Goal: Task Accomplishment & Management: Use online tool/utility

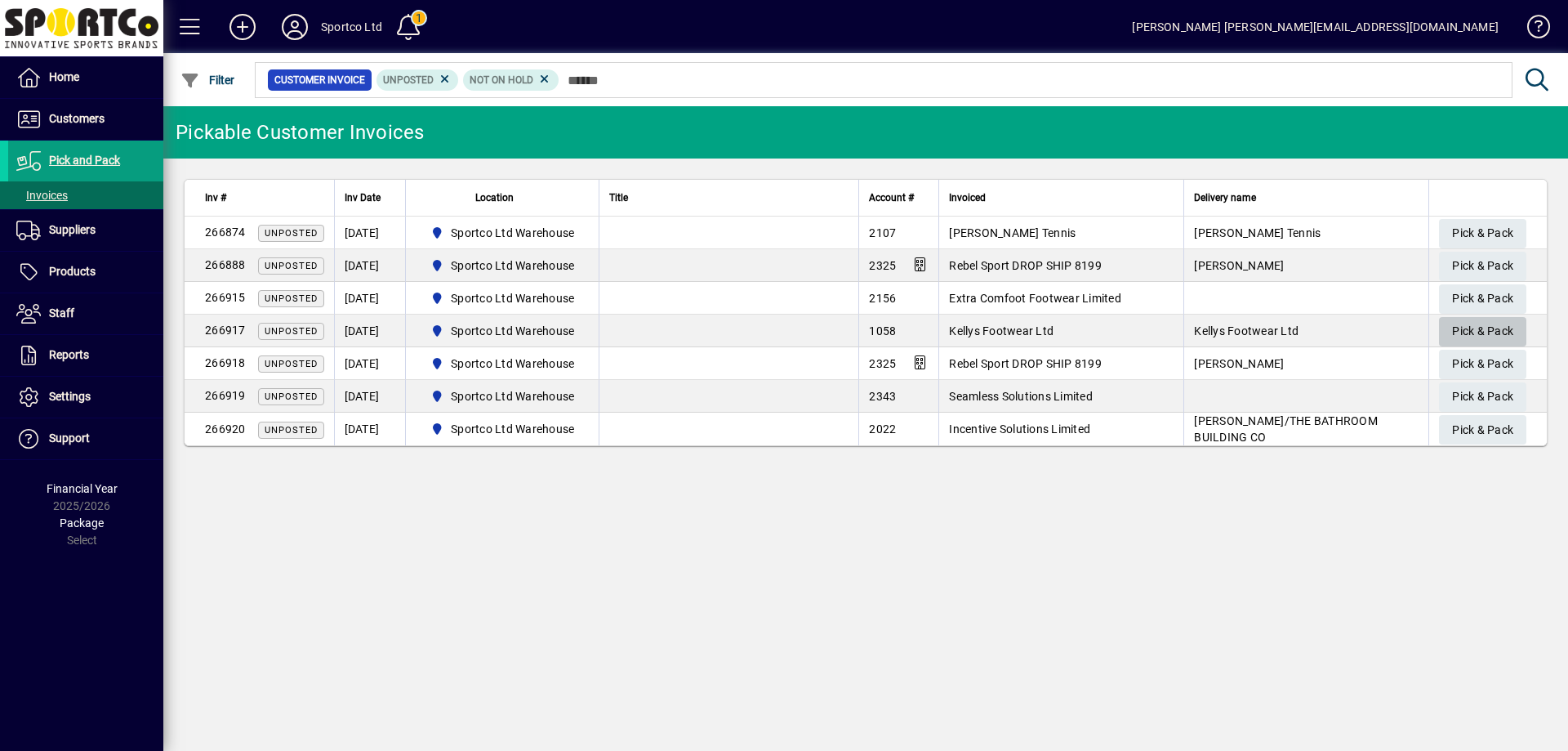
click at [1466, 332] on span "Pick & Pack" at bounding box center [1482, 331] width 61 height 27
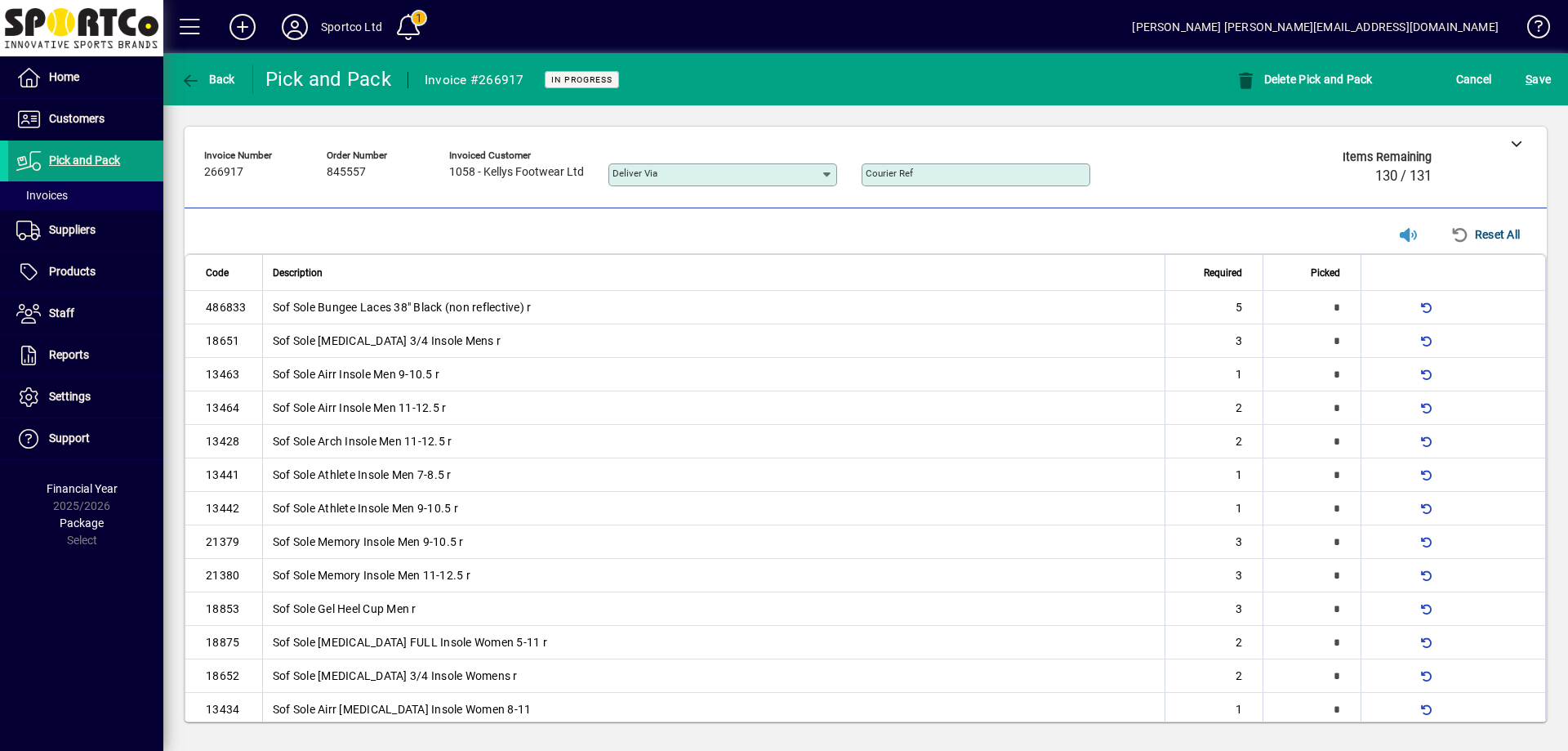
scroll to position [423, 0]
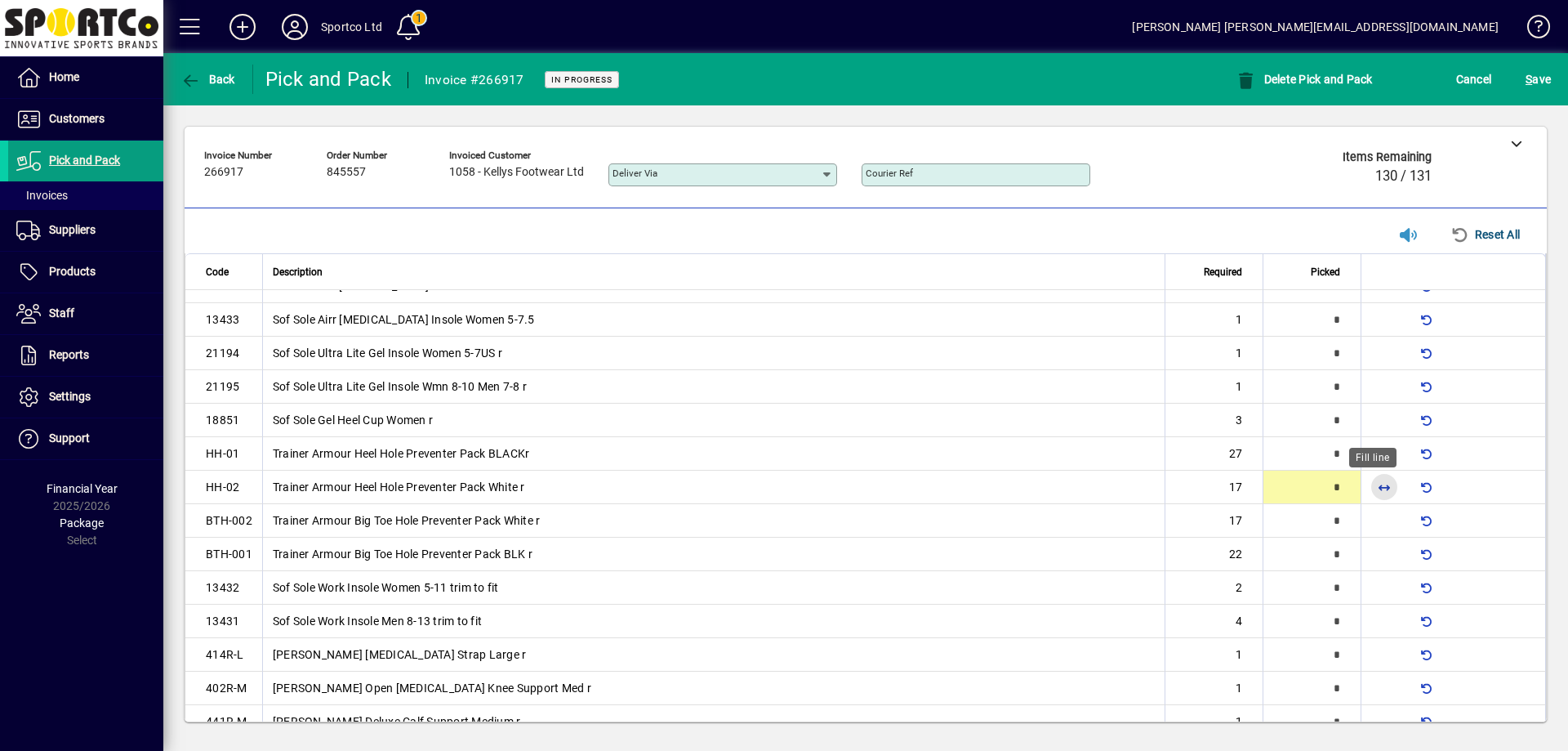
click at [1364, 486] on span "button" at bounding box center [1384, 487] width 39 height 39
type input "**"
click at [1375, 455] on span "button" at bounding box center [1384, 453] width 39 height 39
type input "**"
click at [1373, 515] on span "button" at bounding box center [1384, 520] width 39 height 39
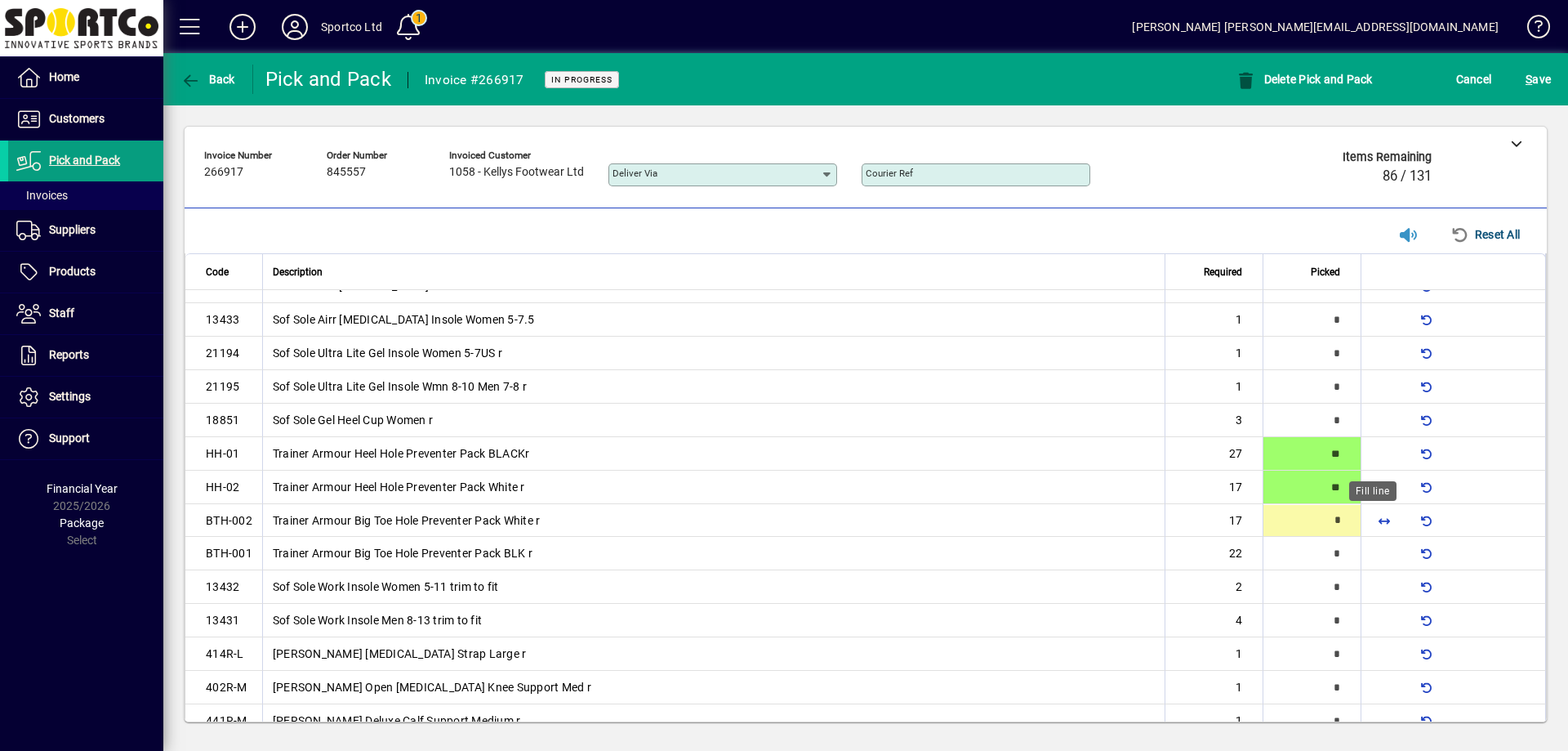
type input "**"
click at [1369, 548] on span "button" at bounding box center [1384, 554] width 39 height 39
type input "**"
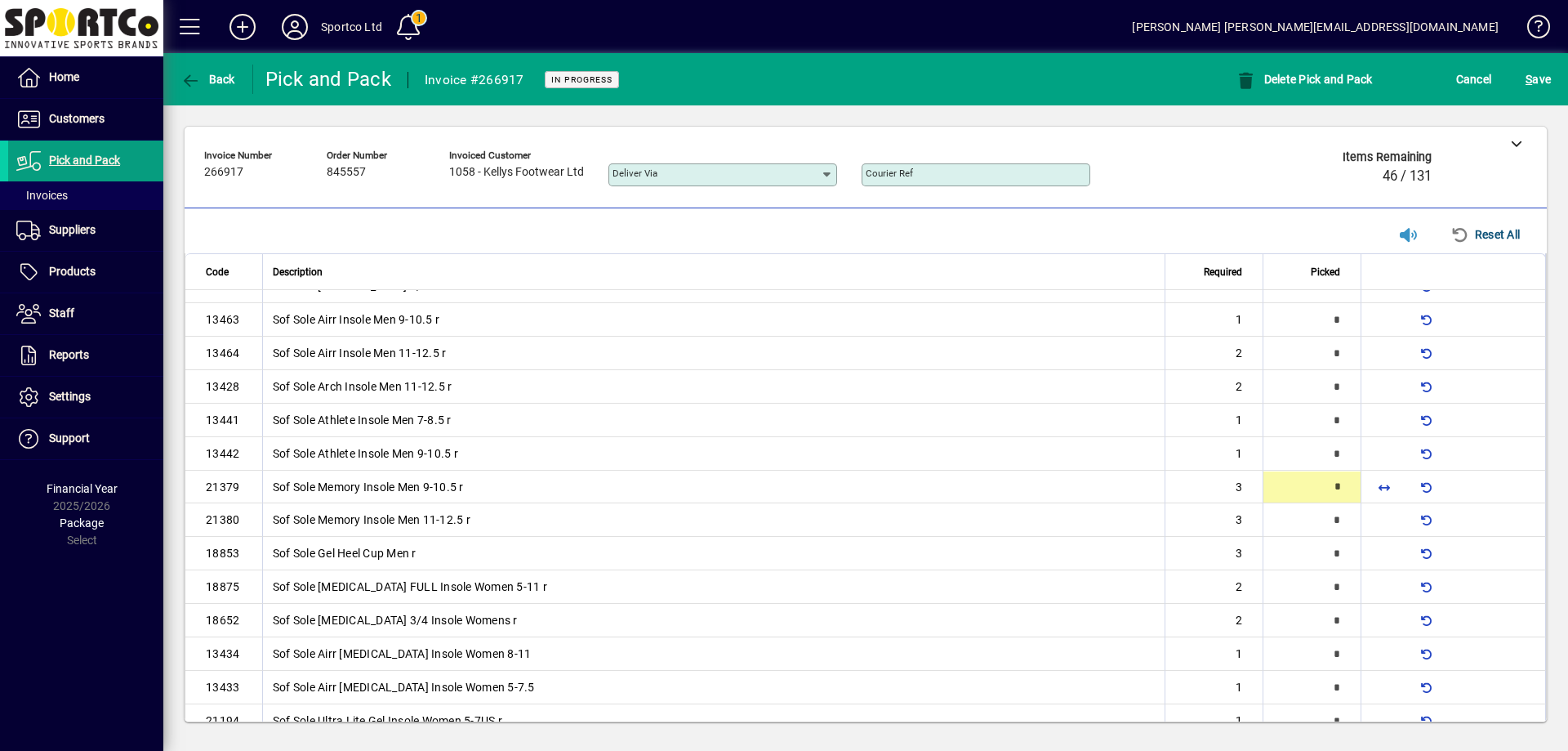
scroll to position [57, 0]
type input "*"
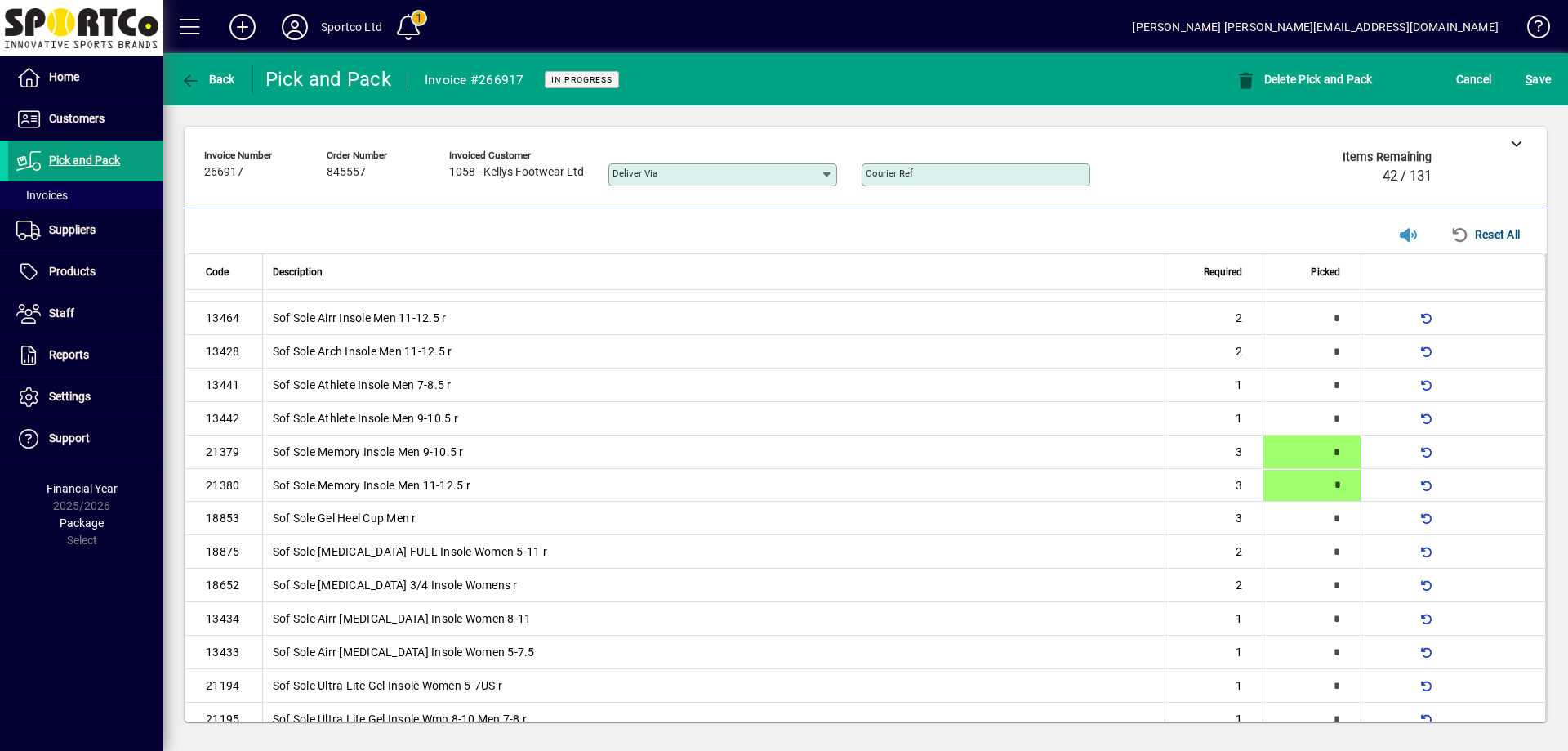
type input "*"
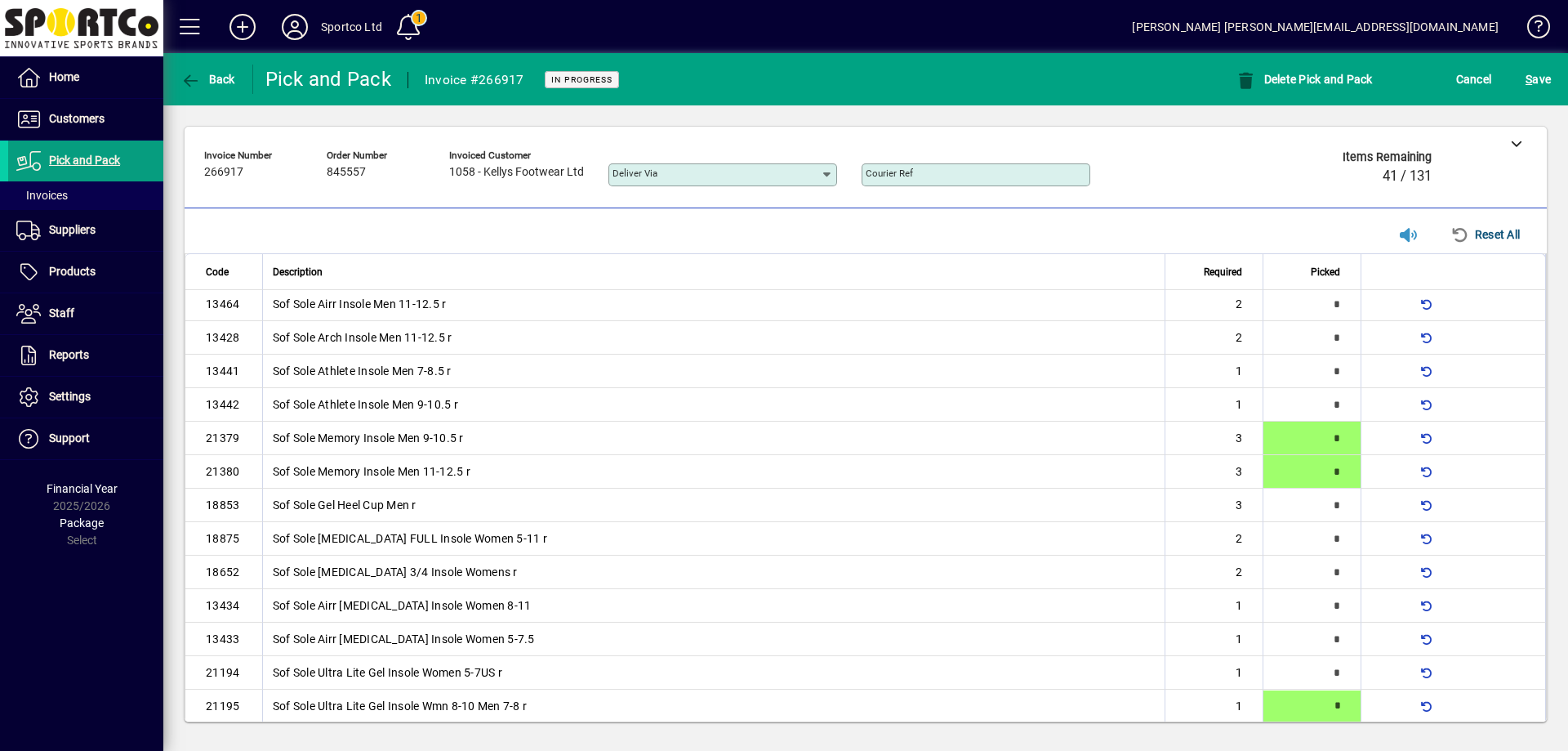
type input "*"
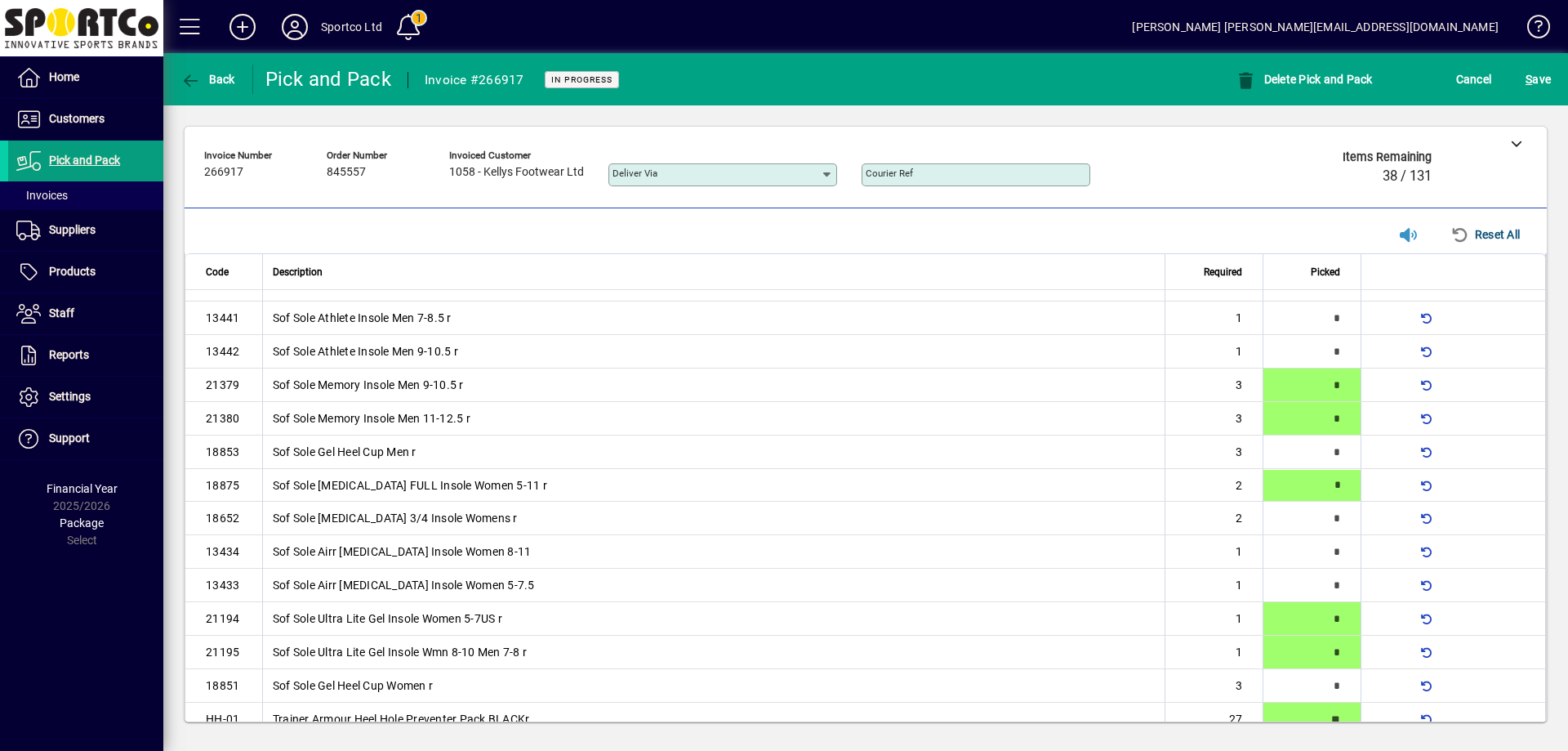
type input "*"
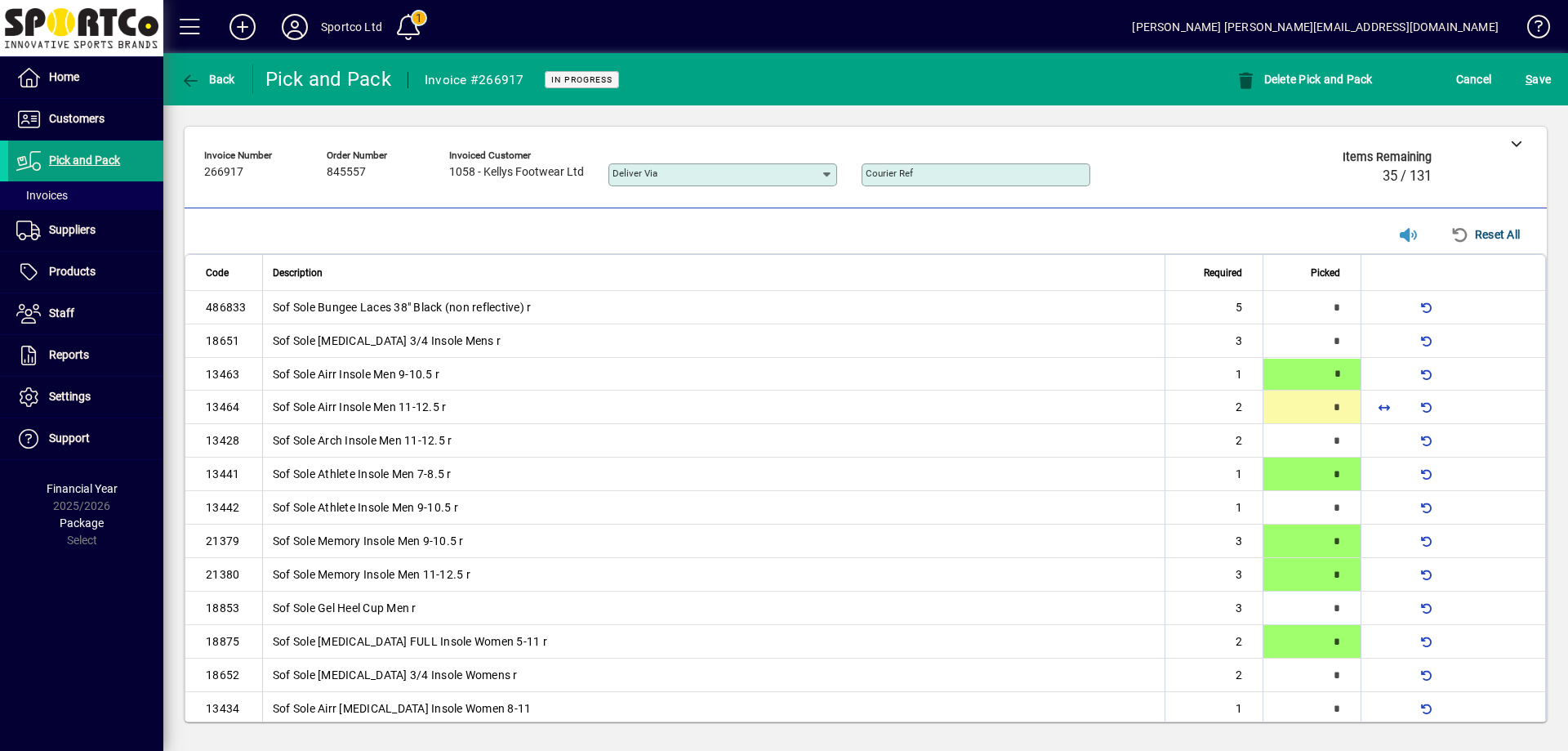
type input "*"
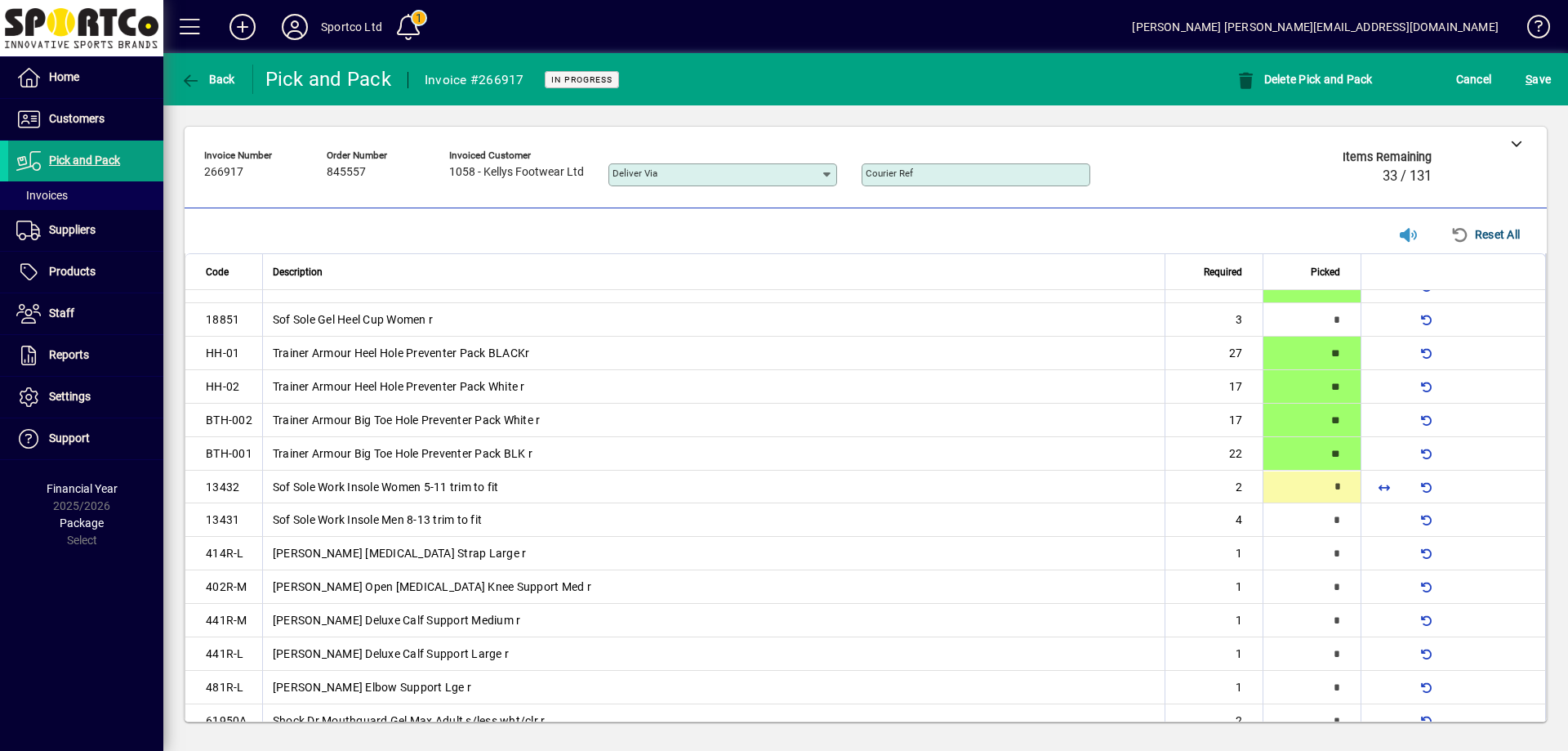
type input "*"
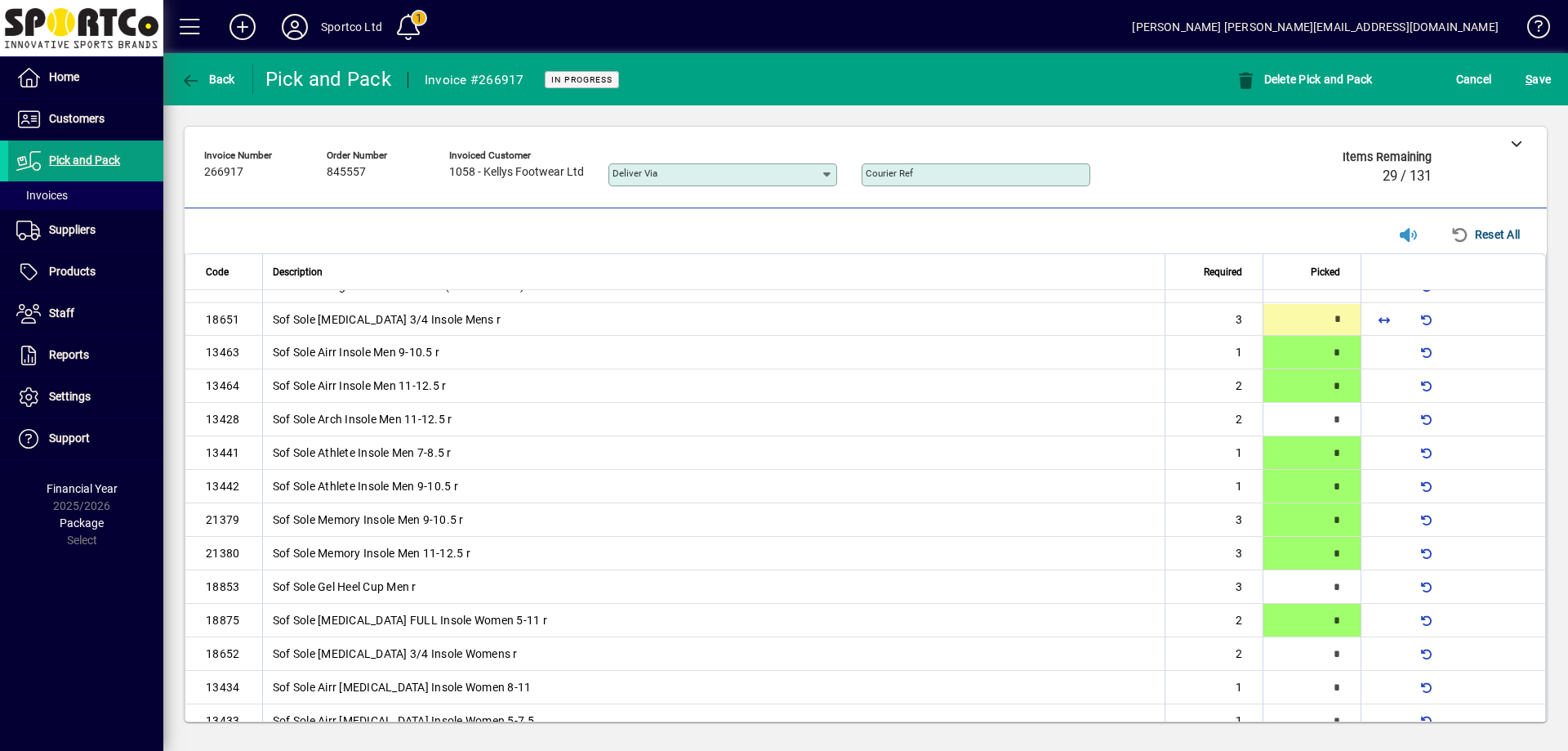
scroll to position [0, 0]
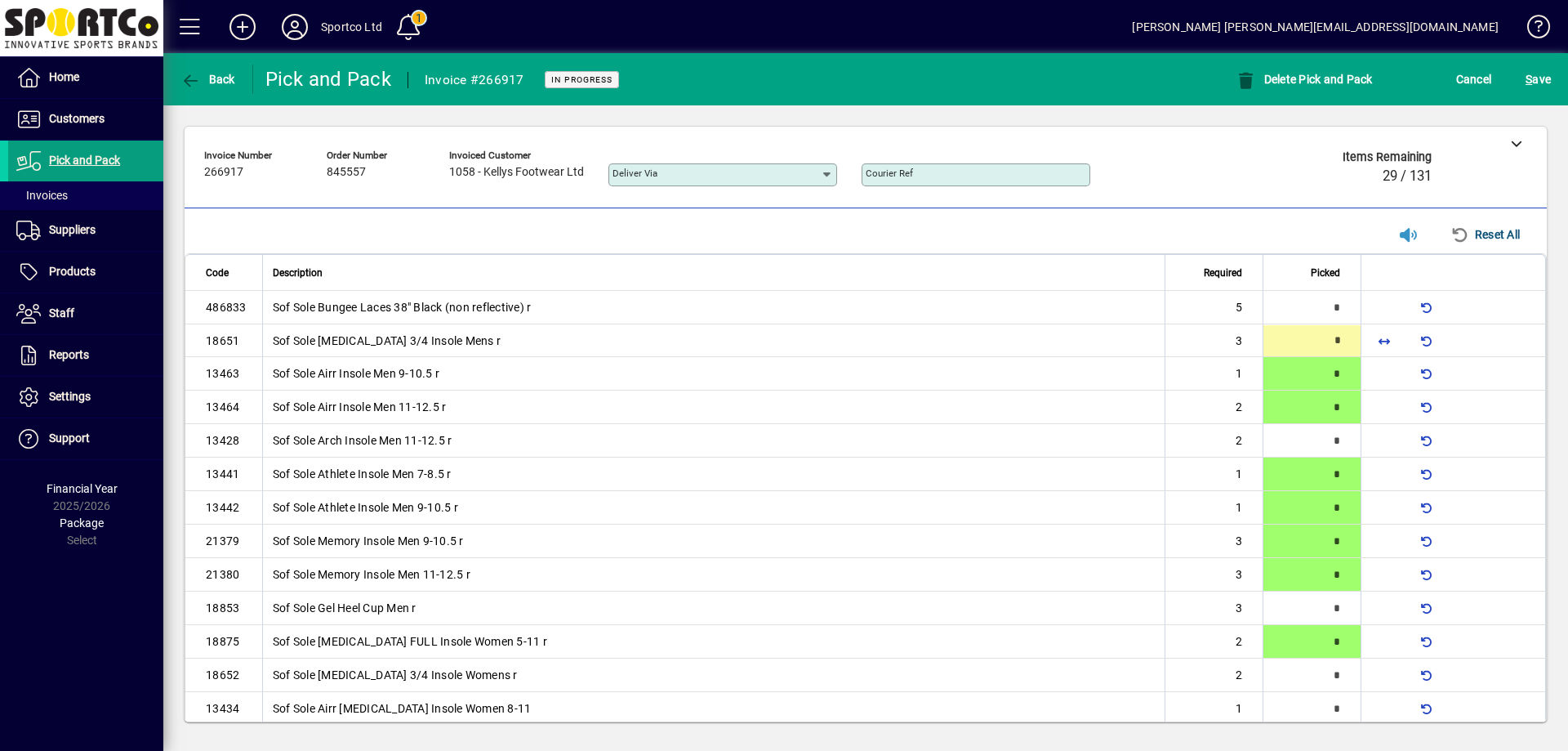
type input "*"
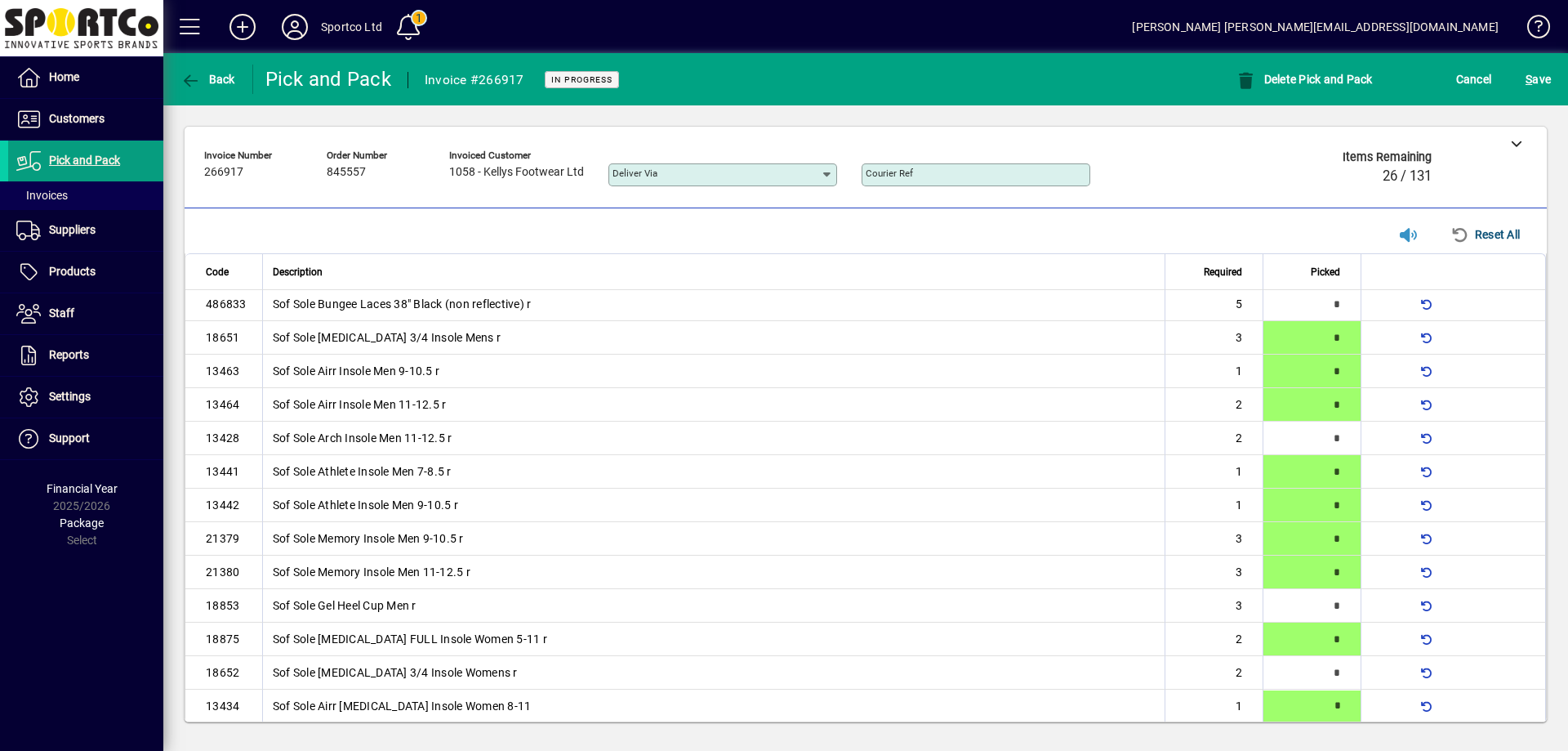
type input "*"
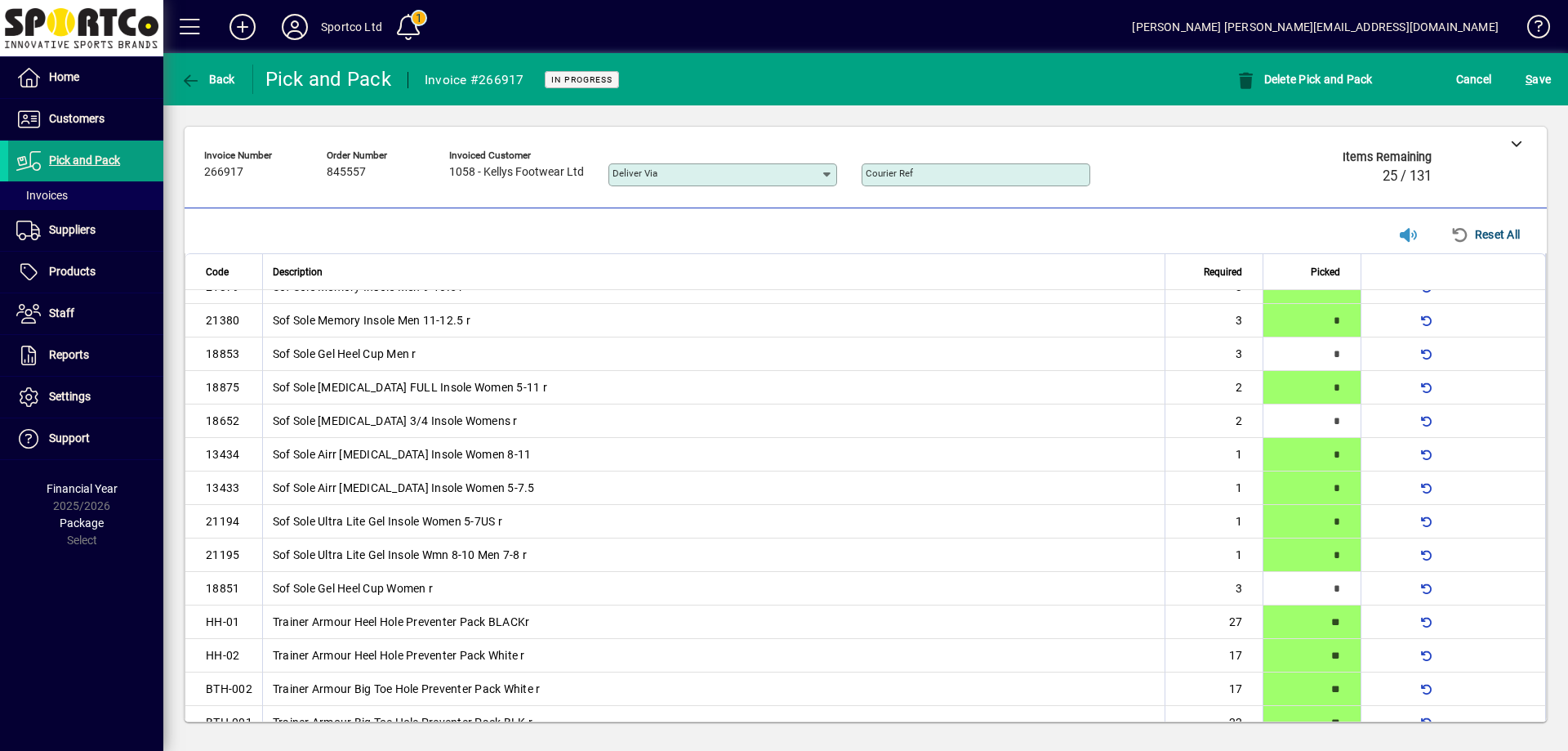
scroll to position [553, 0]
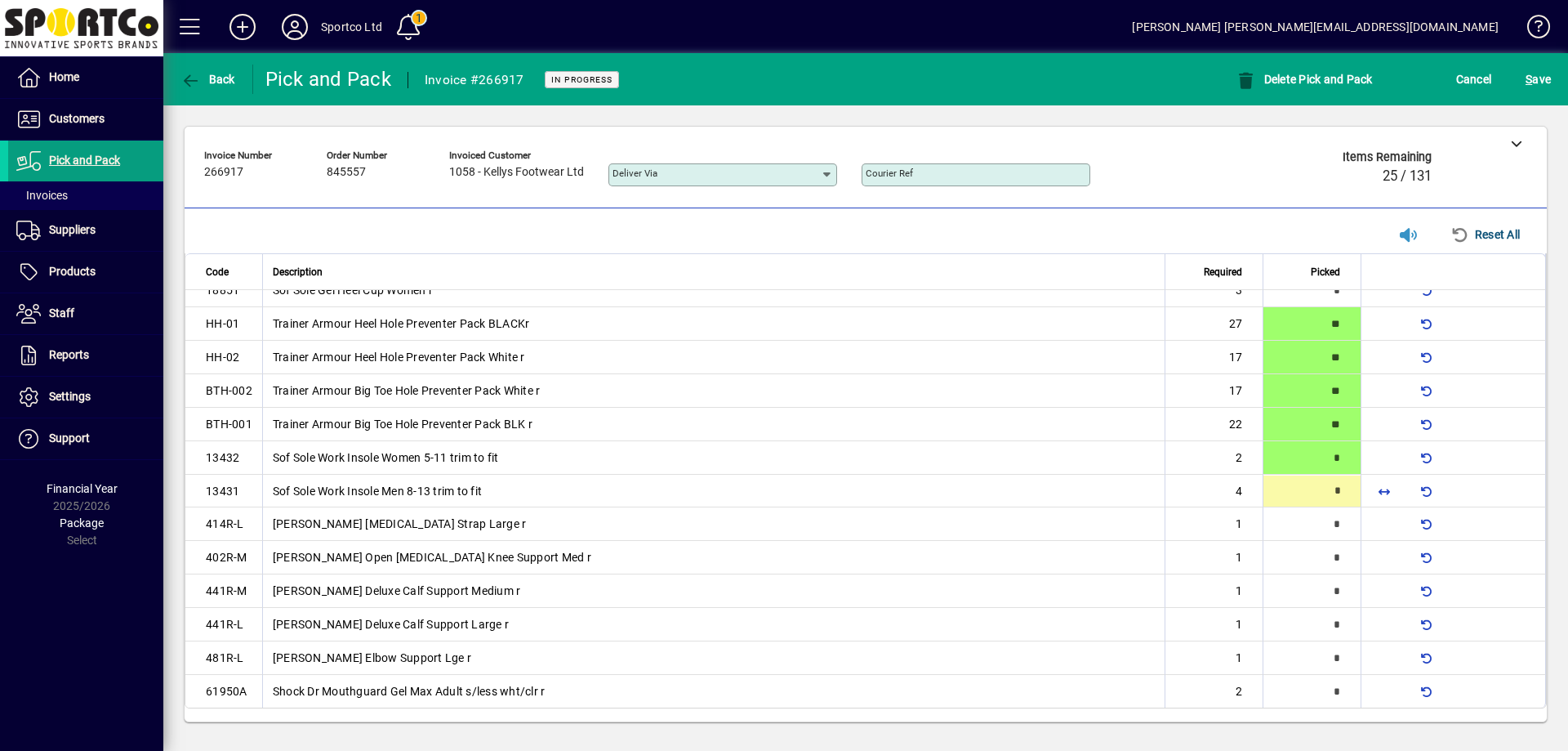
type input "*"
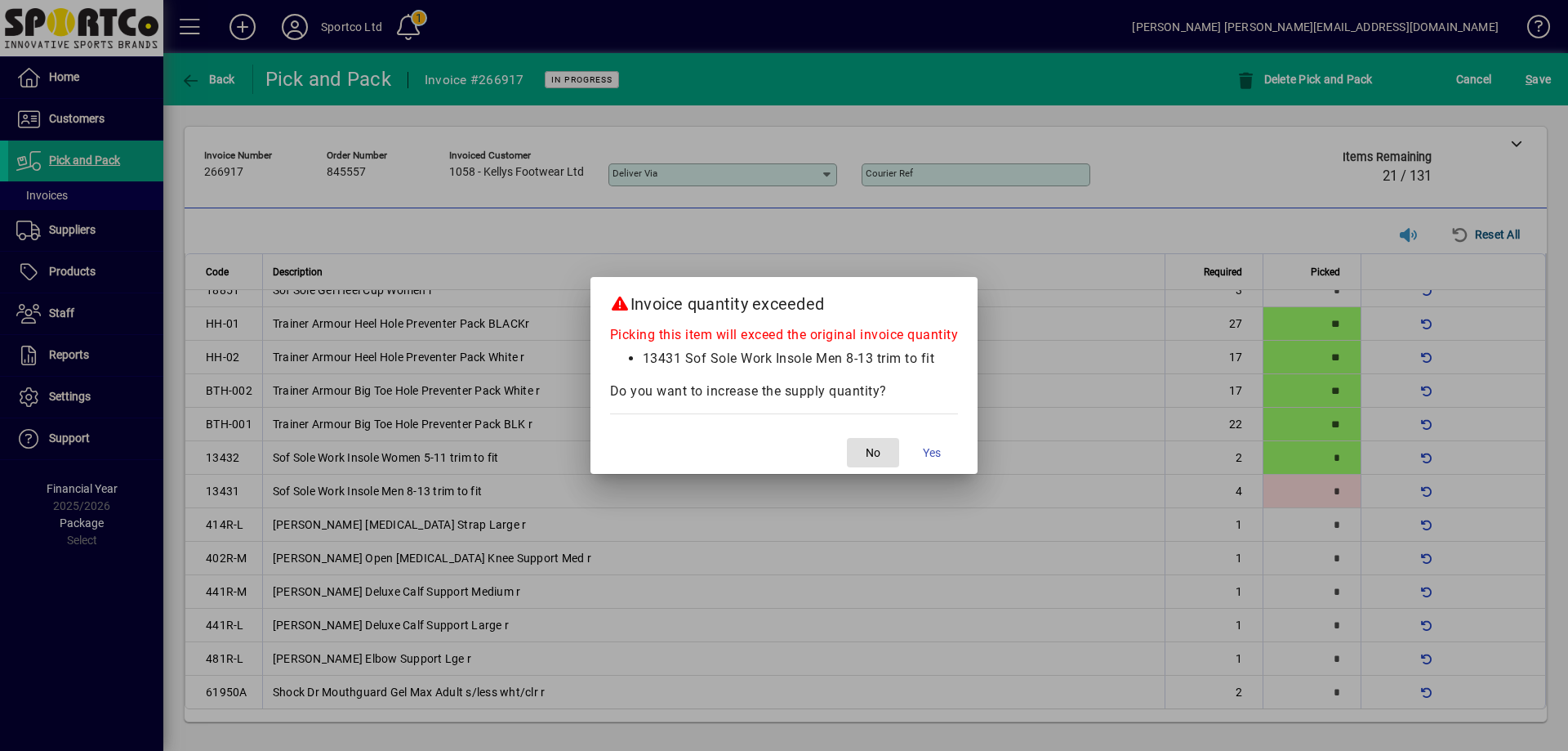
click at [865, 452] on span "button" at bounding box center [873, 452] width 52 height 39
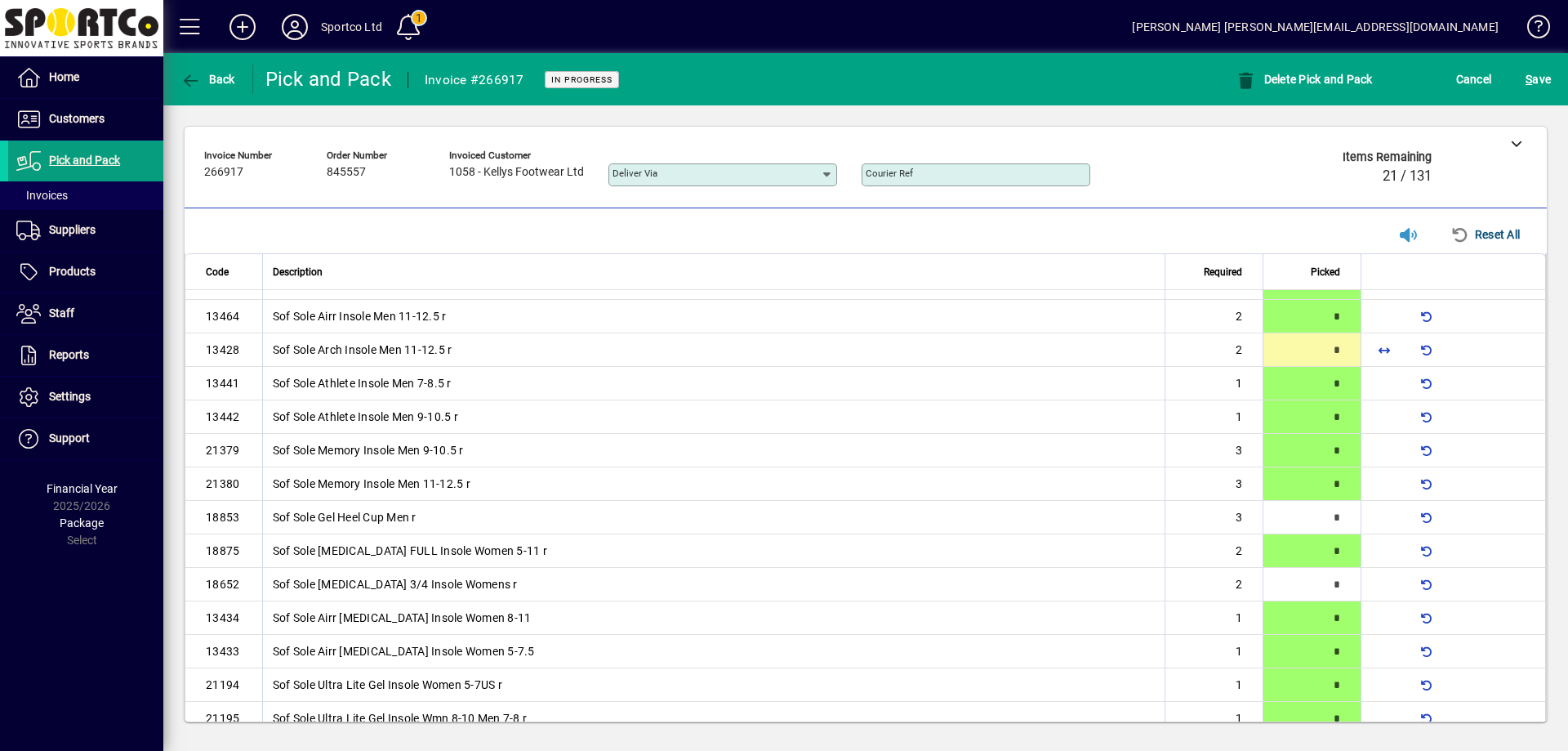
scroll to position [63, 0]
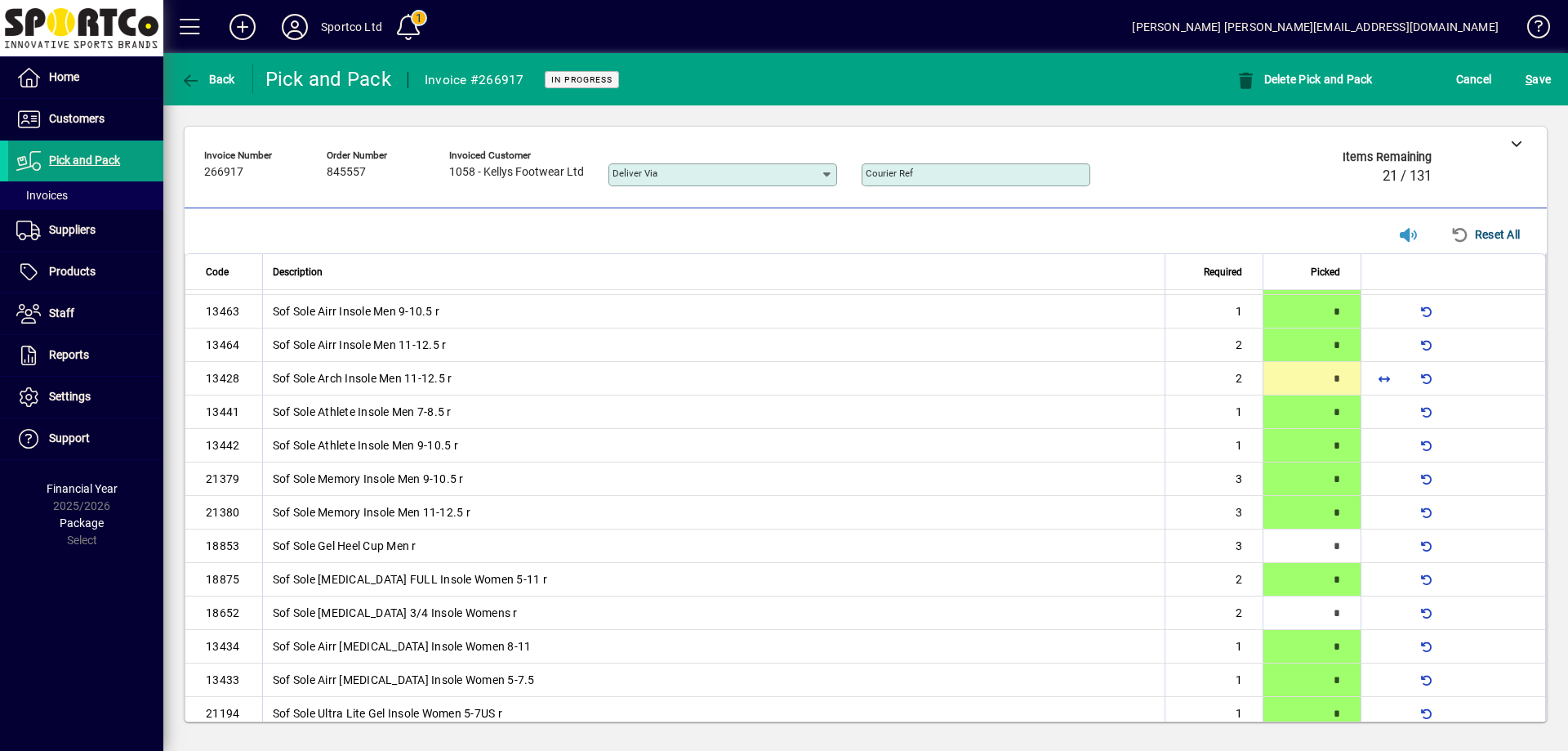
type input "*"
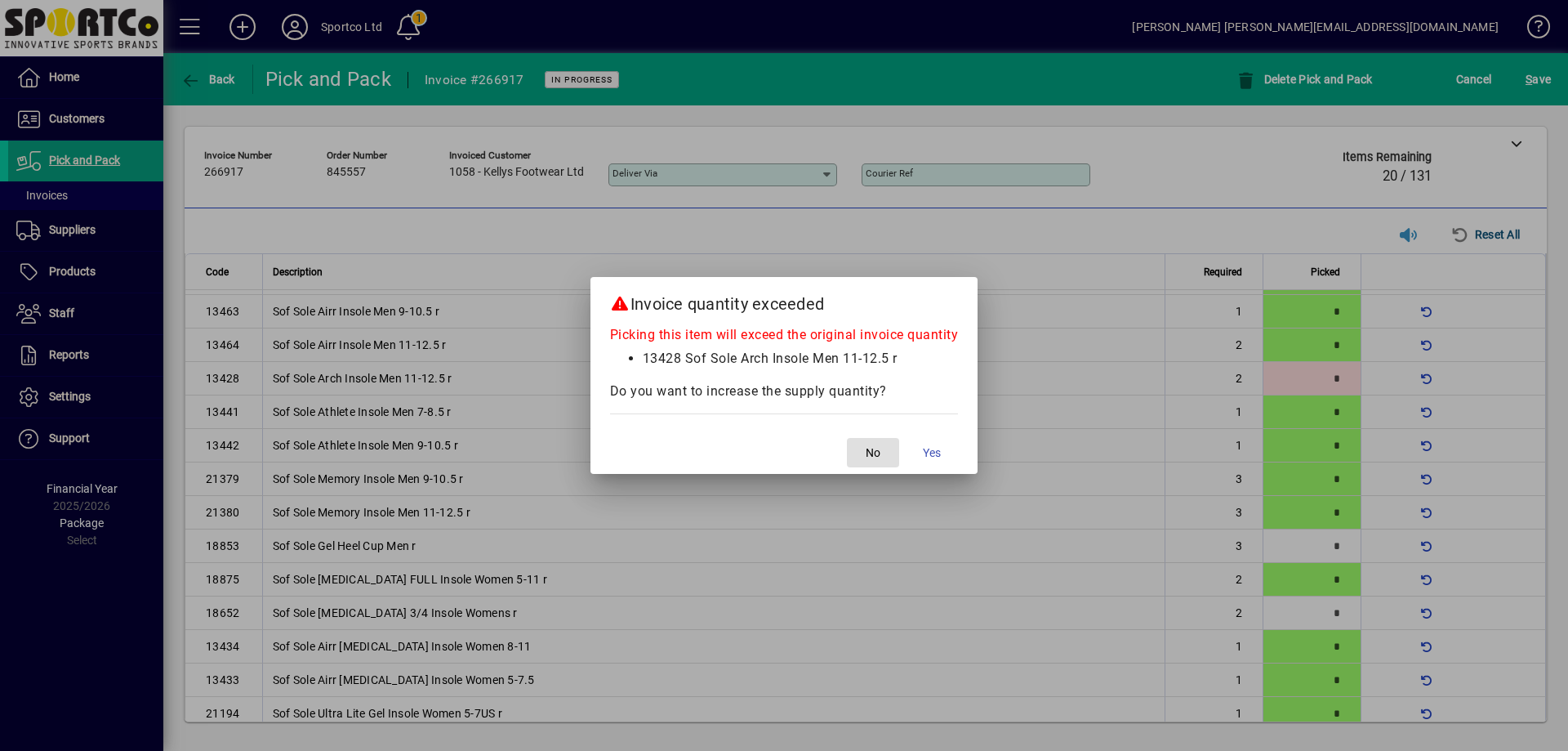
scroll to position [0, 0]
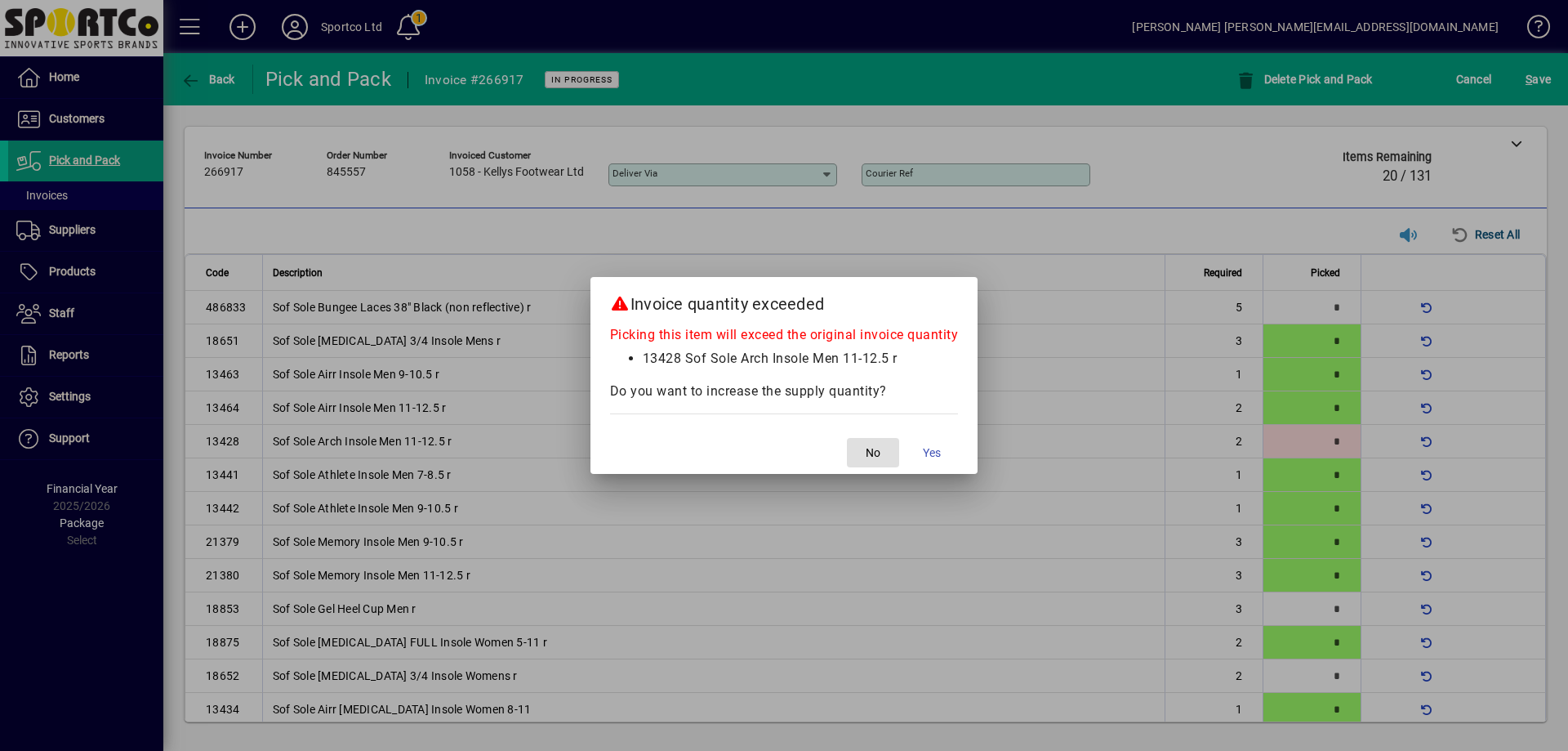
click at [889, 448] on span "button" at bounding box center [873, 452] width 52 height 39
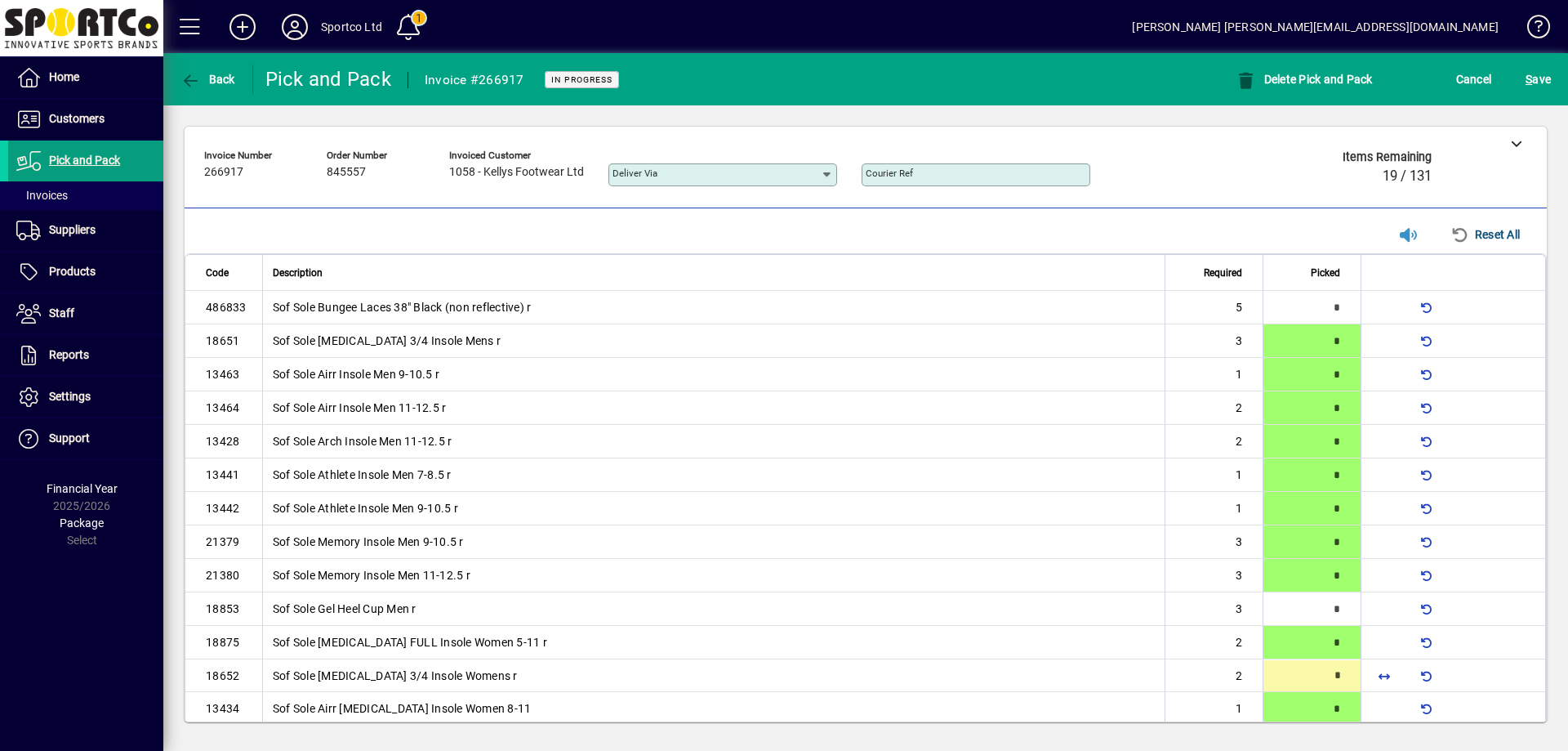
type input "*"
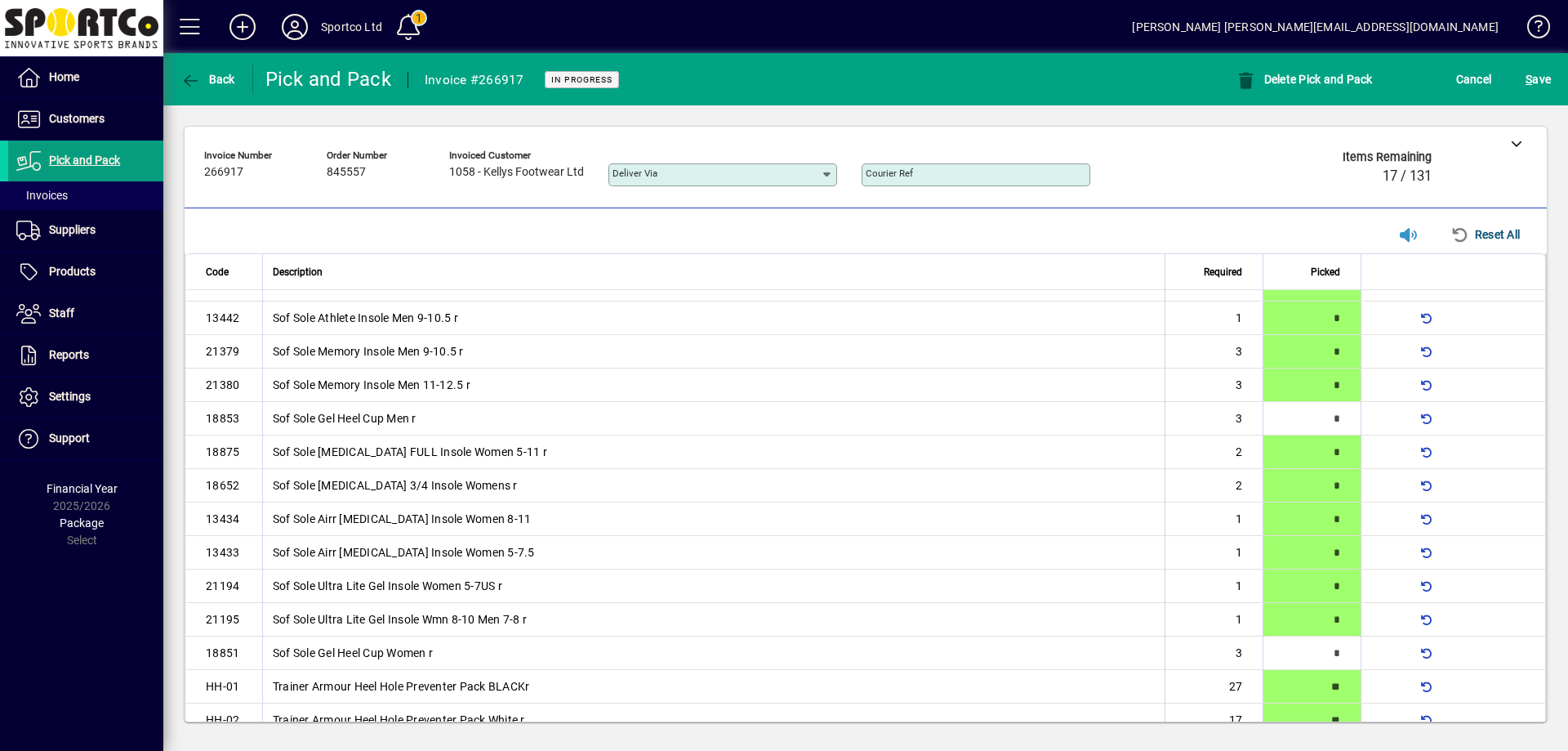
scroll to position [554, 0]
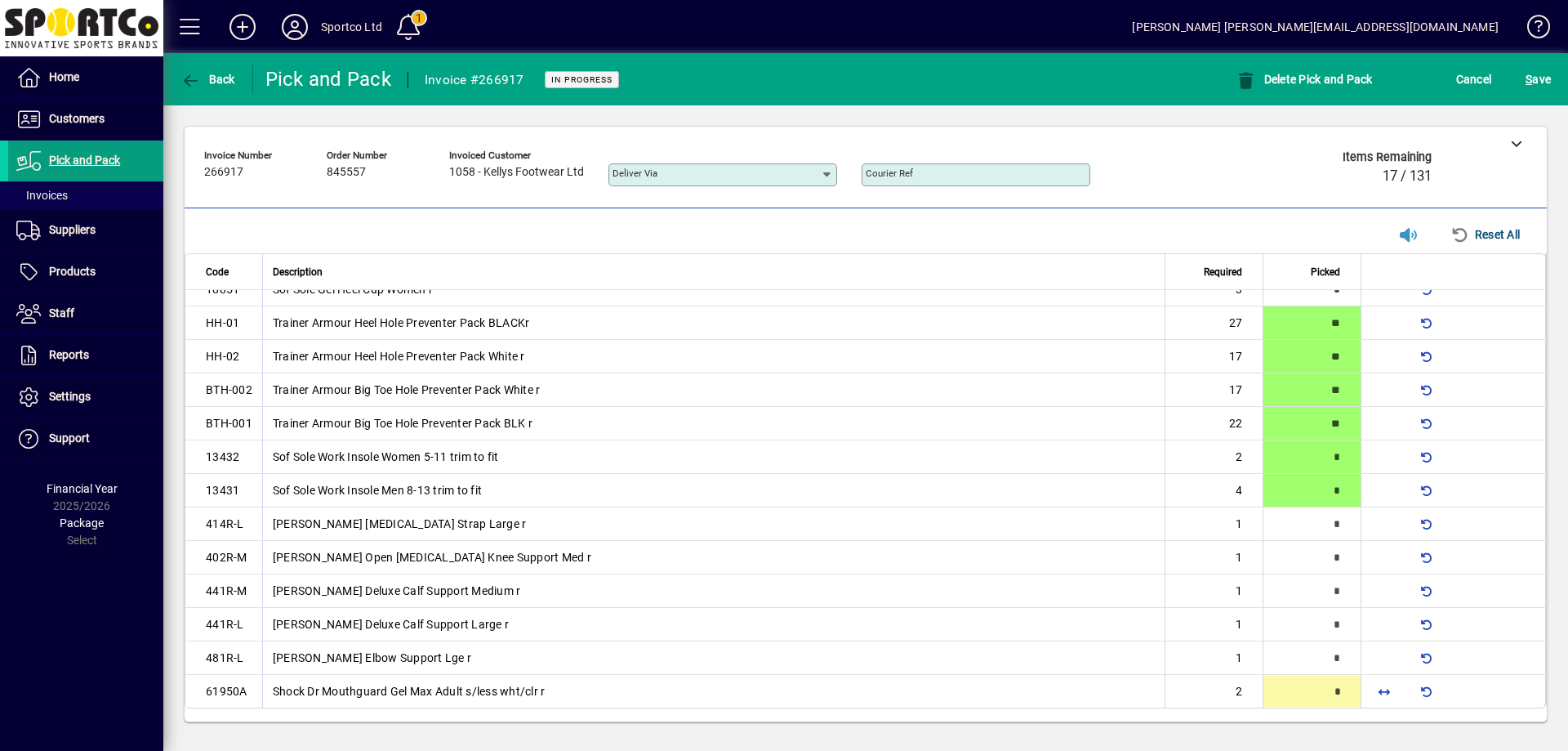
type input "*"
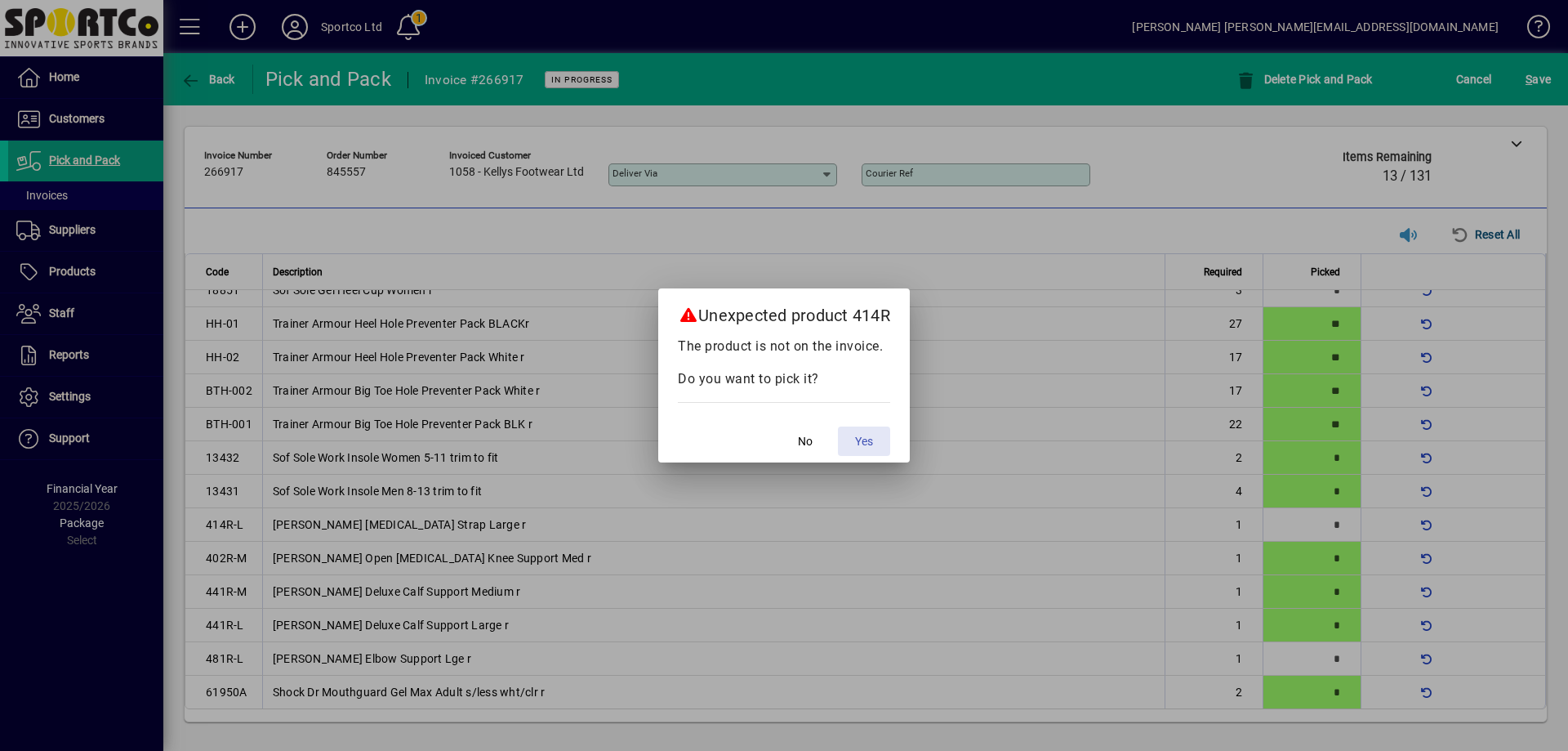
click at [862, 443] on span "Yes" at bounding box center [863, 441] width 18 height 17
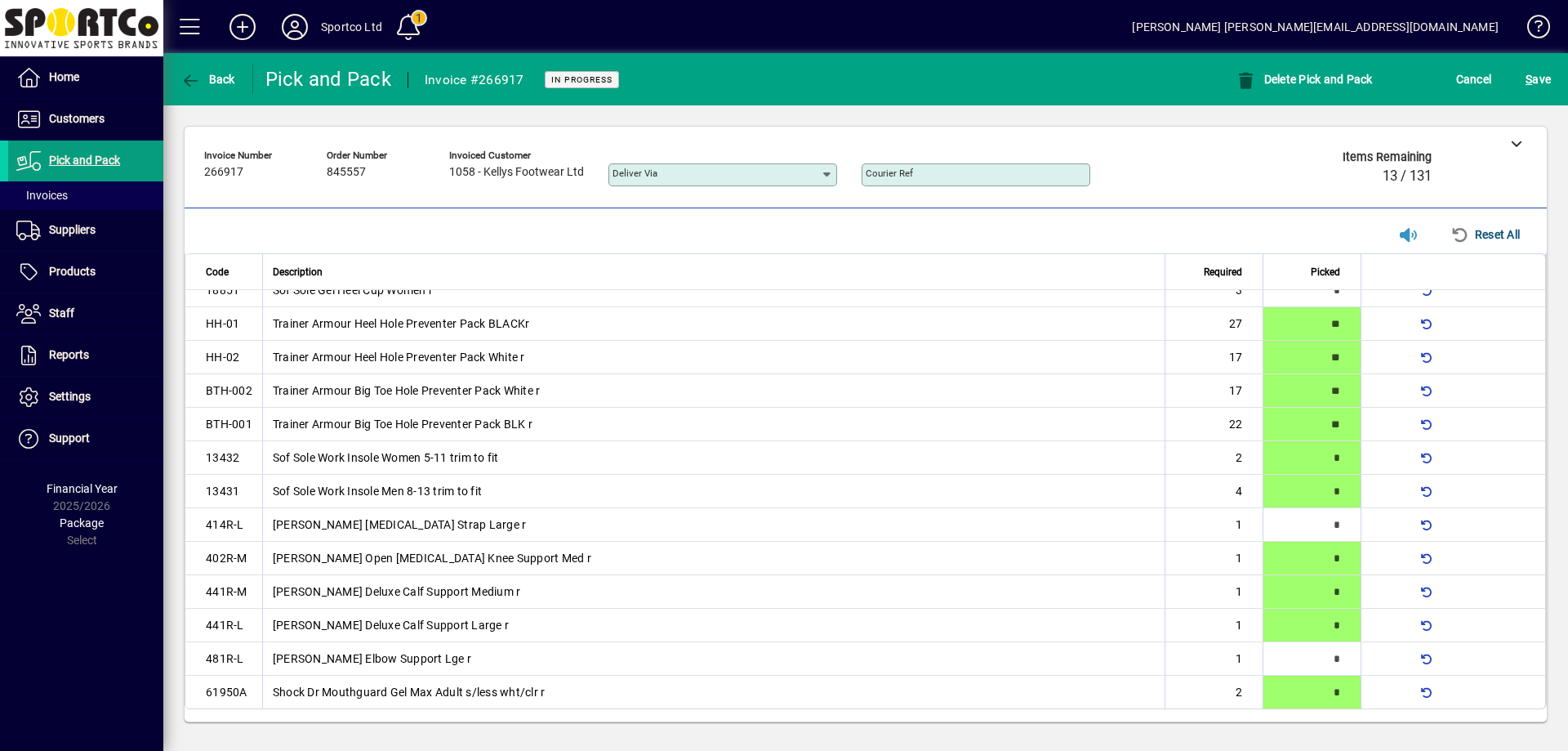
scroll to position [573, 0]
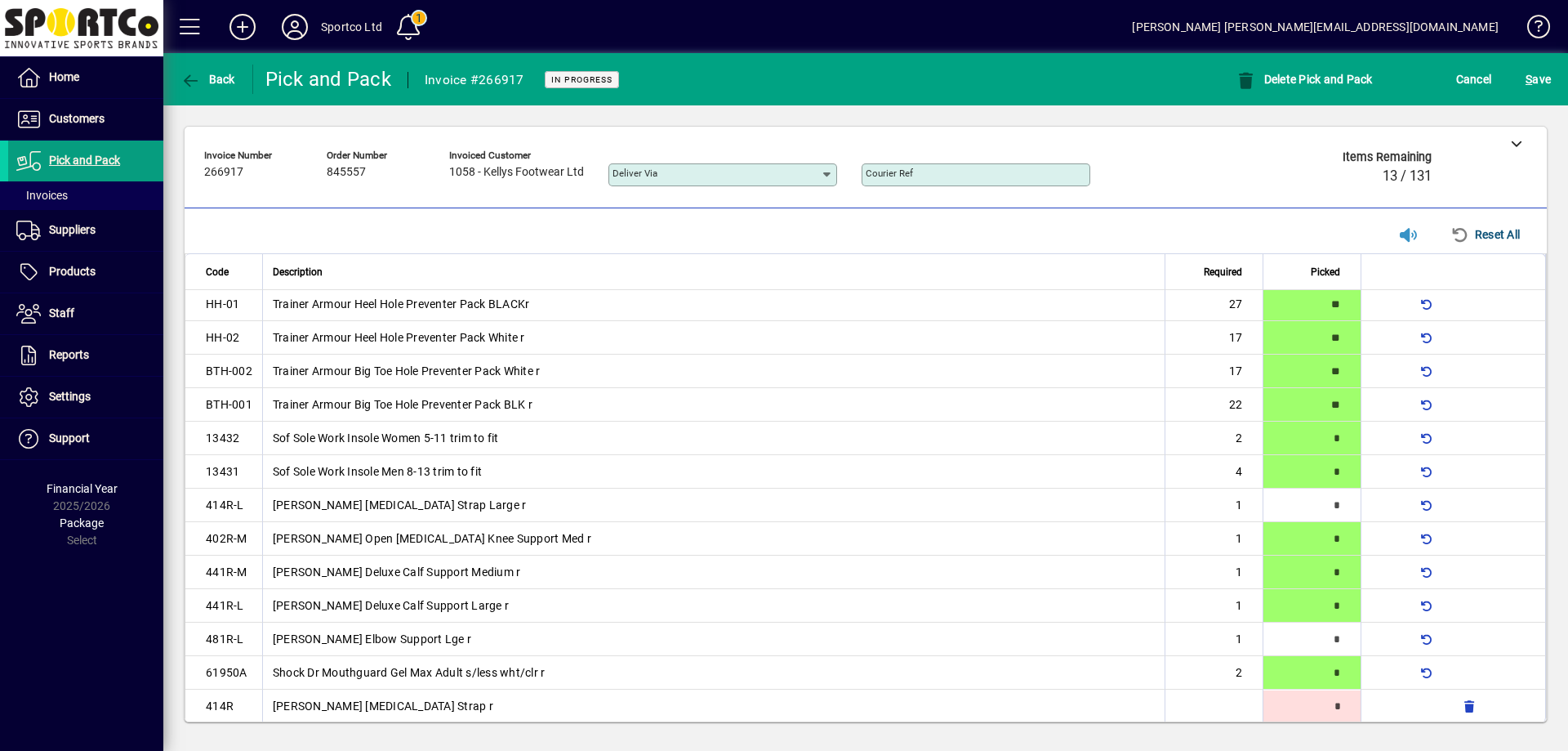
type input "*"
click at [1455, 705] on span "button" at bounding box center [1469, 706] width 39 height 39
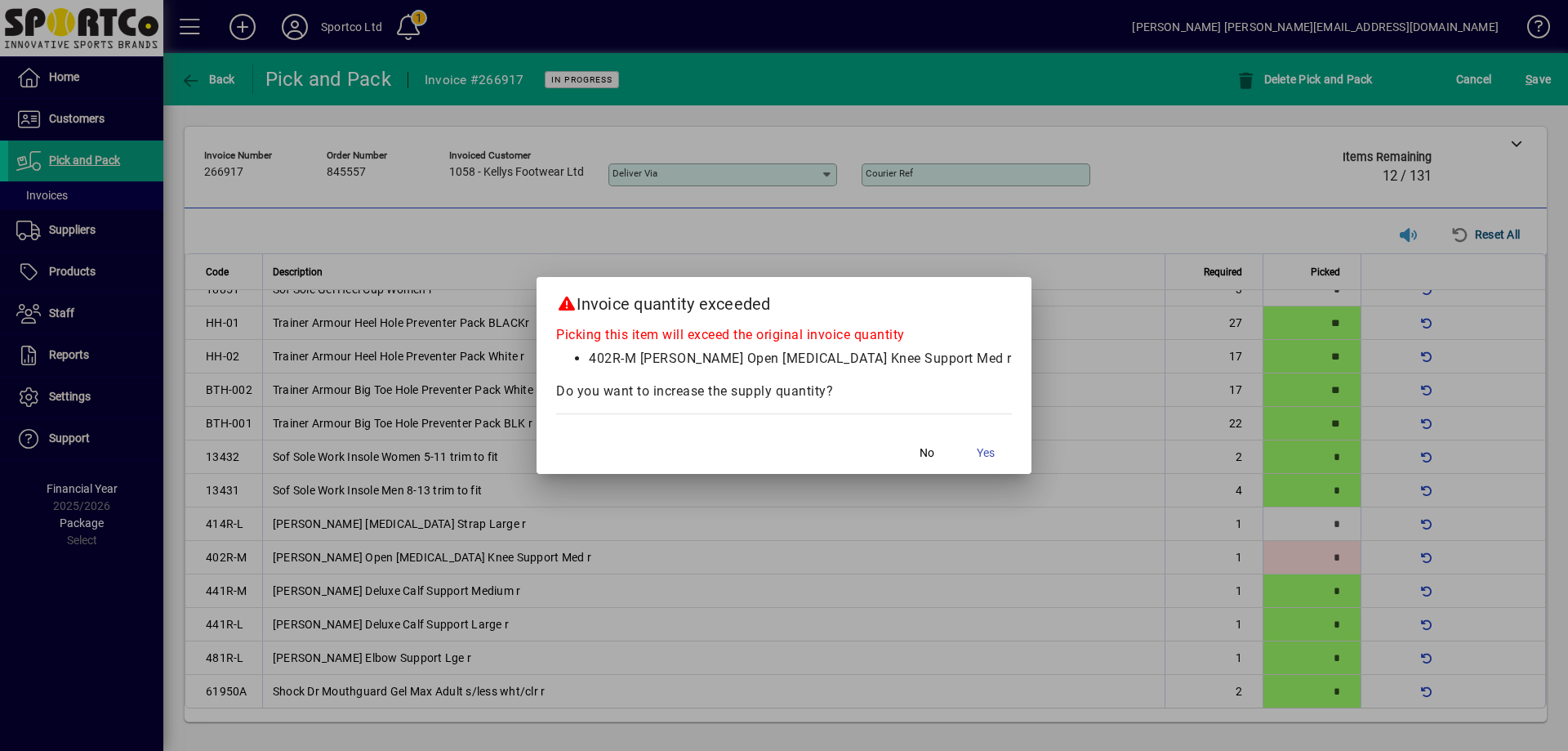
scroll to position [553, 0]
click at [920, 451] on span "No" at bounding box center [927, 453] width 15 height 17
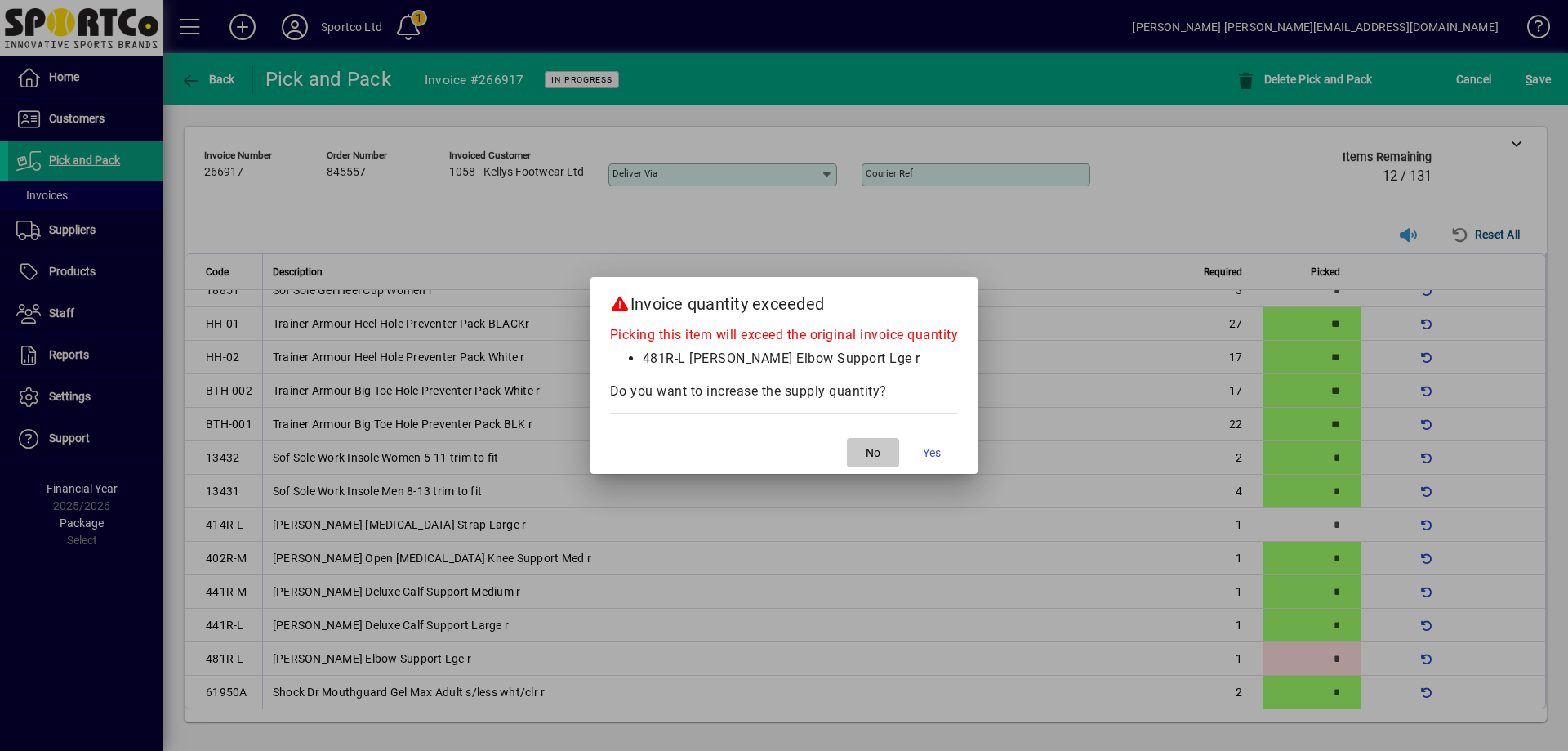
click at [876, 449] on span "No" at bounding box center [873, 453] width 15 height 17
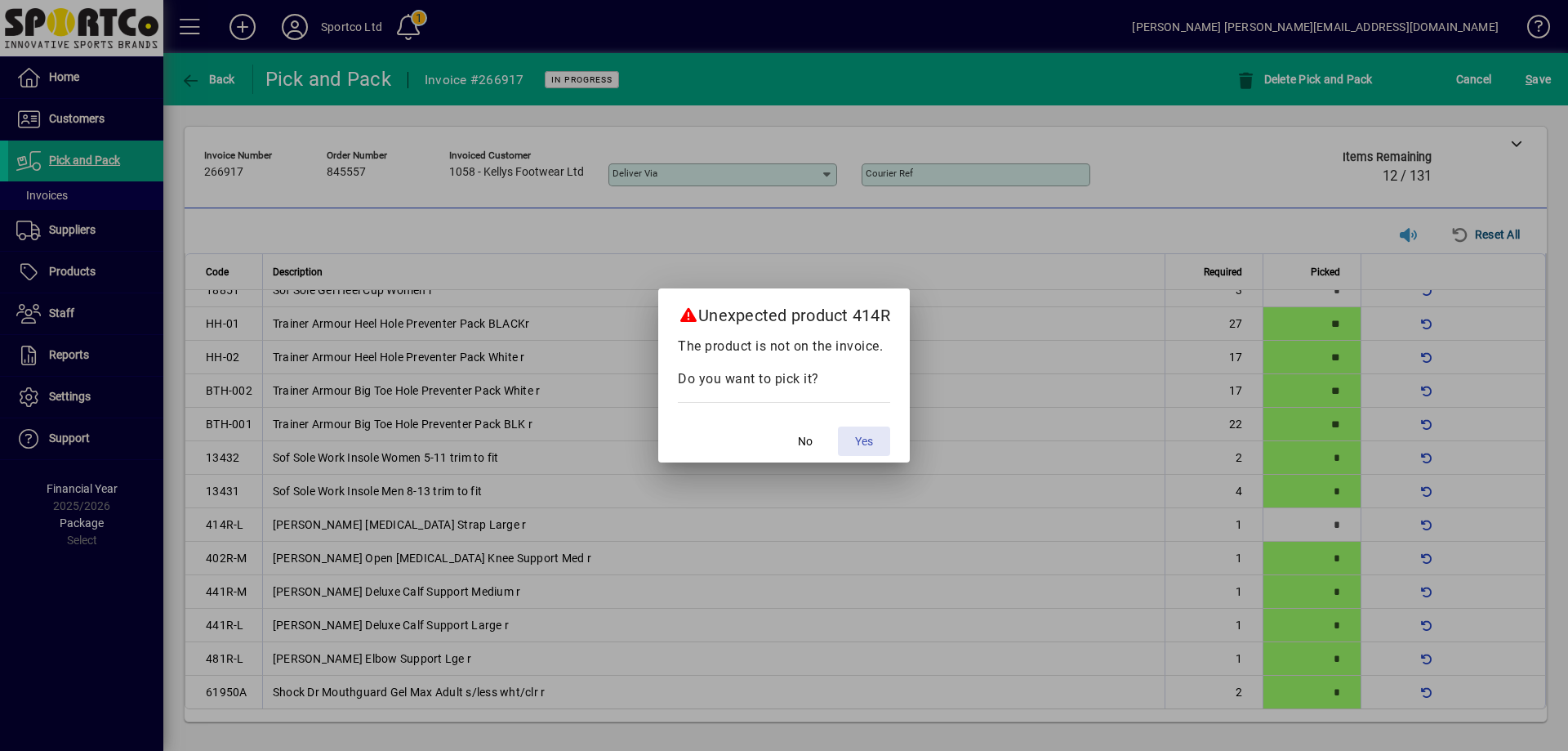
click at [867, 434] on span "Yes" at bounding box center [863, 441] width 18 height 17
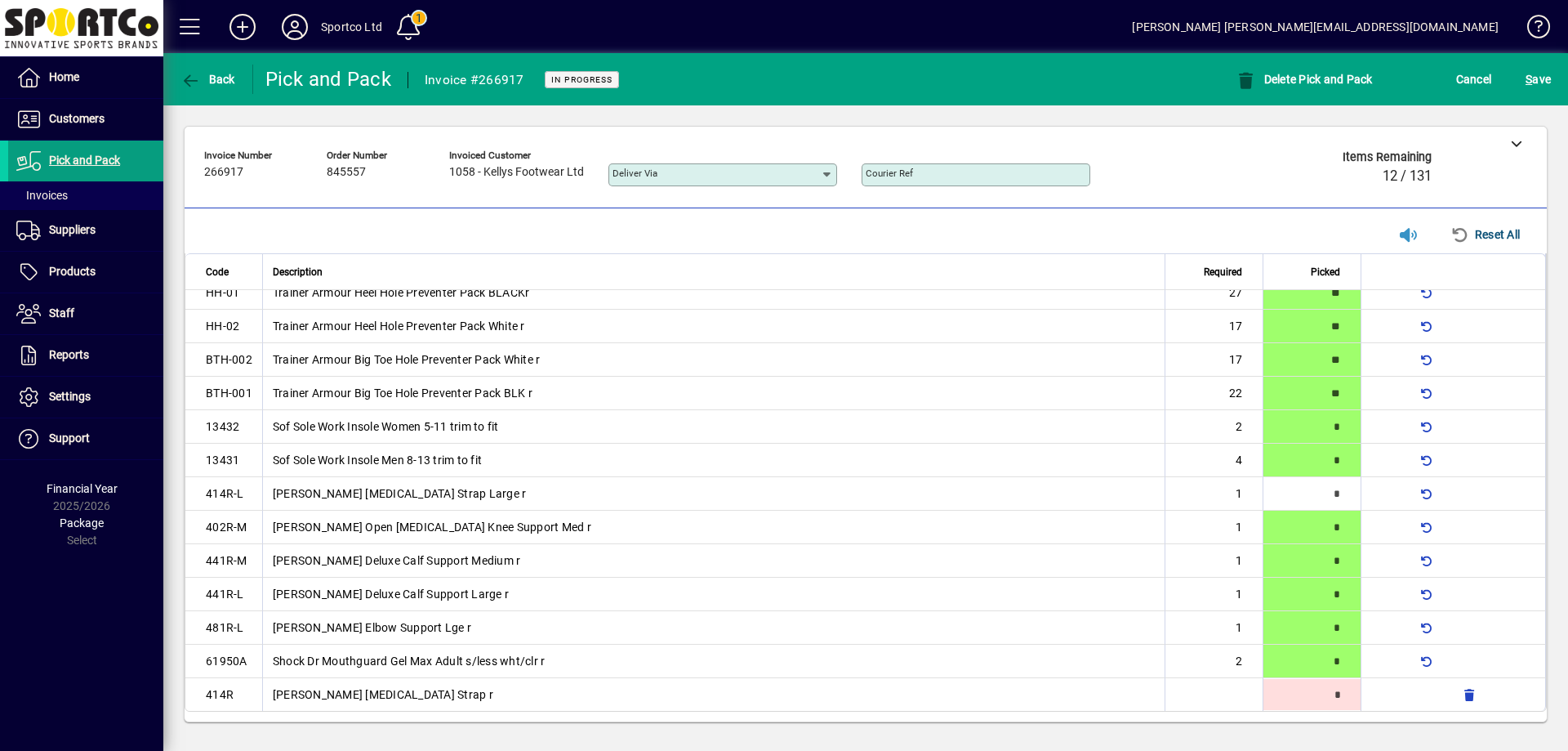
scroll to position [587, 0]
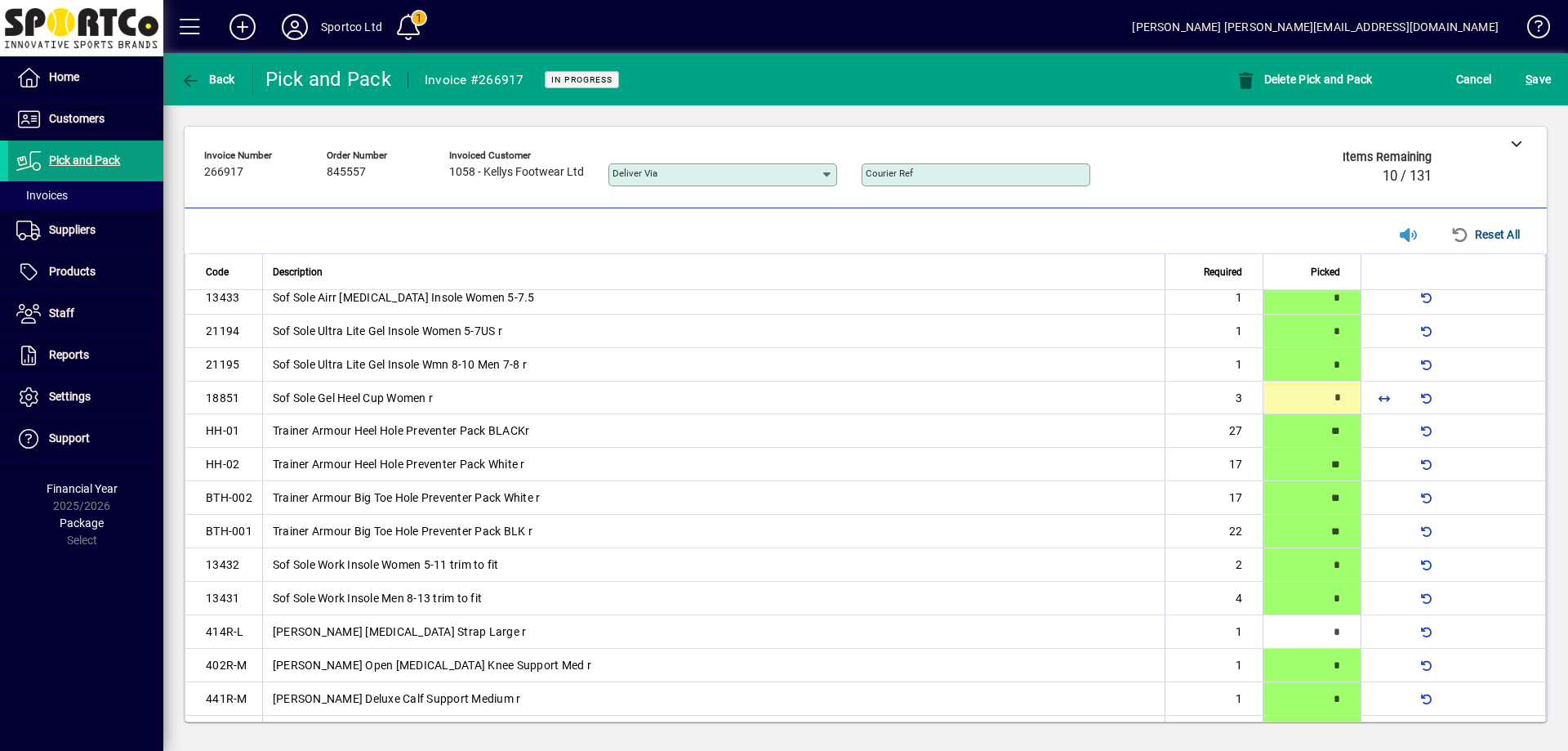
type input "*"
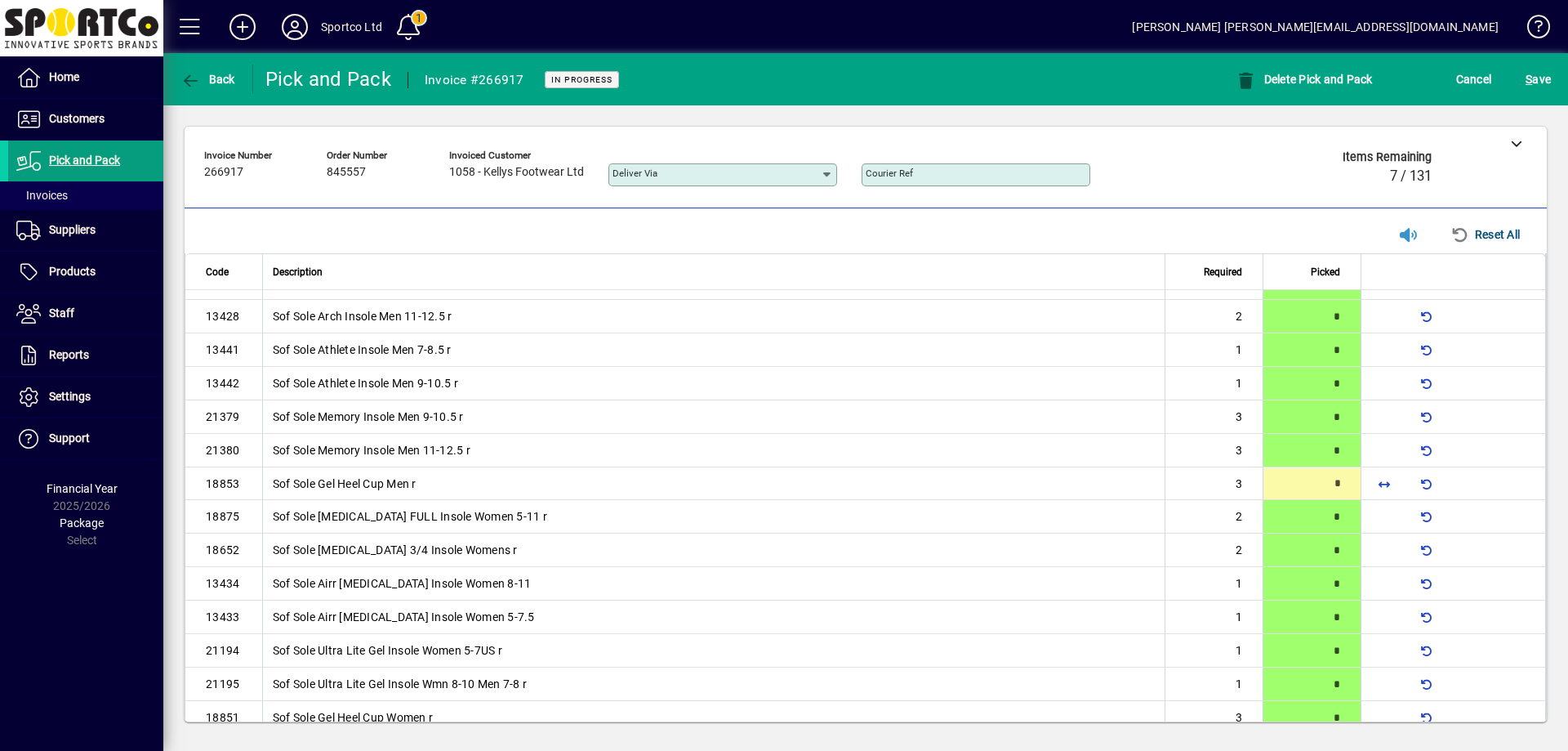
scroll to position [124, 0]
type input "*"
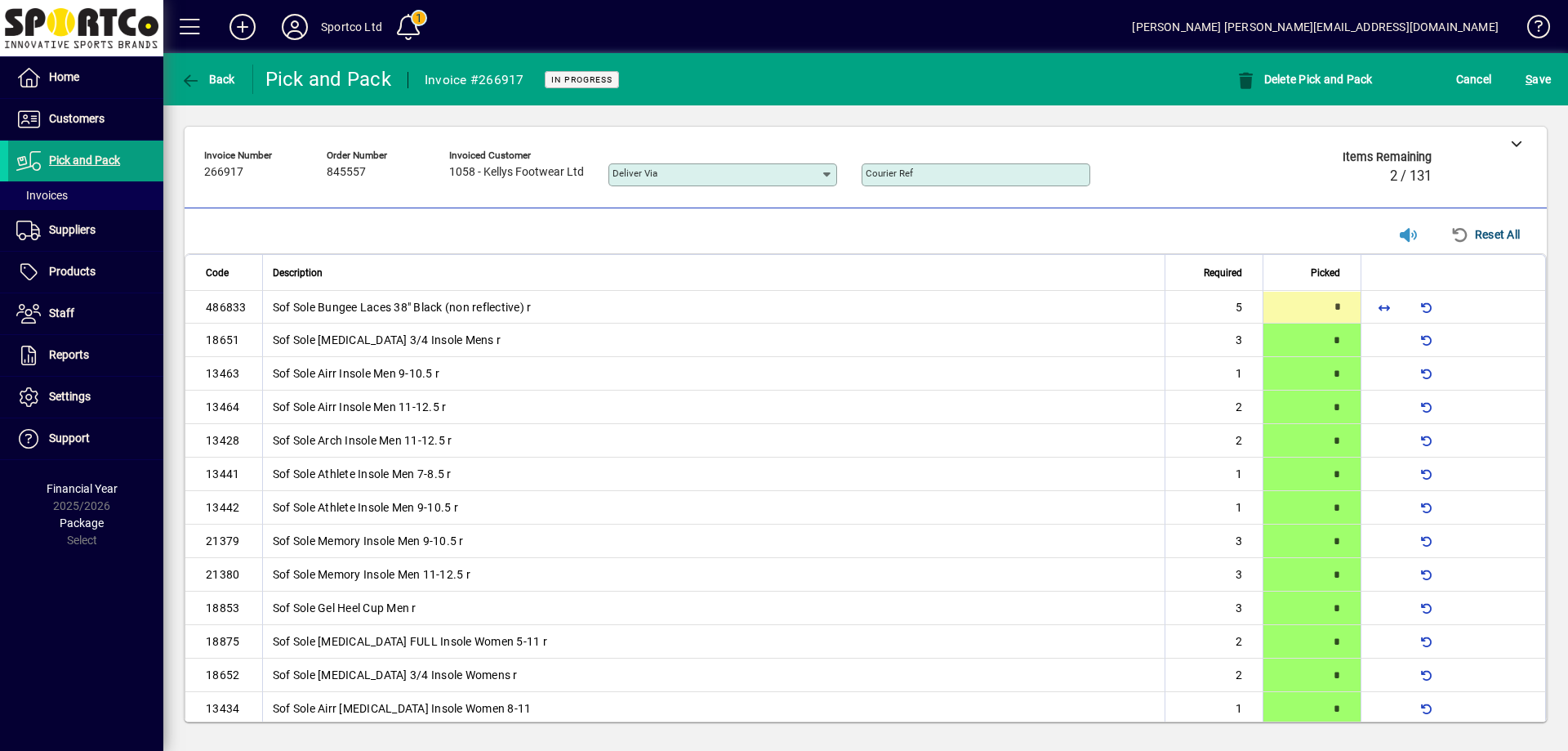
type input "*"
click at [1544, 74] on span "S ave" at bounding box center [1537, 79] width 25 height 26
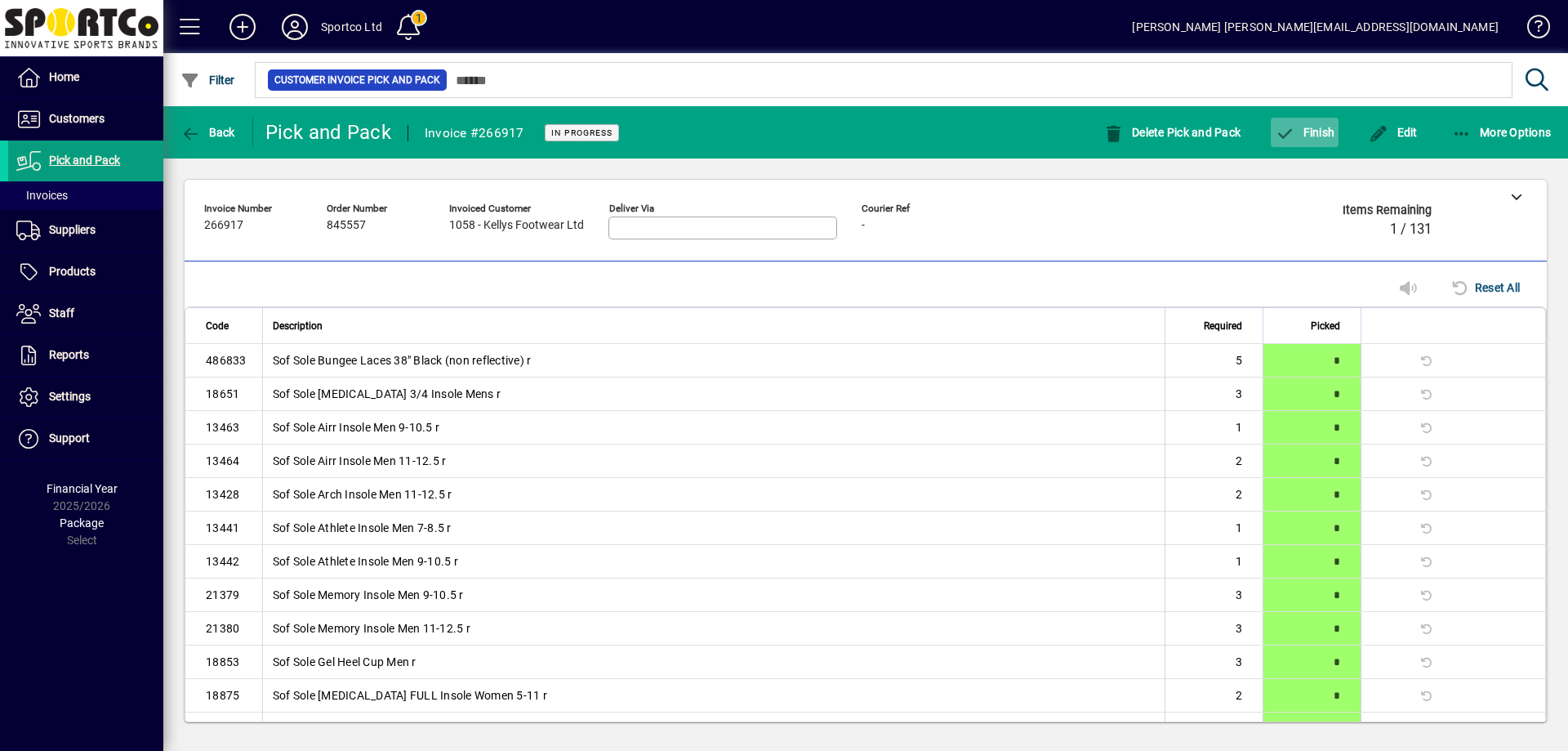
click at [1313, 132] on span "Finish" at bounding box center [1305, 132] width 60 height 13
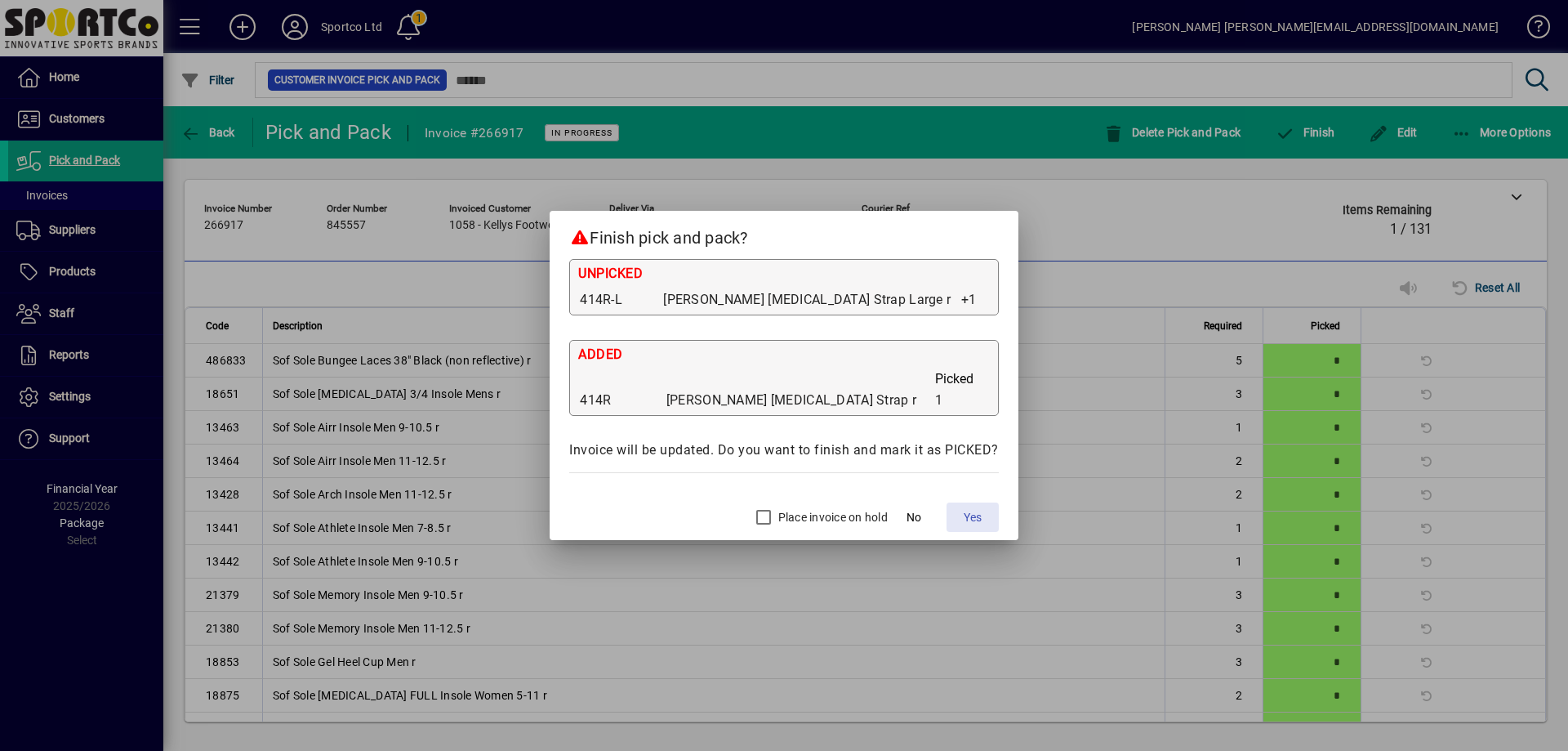
click at [973, 516] on span "Yes" at bounding box center [972, 517] width 18 height 17
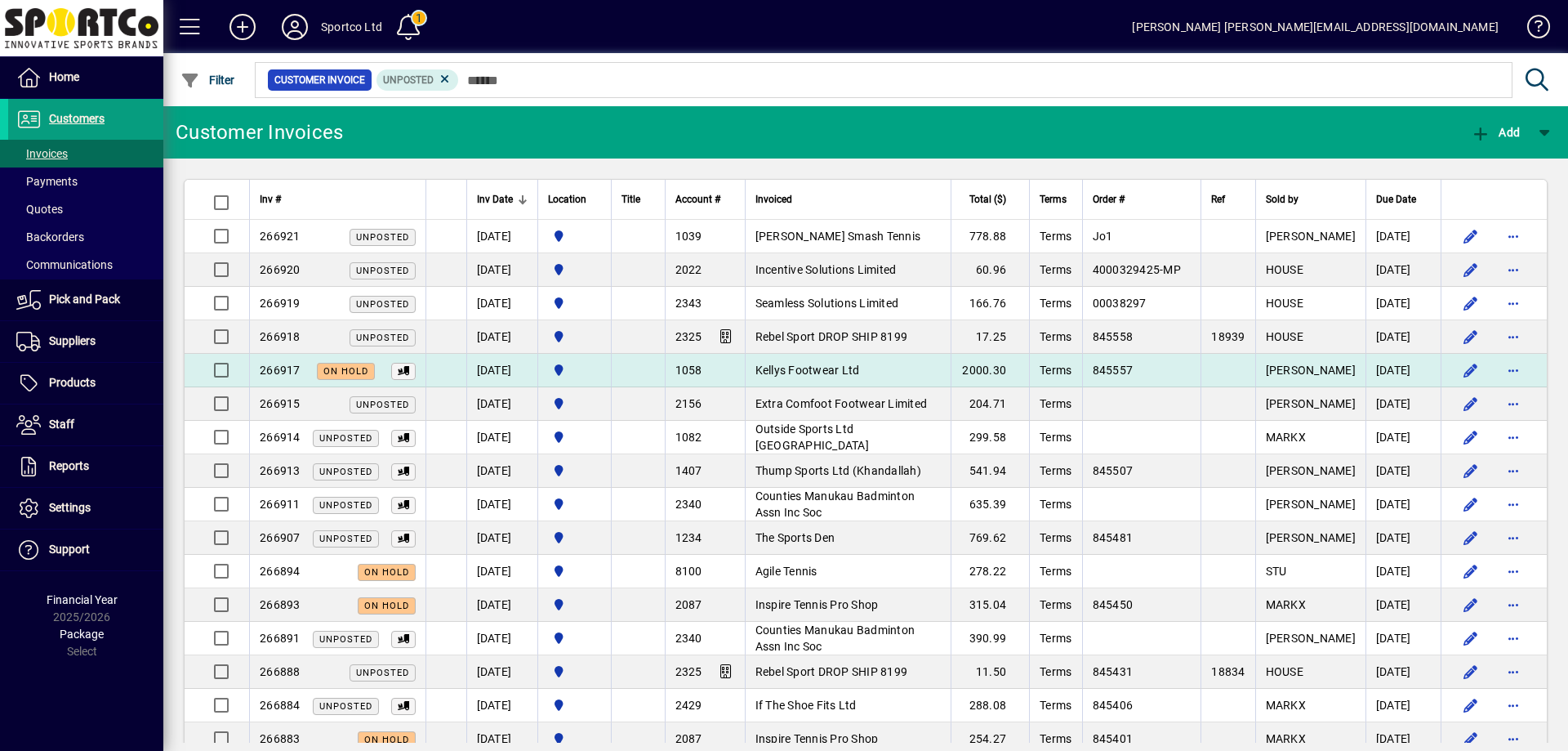
click at [887, 362] on td "Kellys Footwear Ltd" at bounding box center [848, 370] width 206 height 34
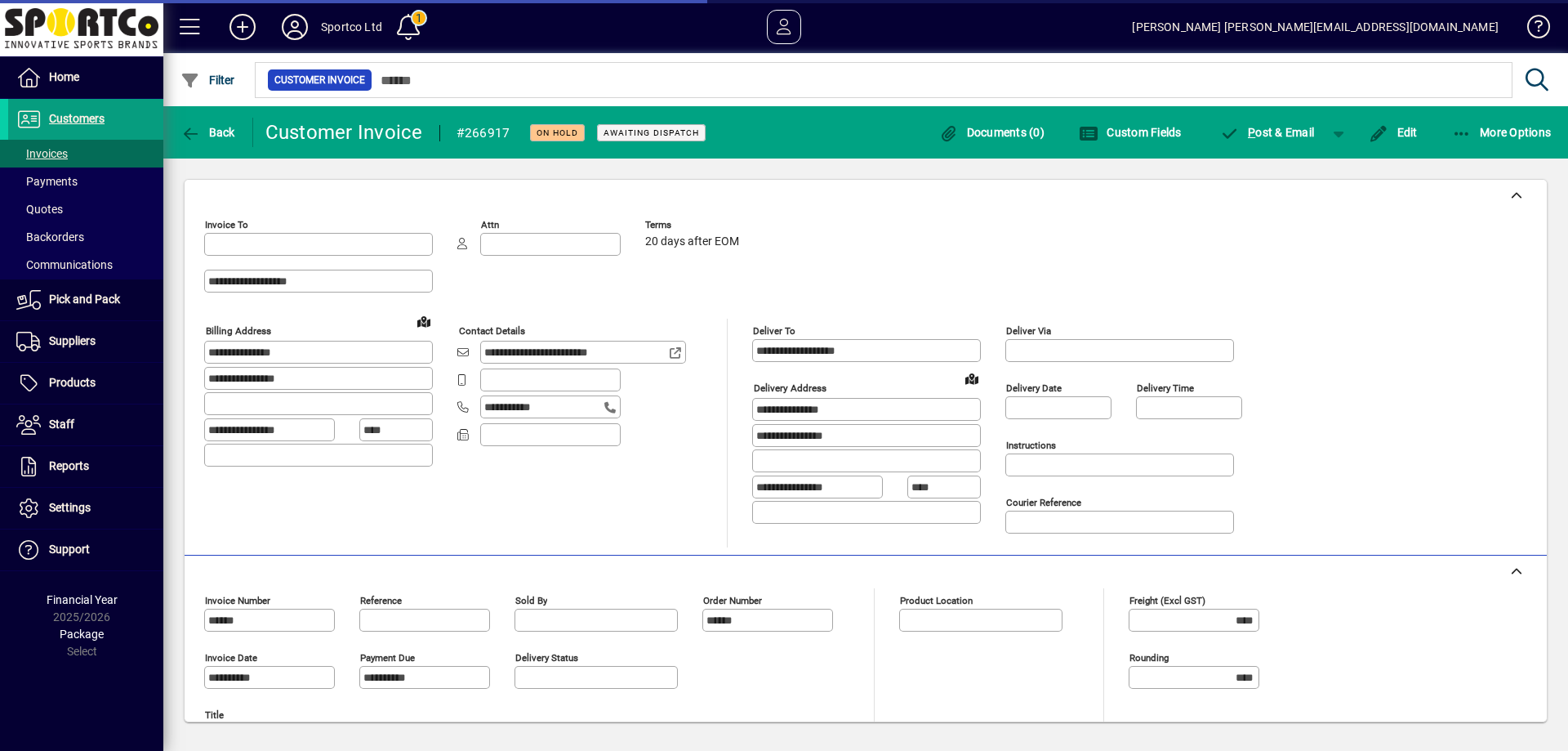
type input "**********"
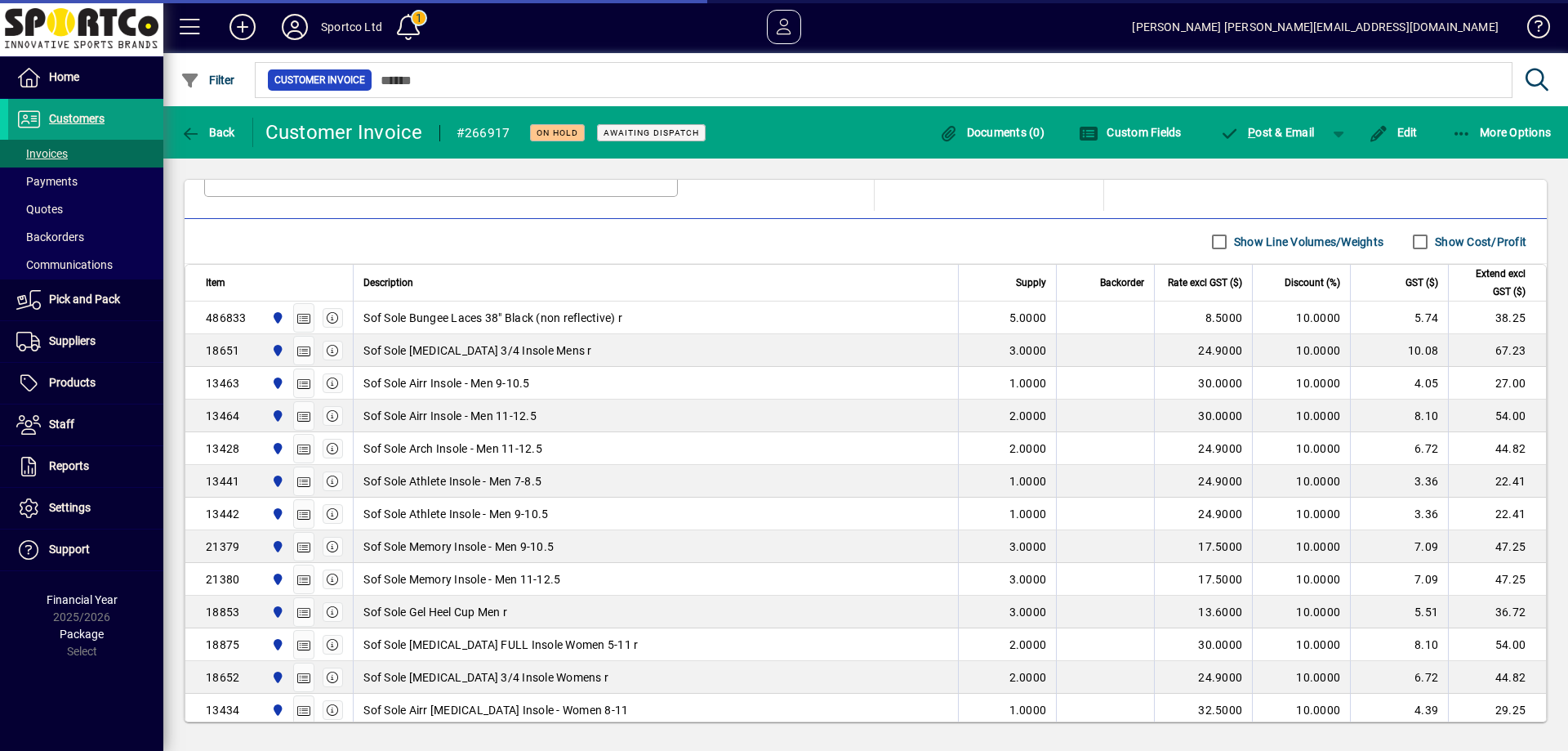
type input "**********"
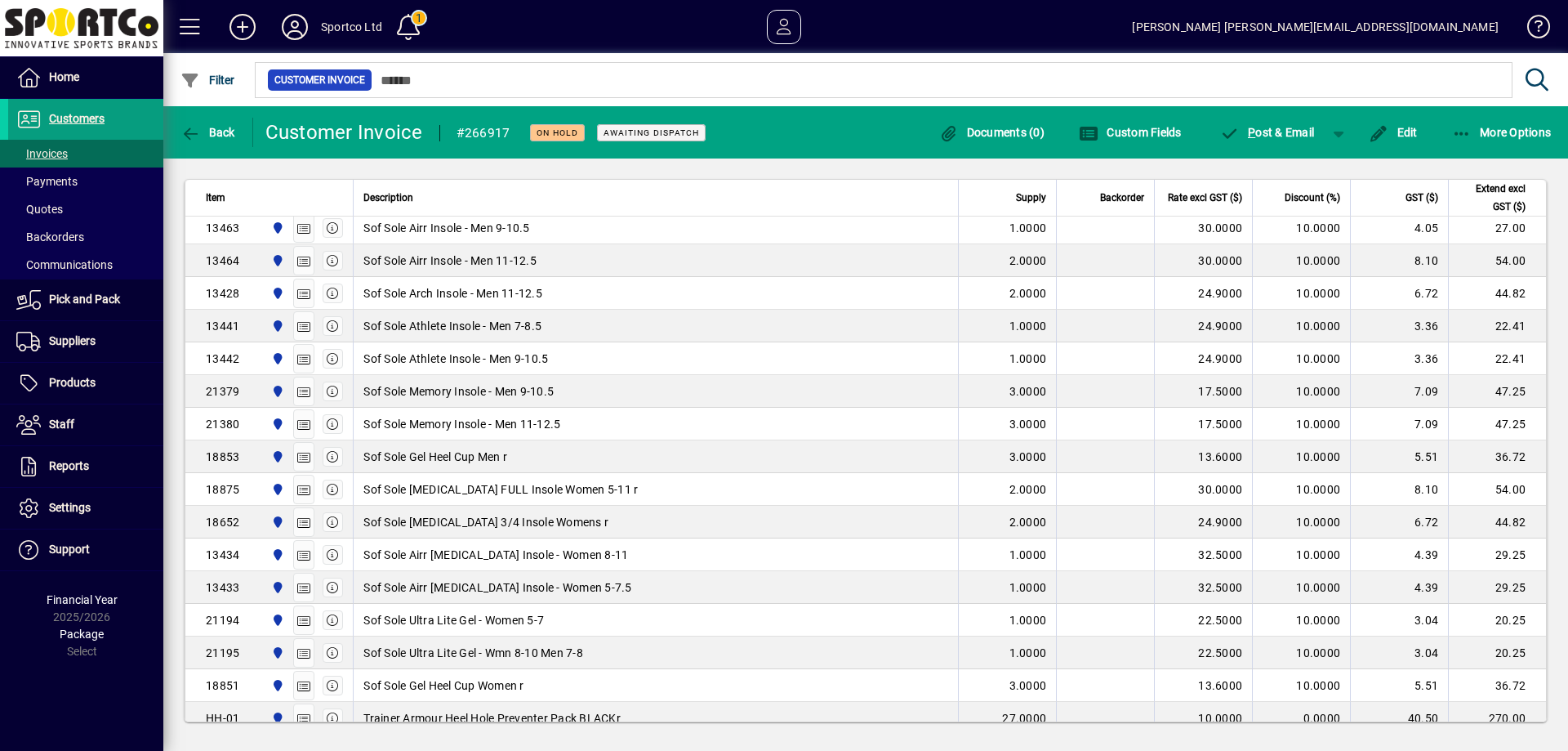
scroll to position [653, 0]
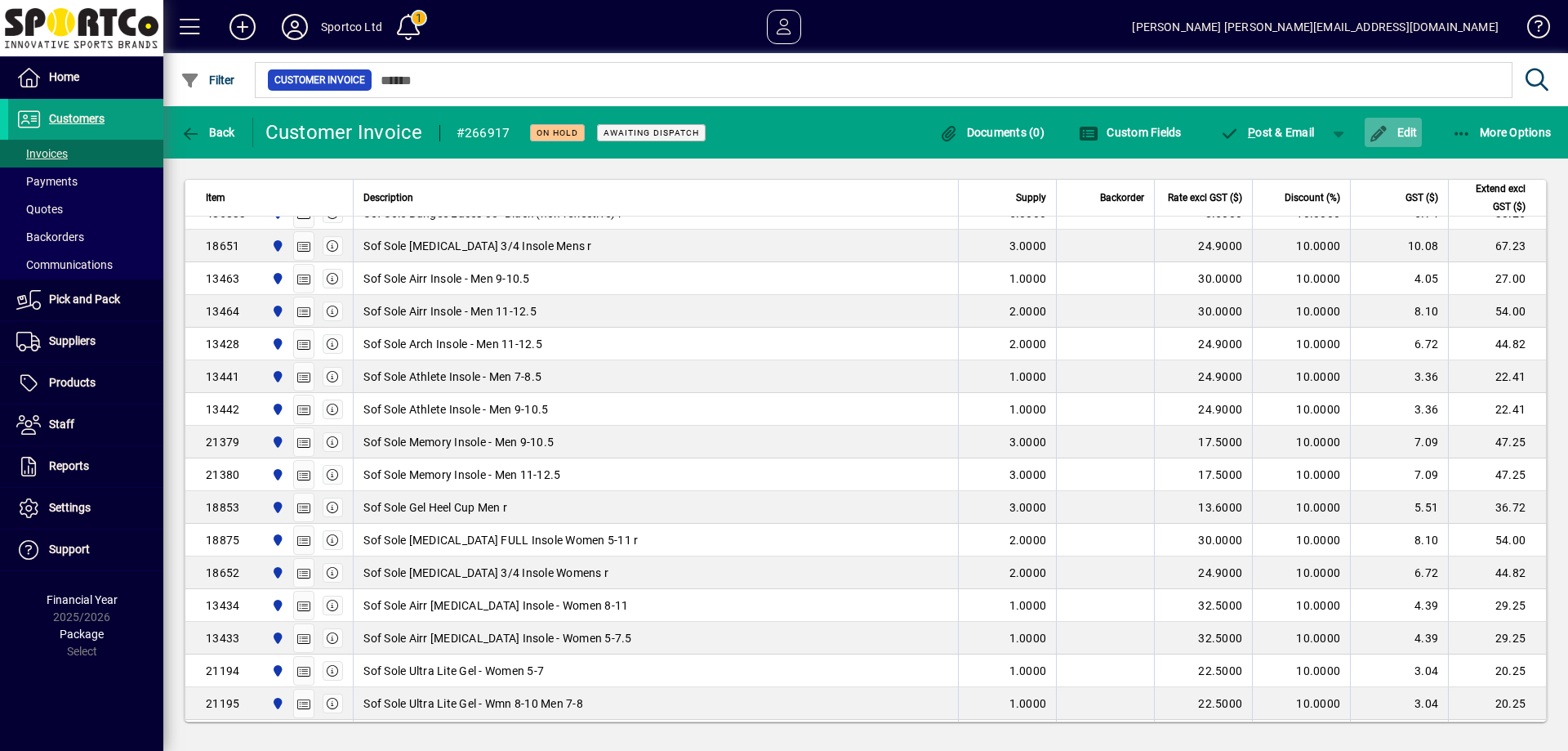
click at [1415, 134] on span "Edit" at bounding box center [1393, 132] width 49 height 13
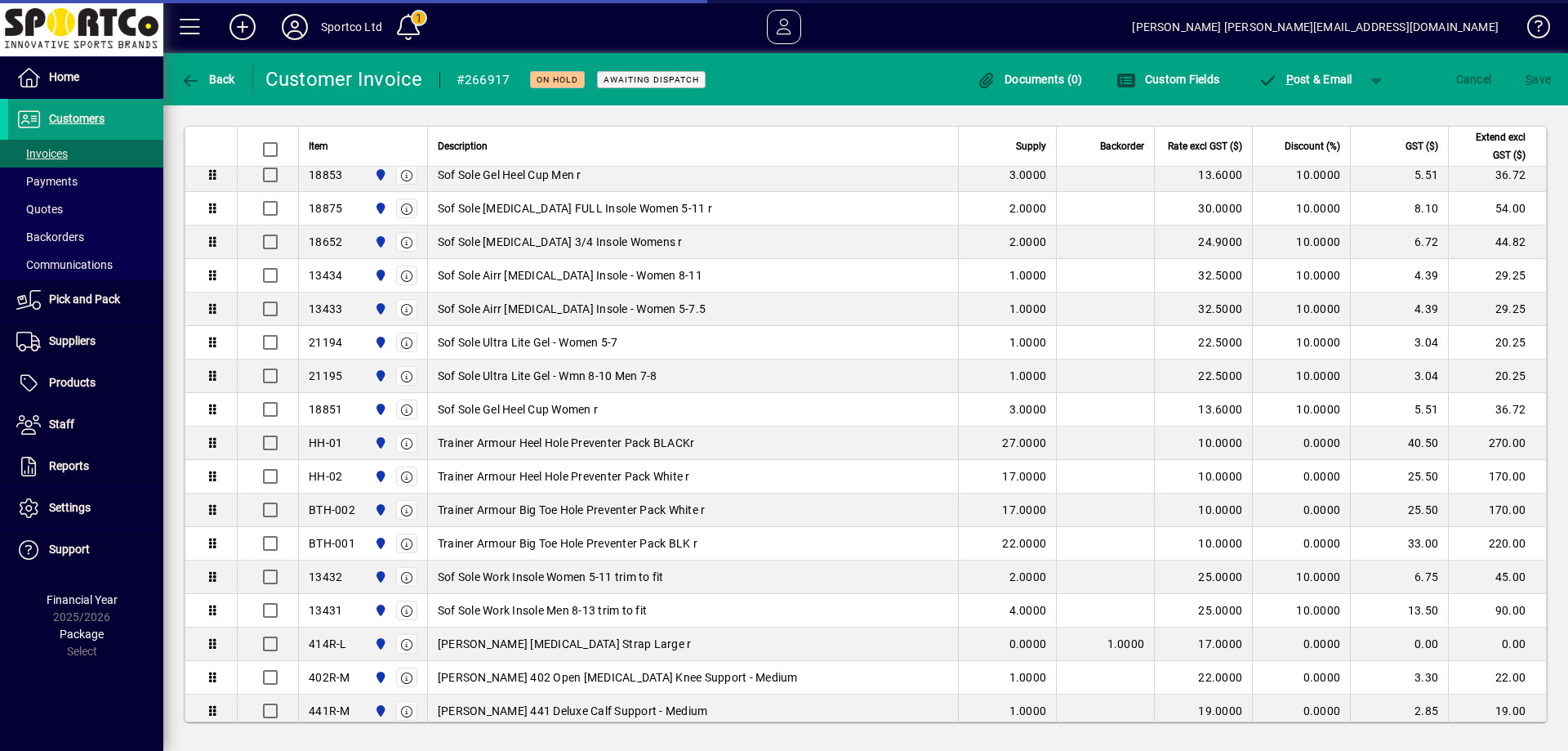
scroll to position [1220, 0]
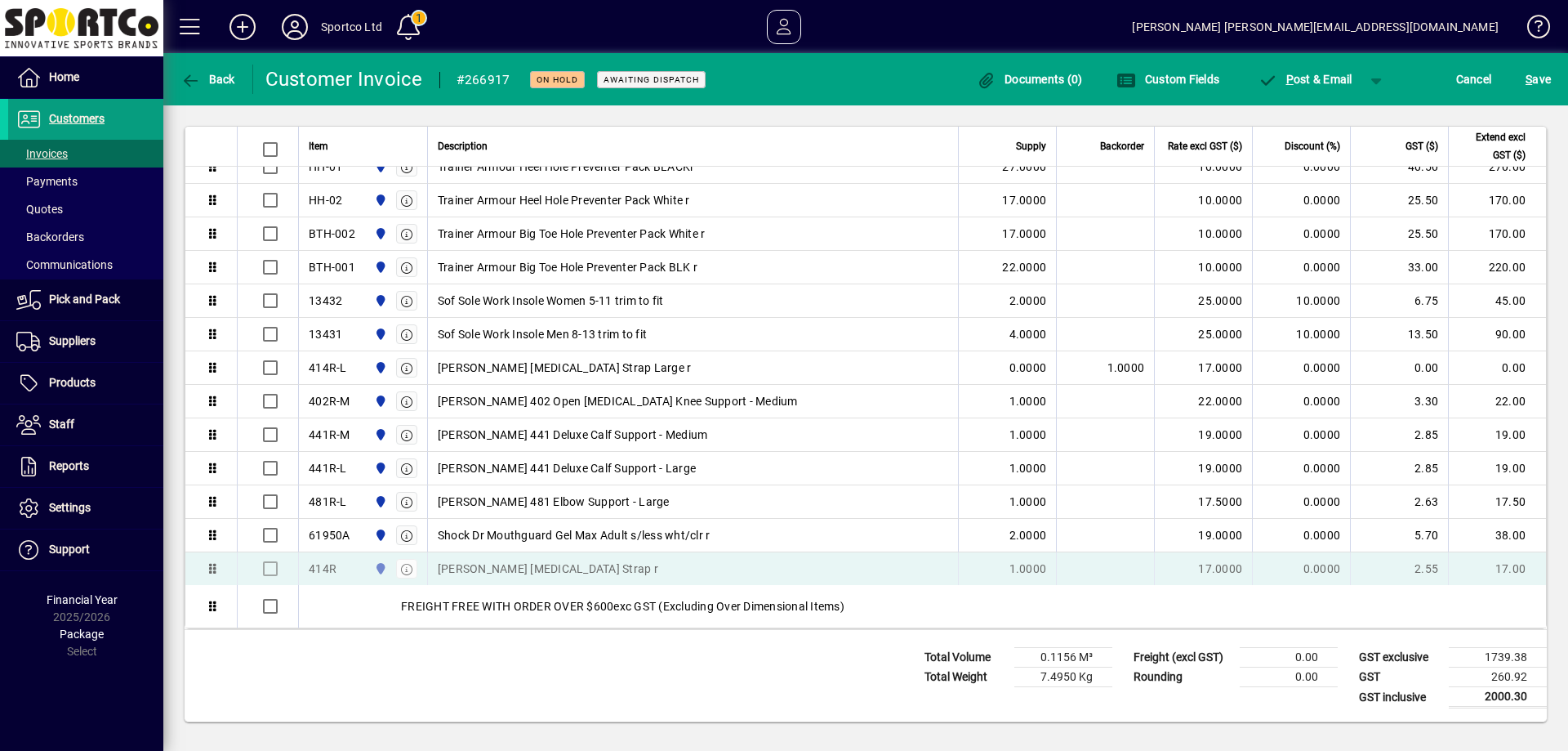
drag, startPoint x: 211, startPoint y: 616, endPoint x: 209, endPoint y: 573, distance: 43.0
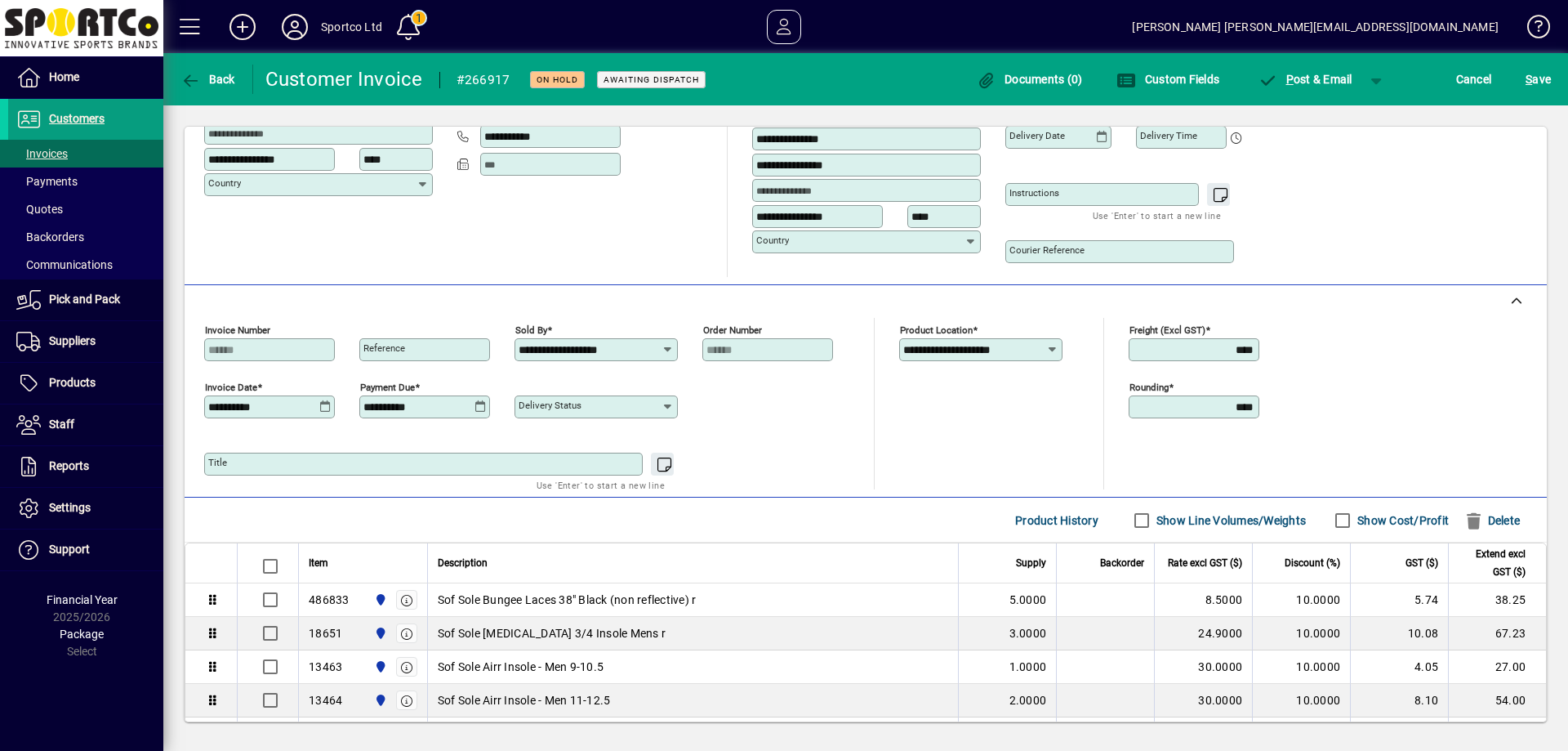
scroll to position [76, 0]
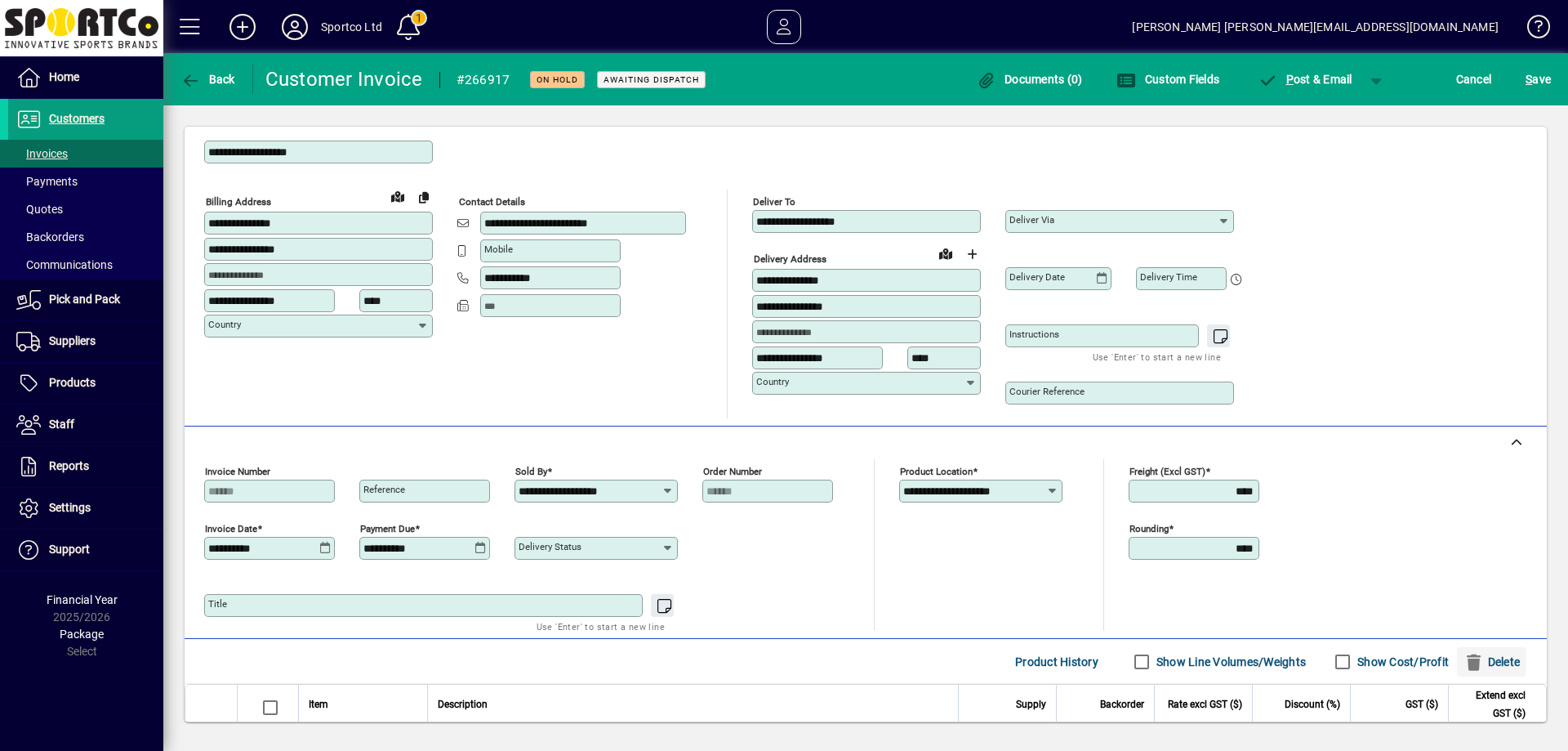
click at [1501, 664] on span "Delete" at bounding box center [1491, 662] width 57 height 26
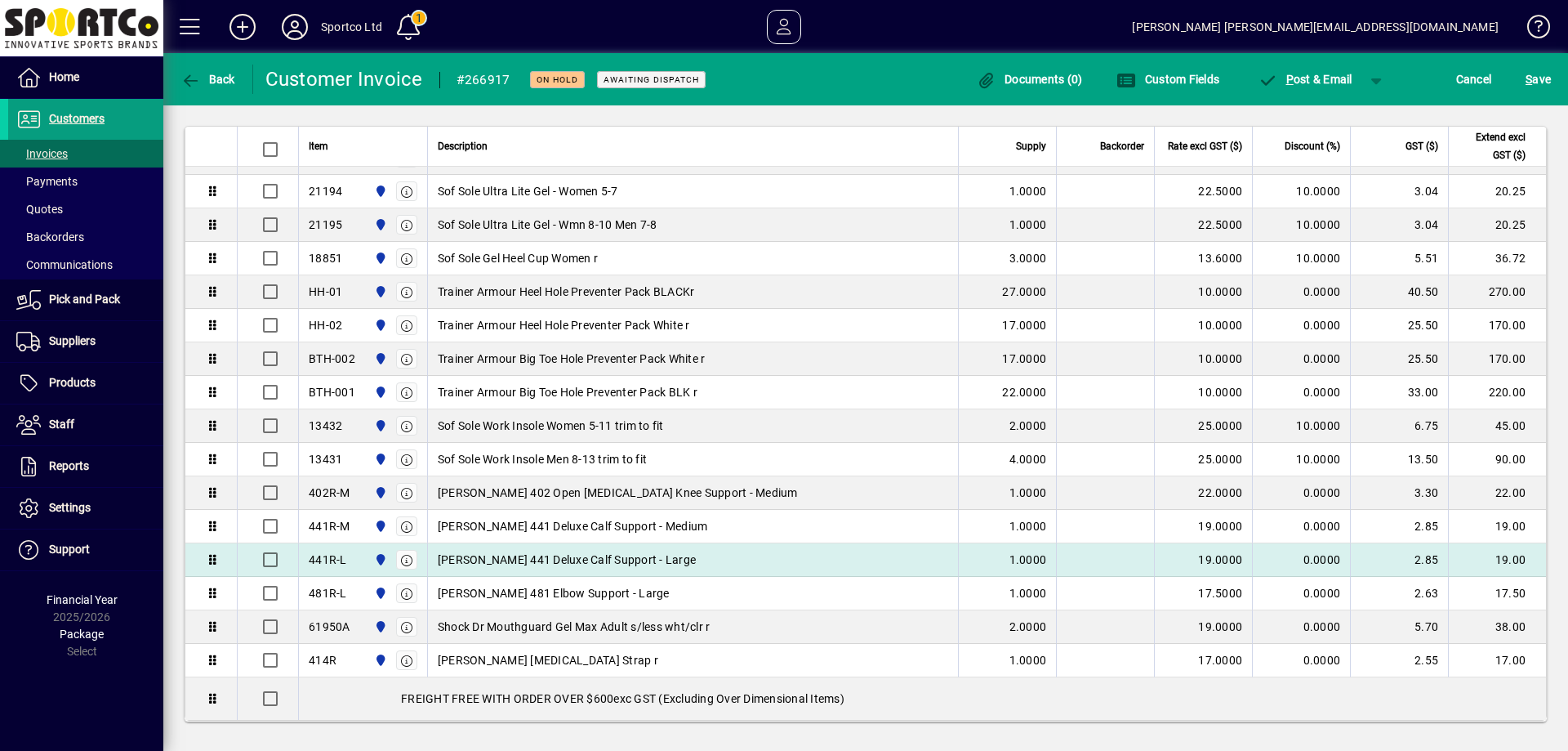
scroll to position [1187, 0]
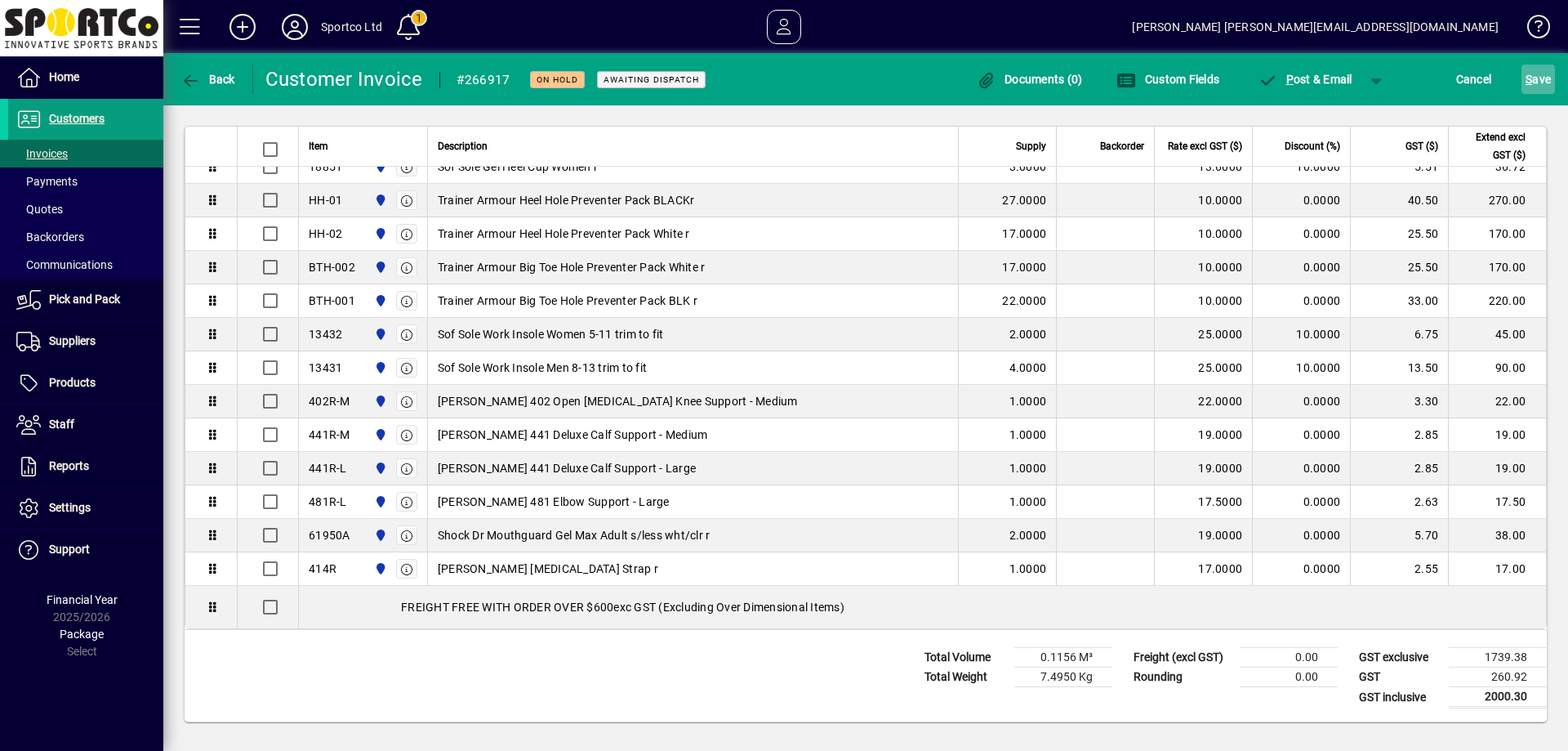
click at [1540, 75] on span "S ave" at bounding box center [1537, 79] width 25 height 26
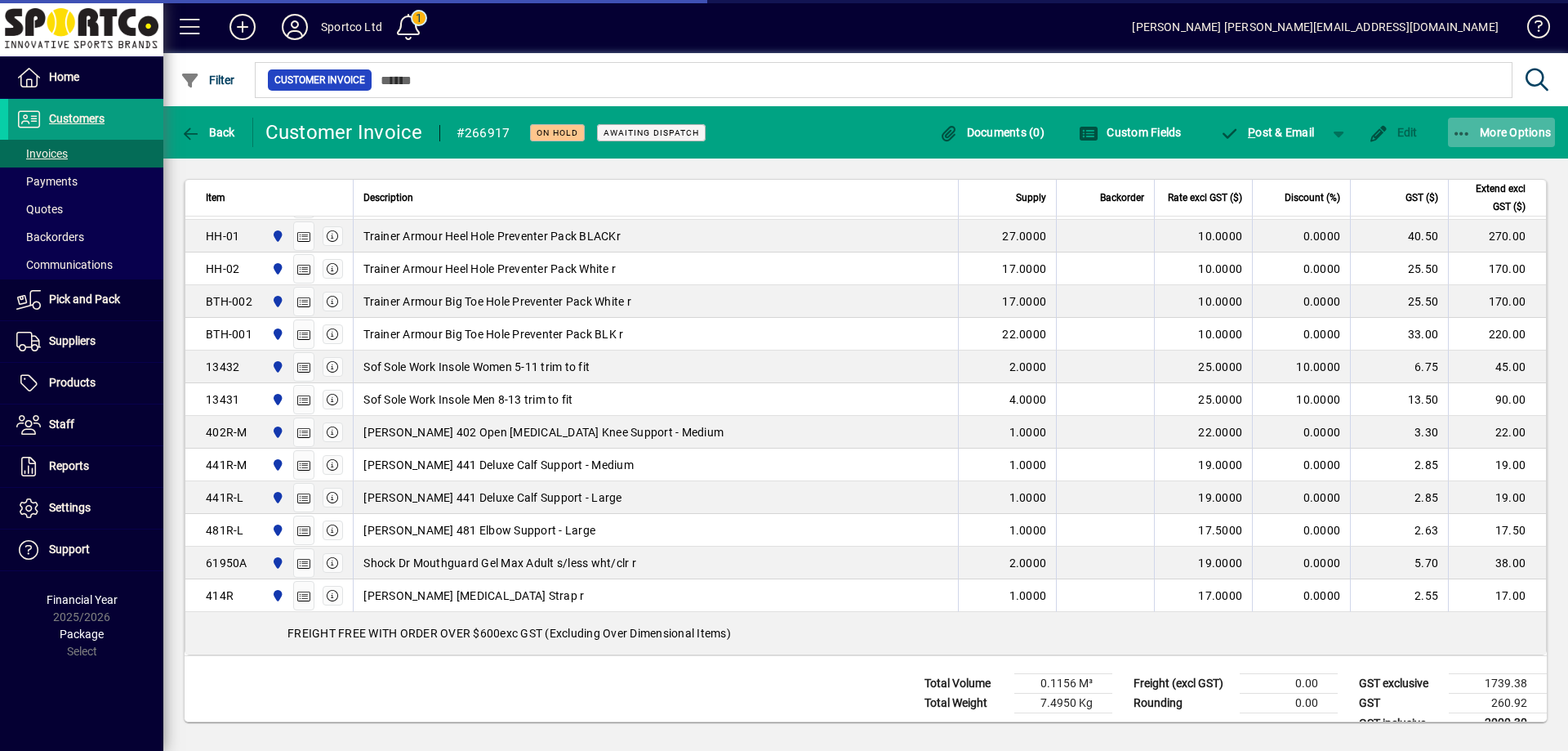
scroll to position [1213, 0]
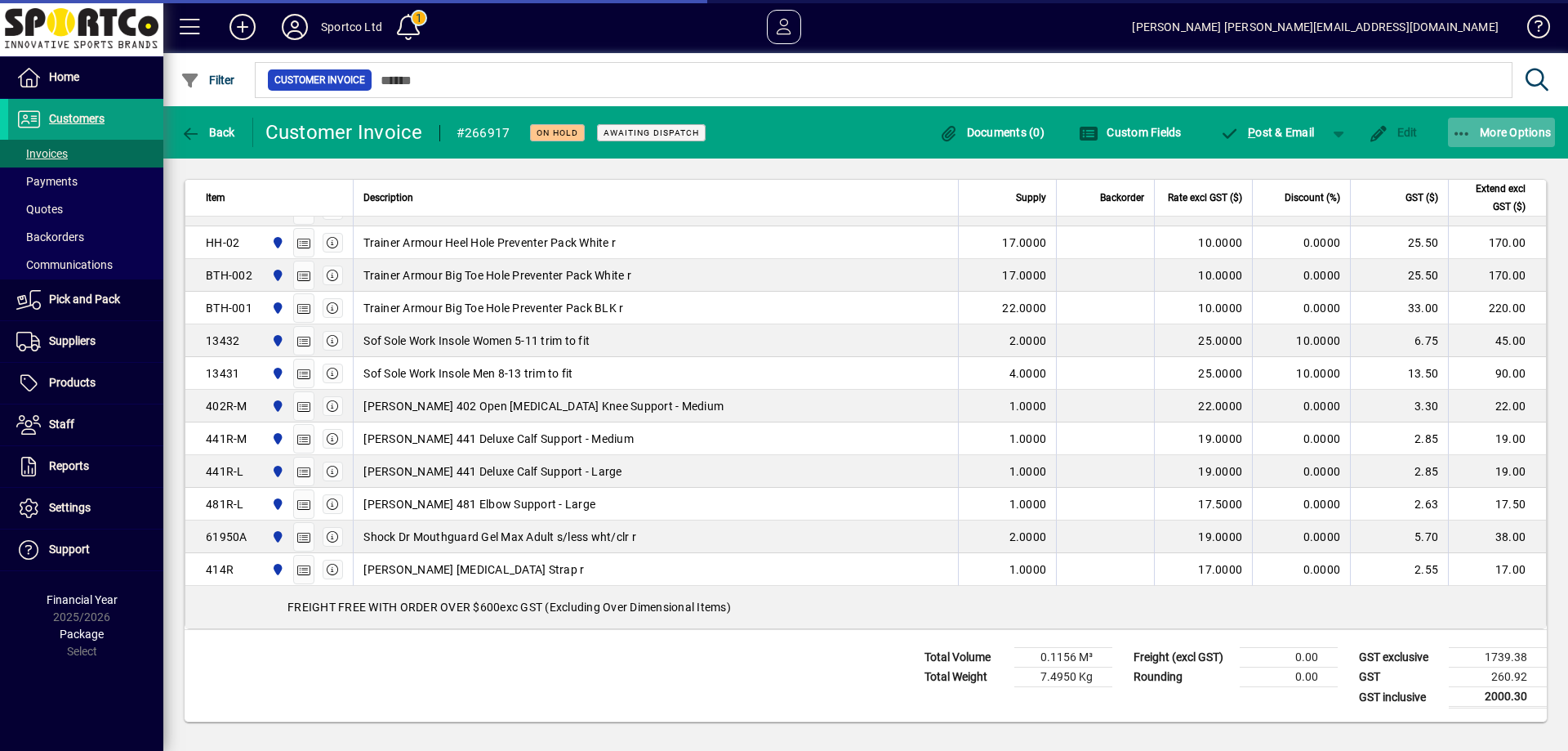
click at [1467, 128] on icon "button" at bounding box center [1462, 134] width 20 height 17
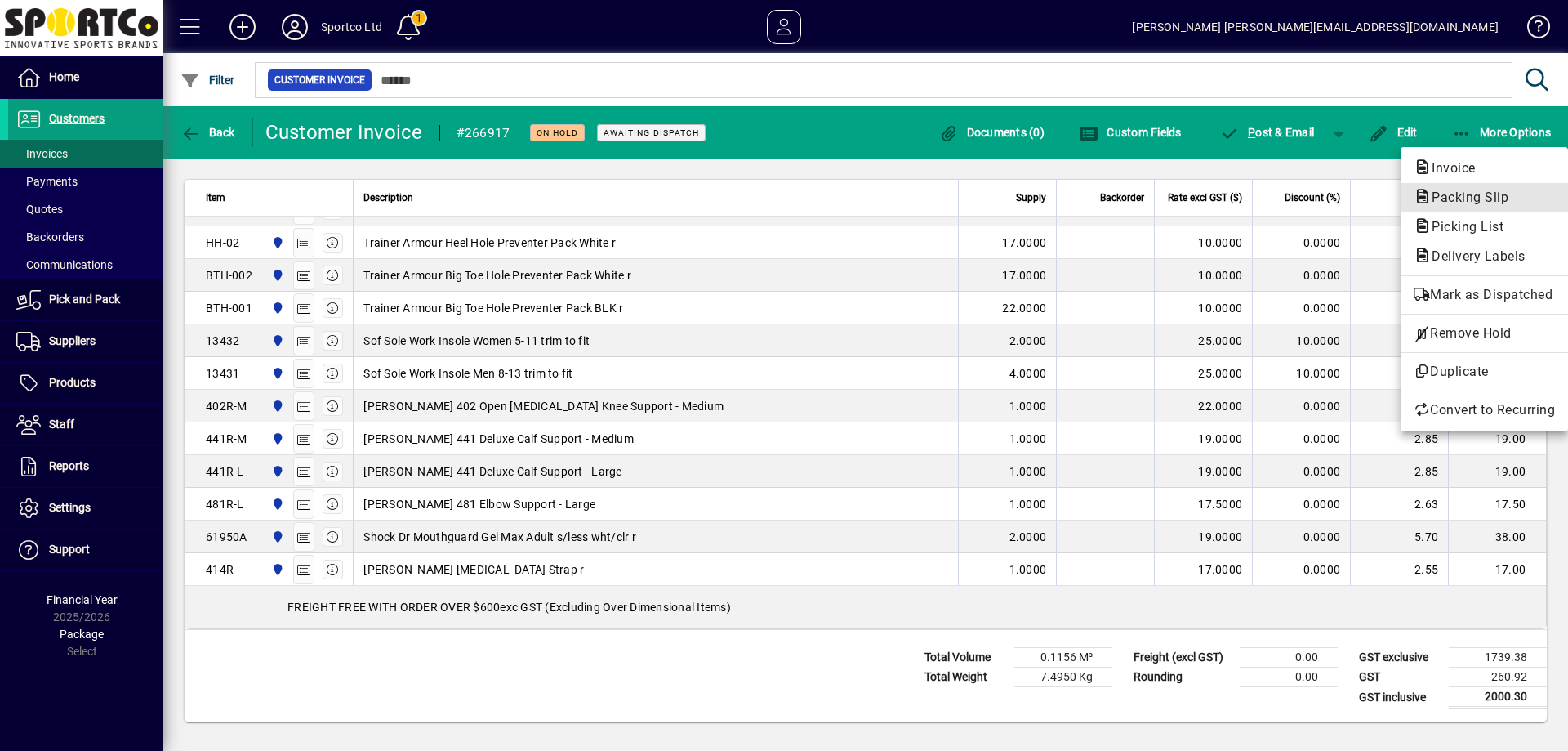
click at [1469, 194] on span "Packing Slip" at bounding box center [1465, 197] width 103 height 16
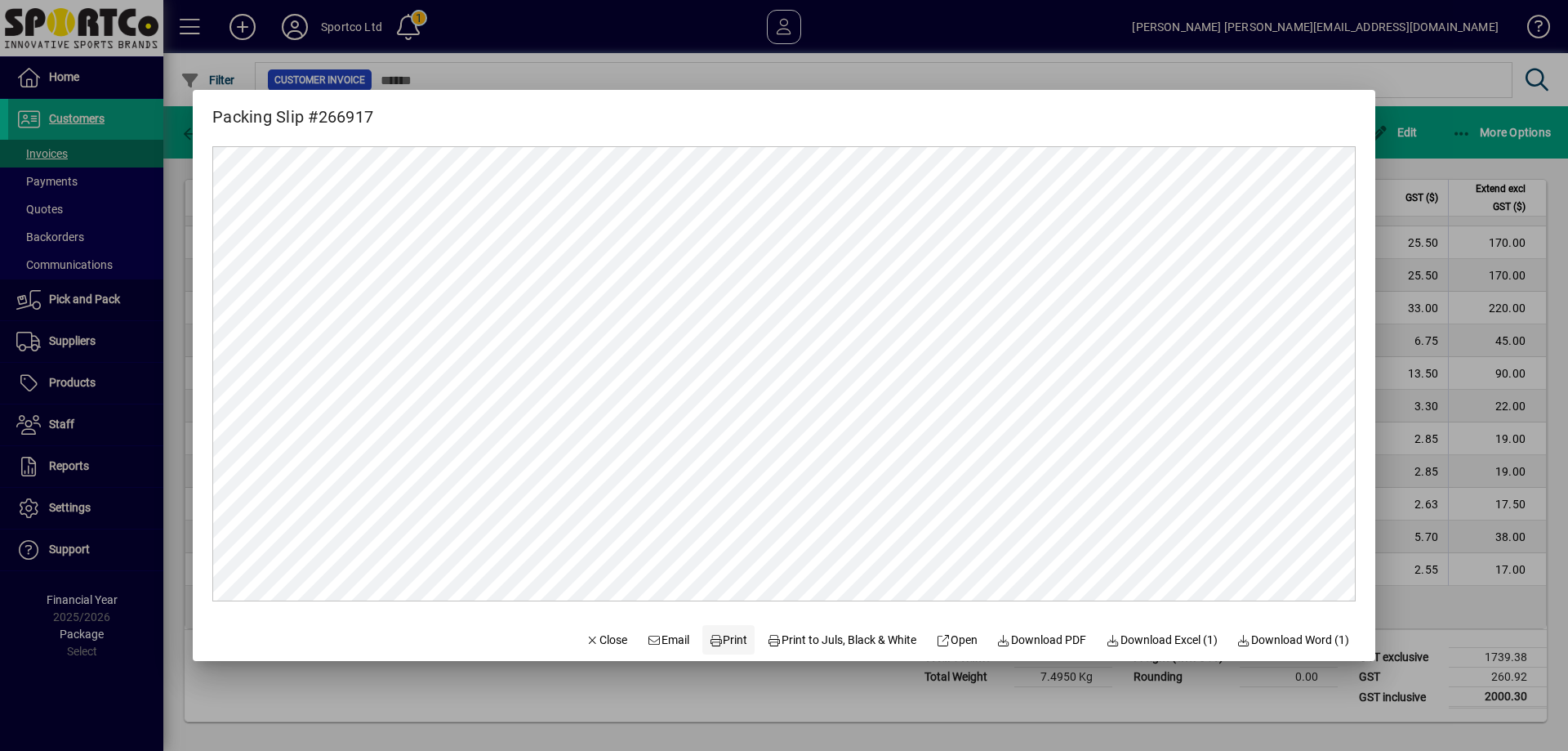
scroll to position [0, 0]
click at [721, 633] on span "Print" at bounding box center [728, 640] width 39 height 17
click at [594, 639] on span "Close" at bounding box center [607, 640] width 43 height 17
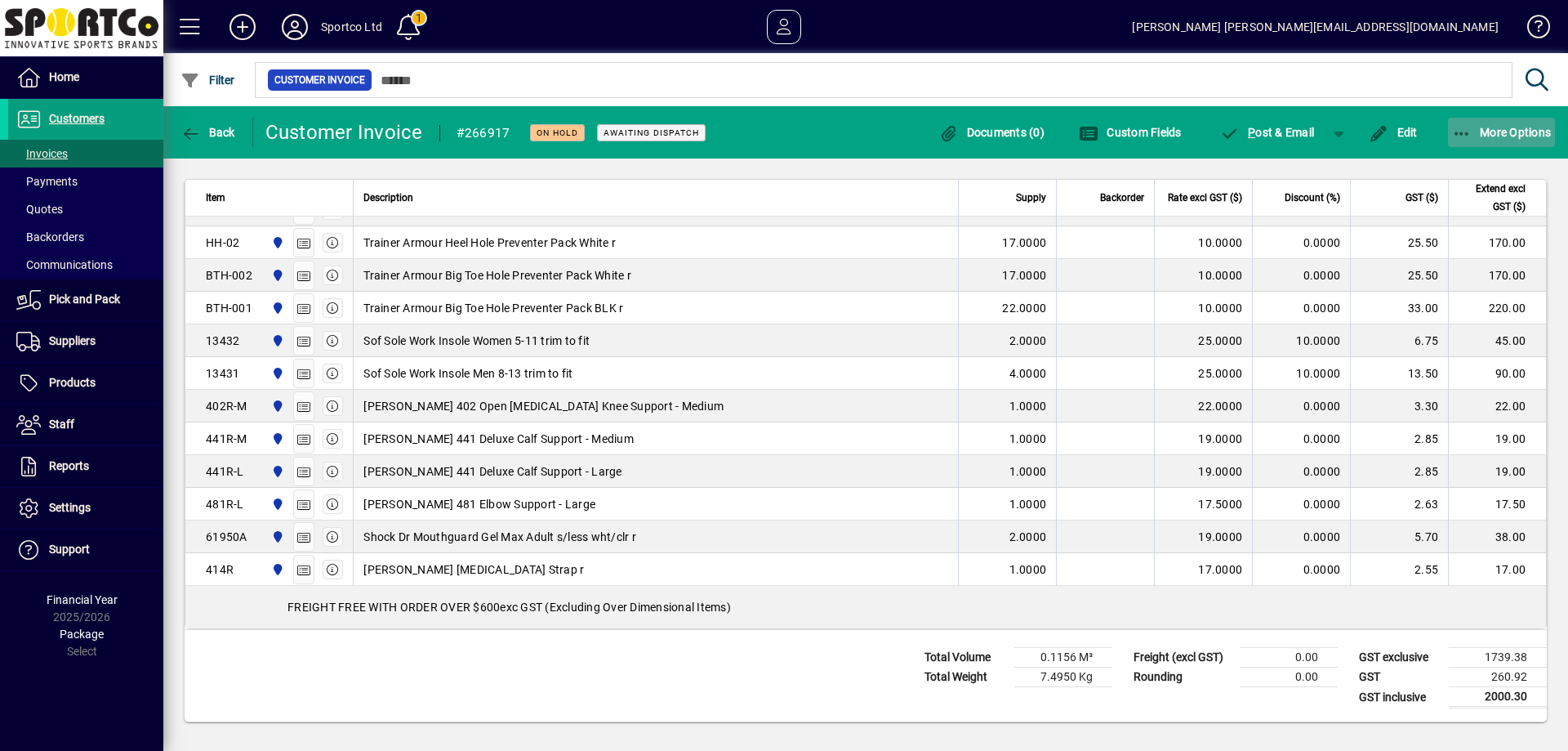
click at [1455, 130] on icon "button" at bounding box center [1462, 134] width 20 height 17
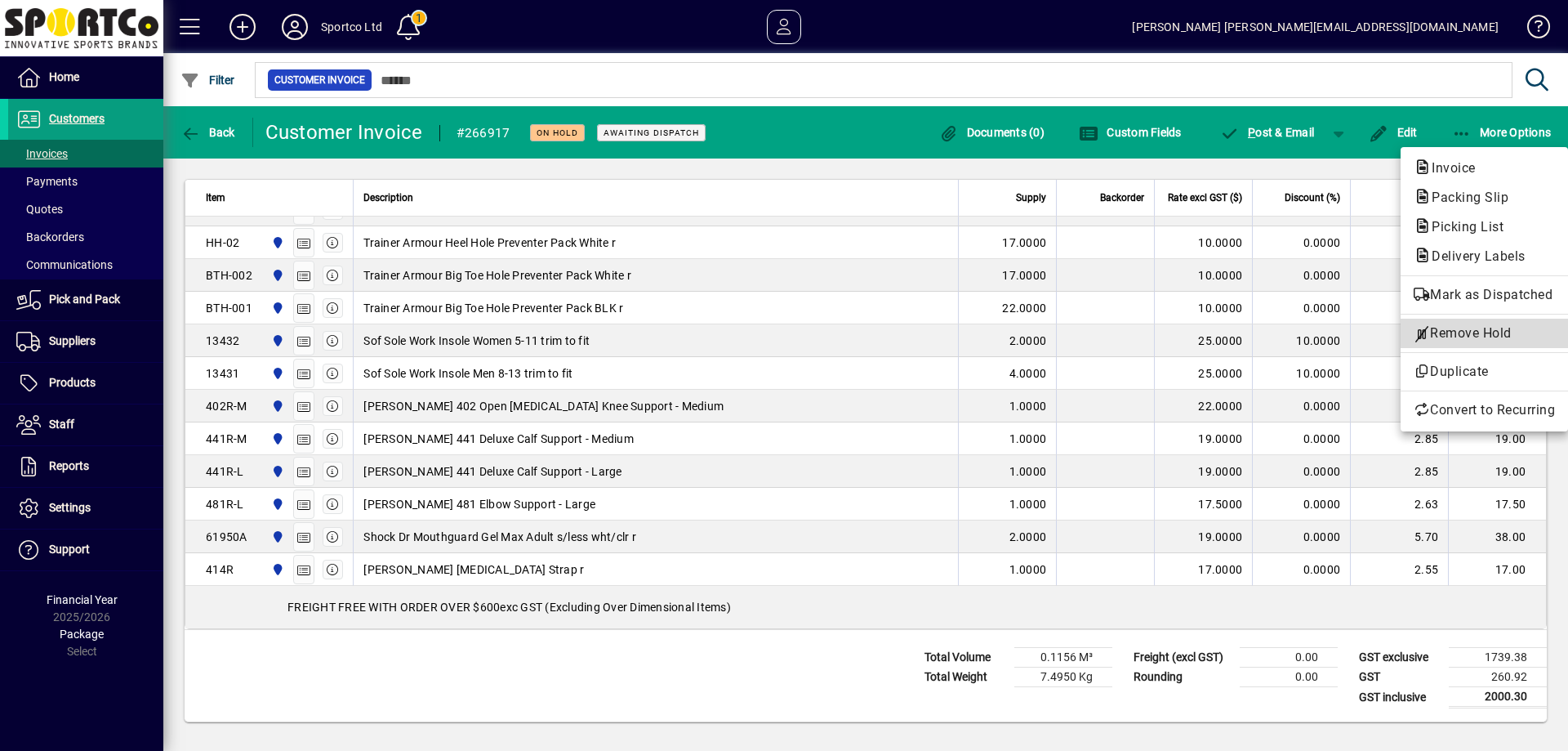
click at [1474, 330] on span "Remove Hold" at bounding box center [1484, 333] width 141 height 20
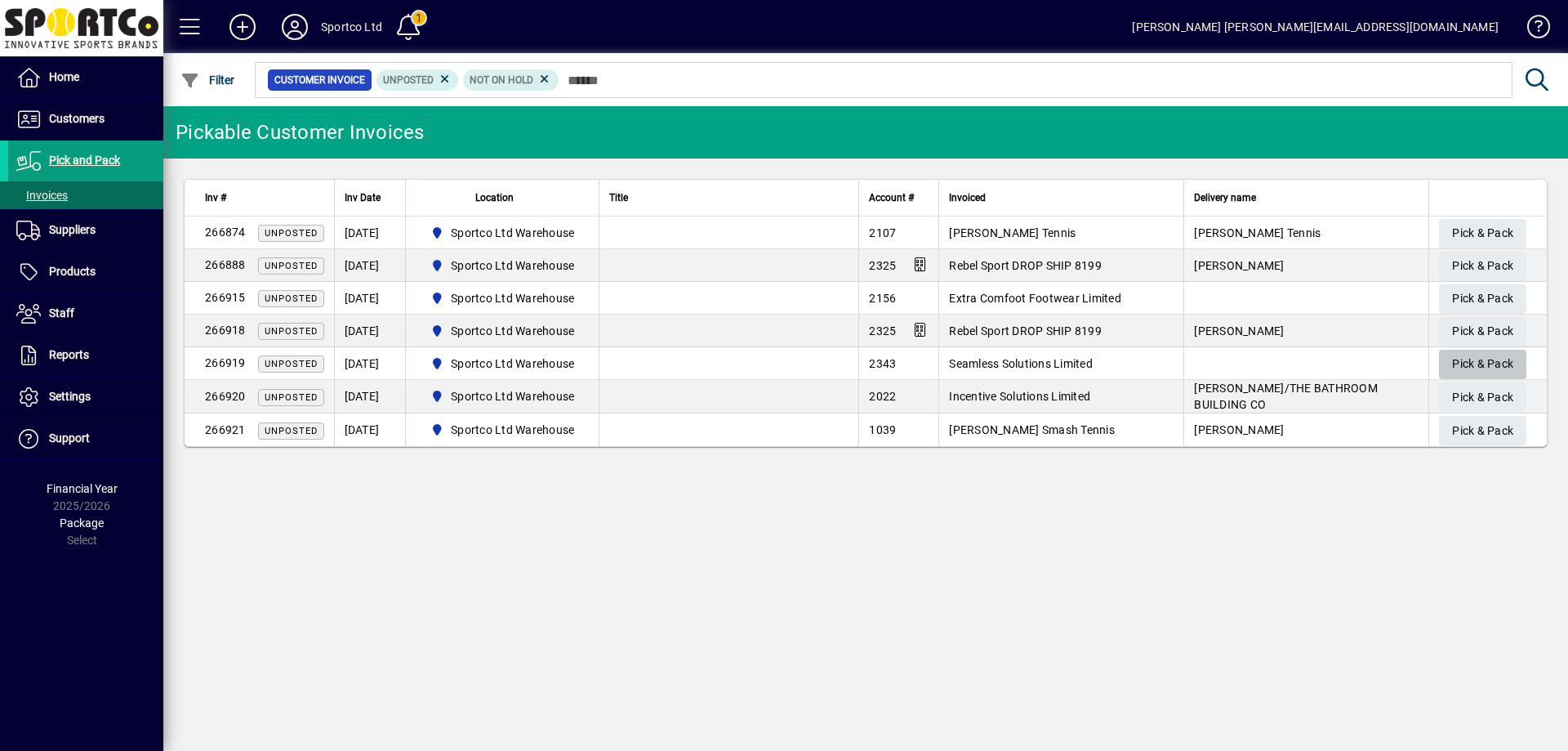
click at [1491, 360] on span "Pick & Pack" at bounding box center [1482, 364] width 61 height 27
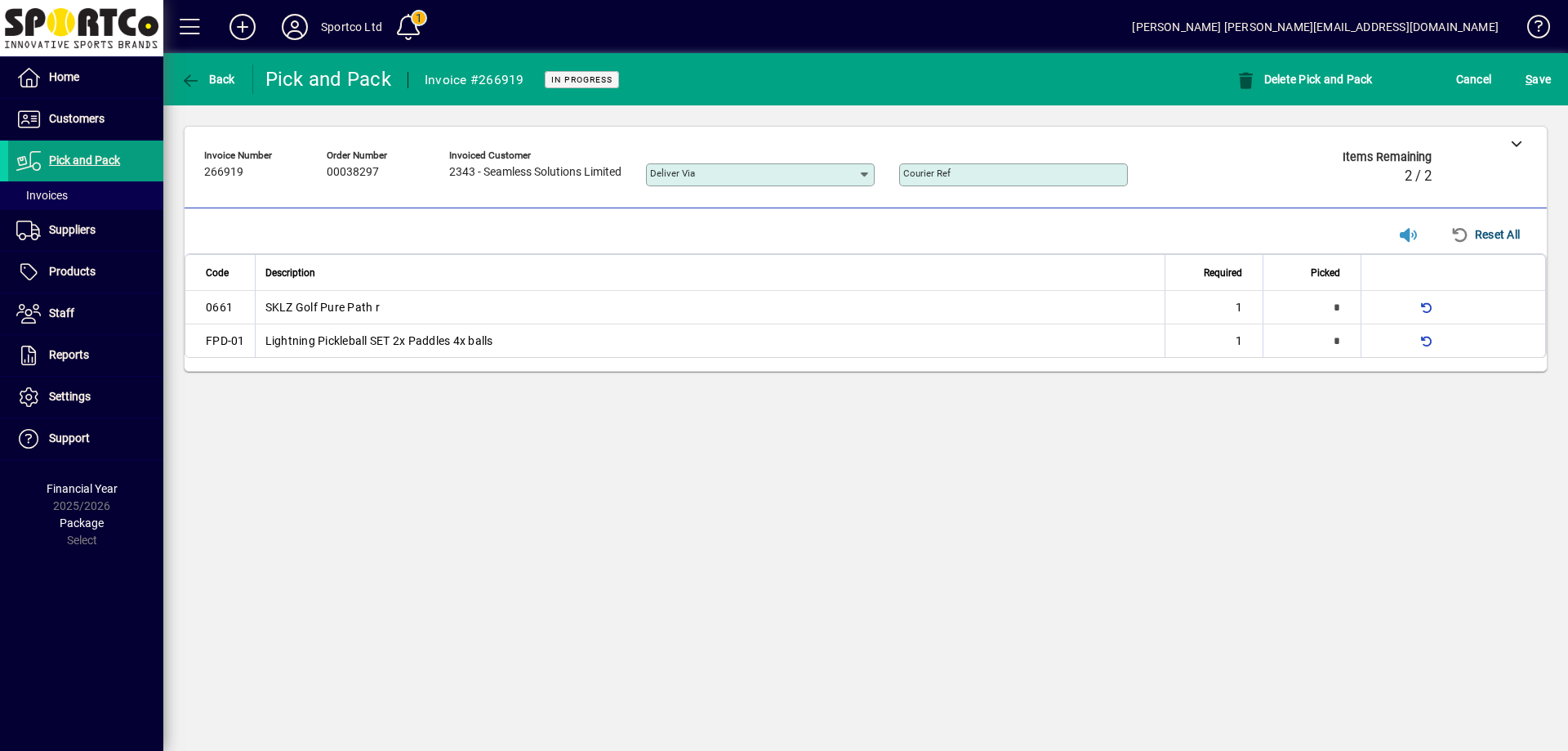
type input "*"
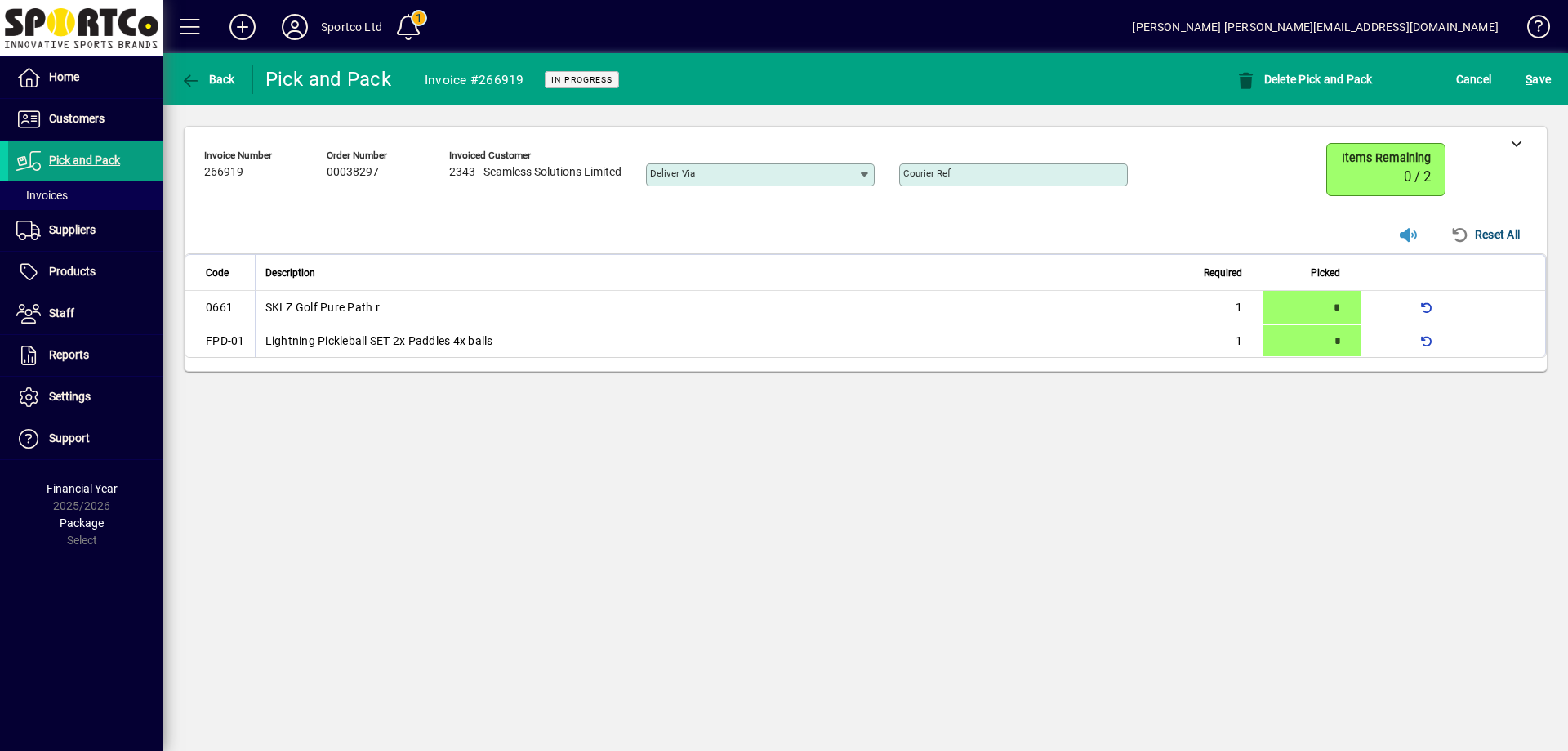
type input "*"
drag, startPoint x: 1547, startPoint y: 77, endPoint x: 1567, endPoint y: 111, distance: 39.4
click at [1547, 78] on span "S ave" at bounding box center [1537, 79] width 25 height 26
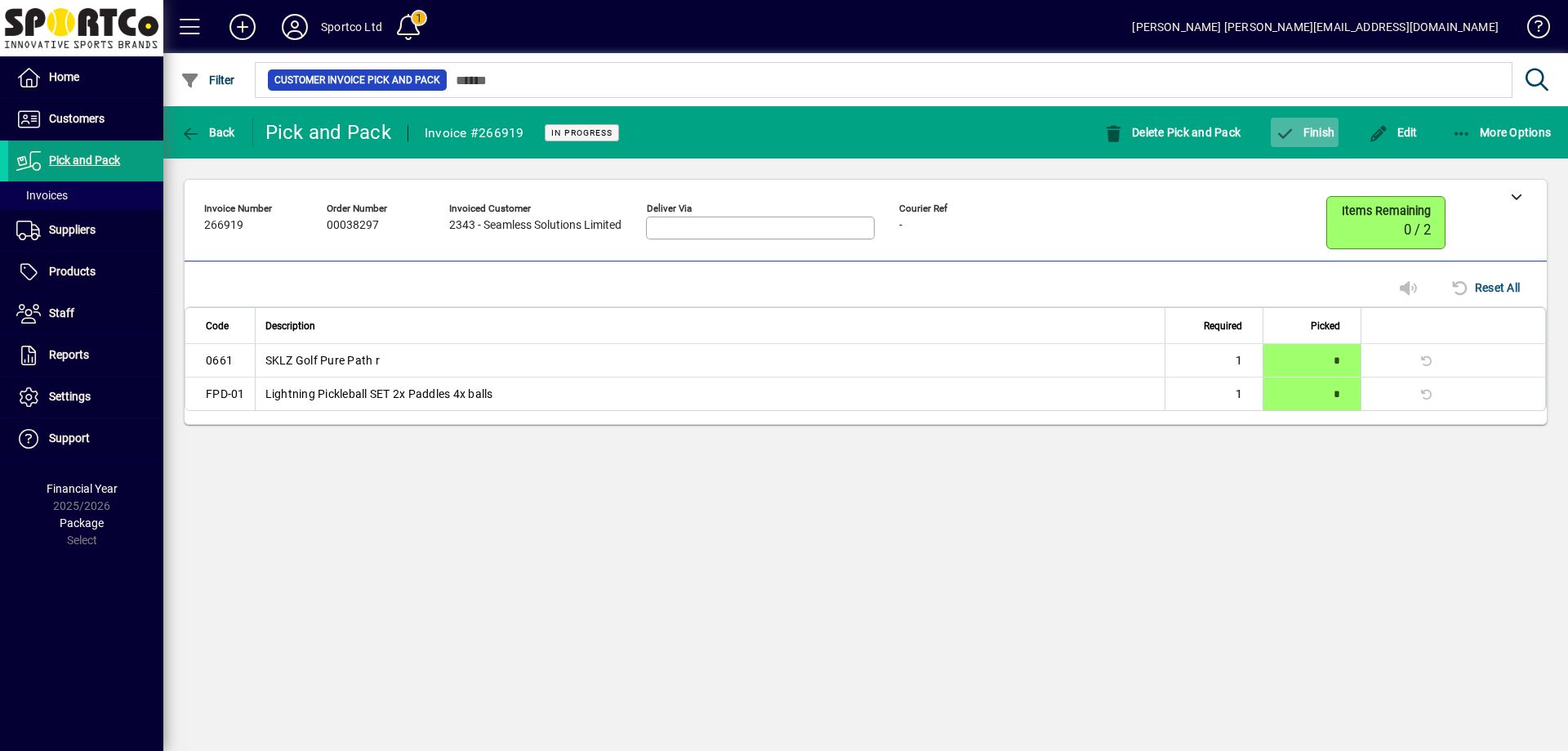
click at [1295, 136] on icon "button" at bounding box center [1285, 134] width 20 height 17
click at [1311, 126] on span "Finish" at bounding box center [1305, 132] width 60 height 13
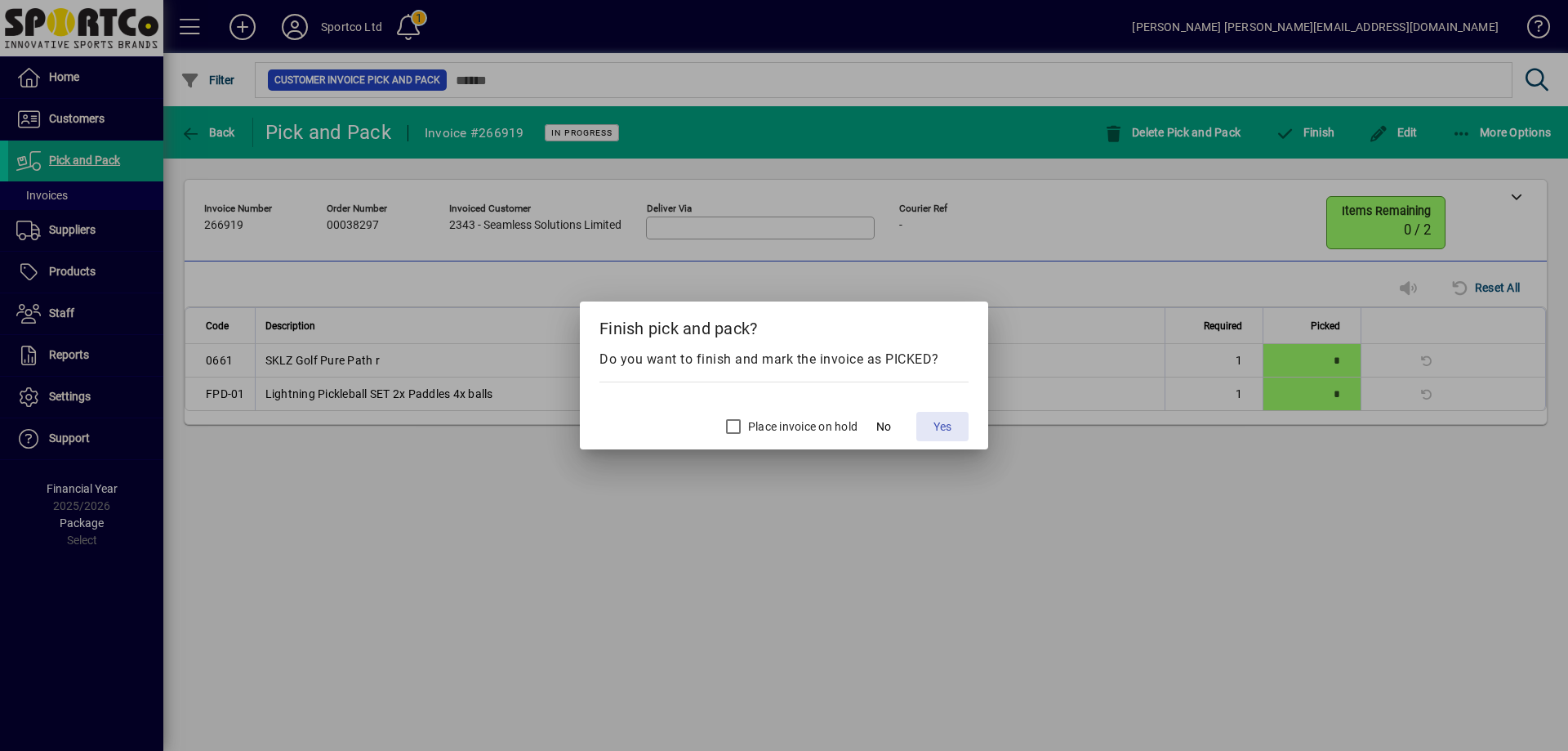
click at [942, 429] on span "Yes" at bounding box center [942, 427] width 18 height 17
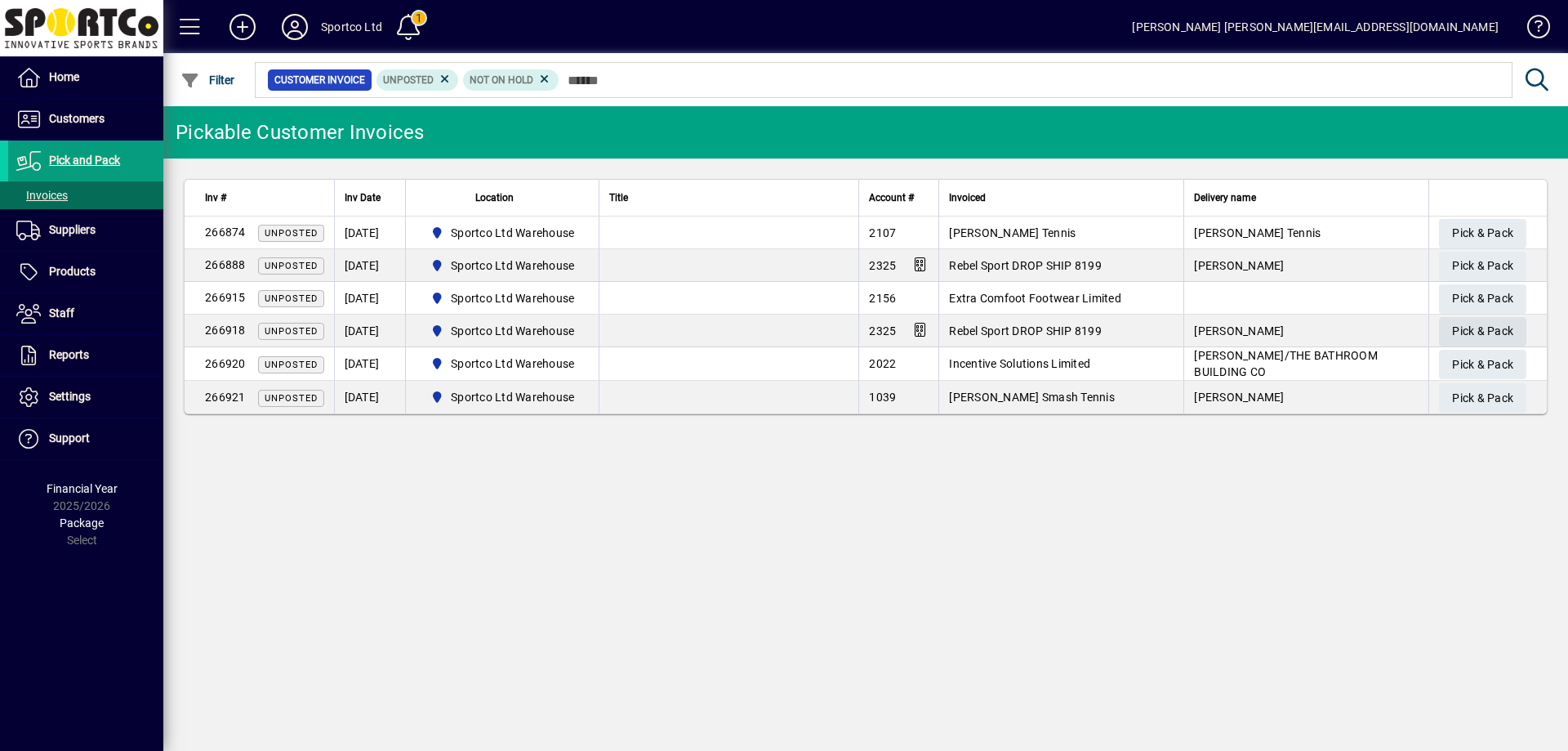
click at [1493, 327] on span "Pick & Pack" at bounding box center [1482, 331] width 61 height 27
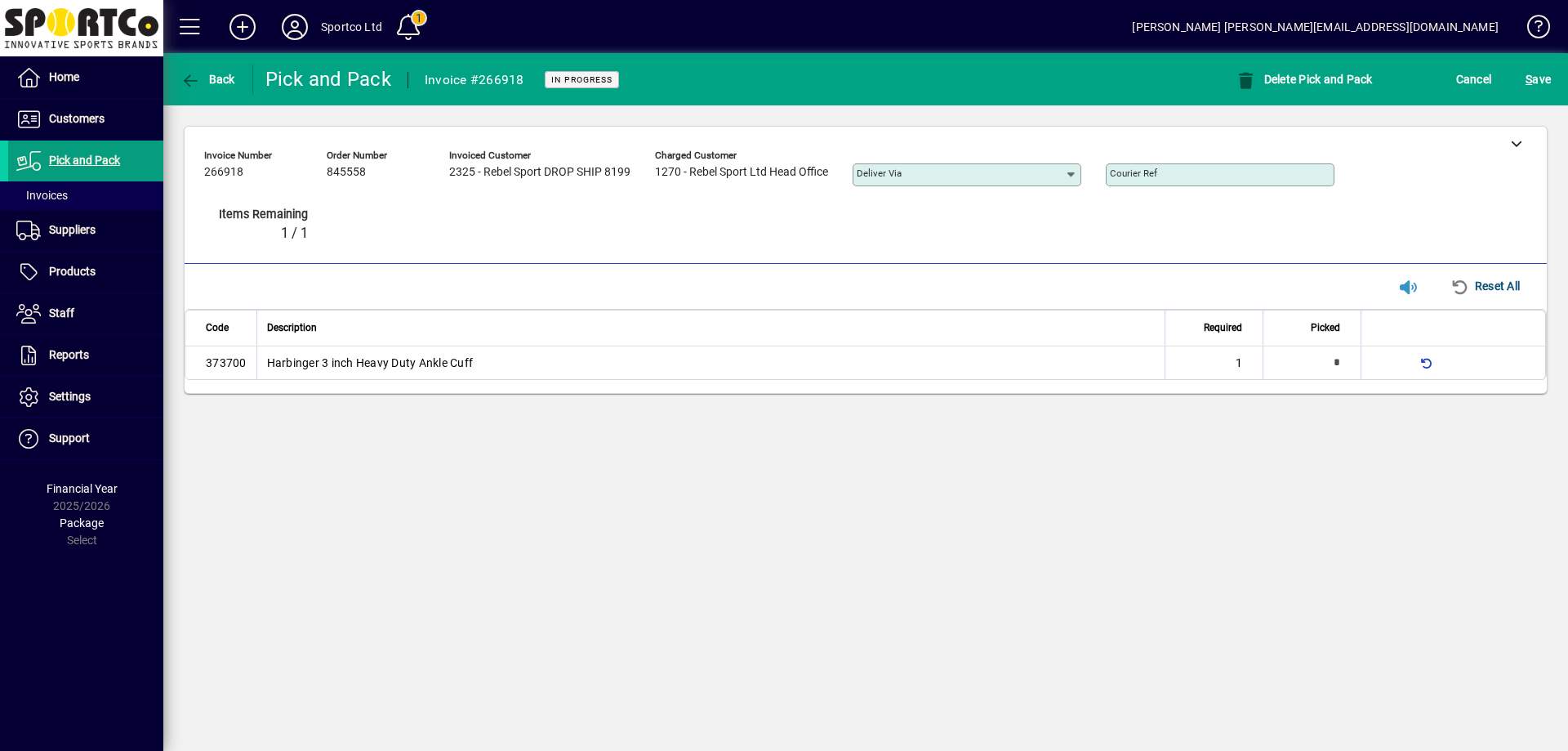
type input "*"
click at [1508, 146] on div at bounding box center [1516, 142] width 61 height 33
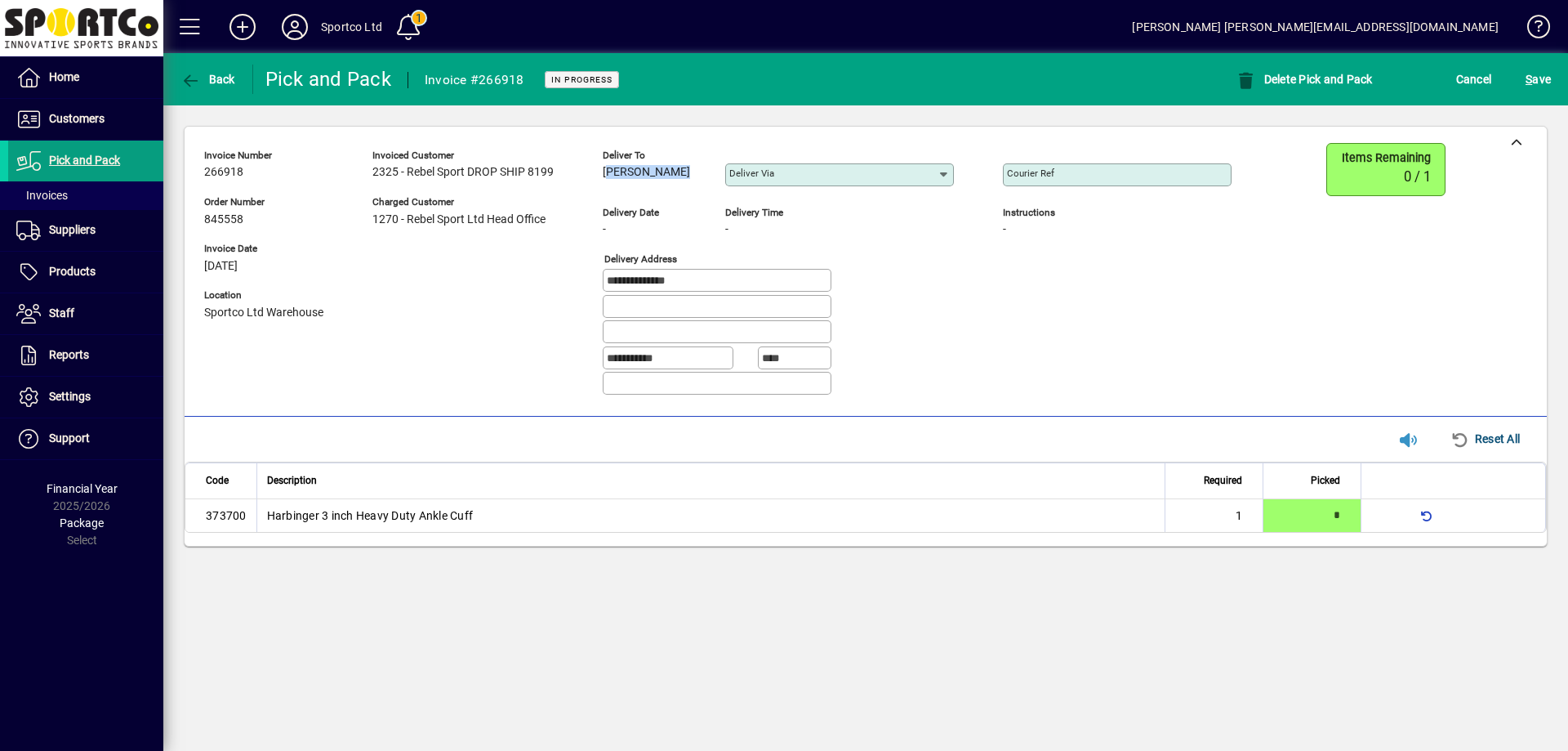
copy span "Archie Dizon"
drag, startPoint x: 669, startPoint y: 171, endPoint x: 600, endPoint y: 172, distance: 69.0
click at [605, 179] on div "Archie Dizon" at bounding box center [651, 172] width 98 height 18
drag, startPoint x: 643, startPoint y: 290, endPoint x: 586, endPoint y: 299, distance: 57.7
click at [582, 297] on div "**********" at bounding box center [730, 275] width 1052 height 265
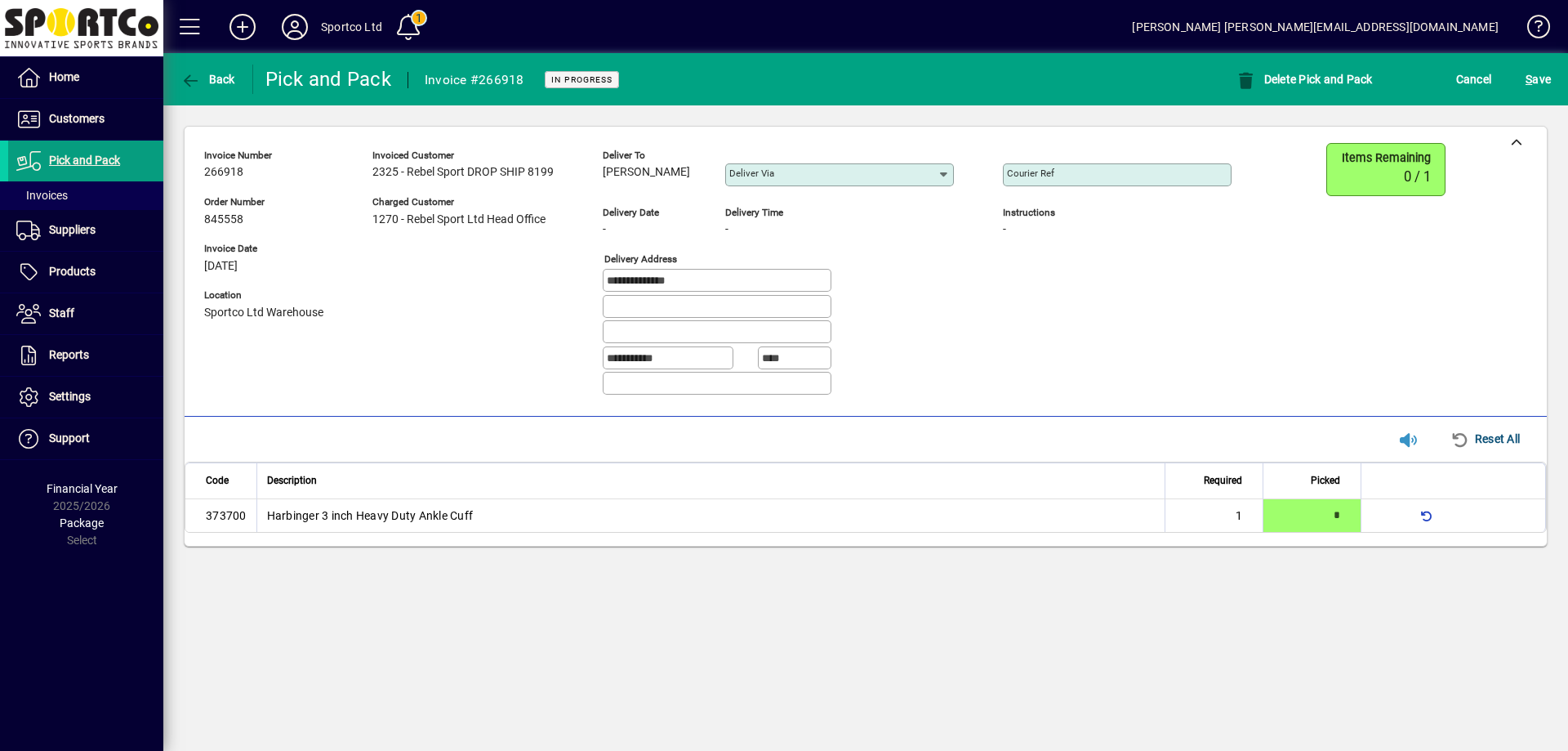
click at [1077, 178] on input "Courier Ref" at bounding box center [1119, 175] width 224 height 13
paste input "**********"
type input "**********"
click at [1538, 72] on span "S ave" at bounding box center [1537, 79] width 25 height 26
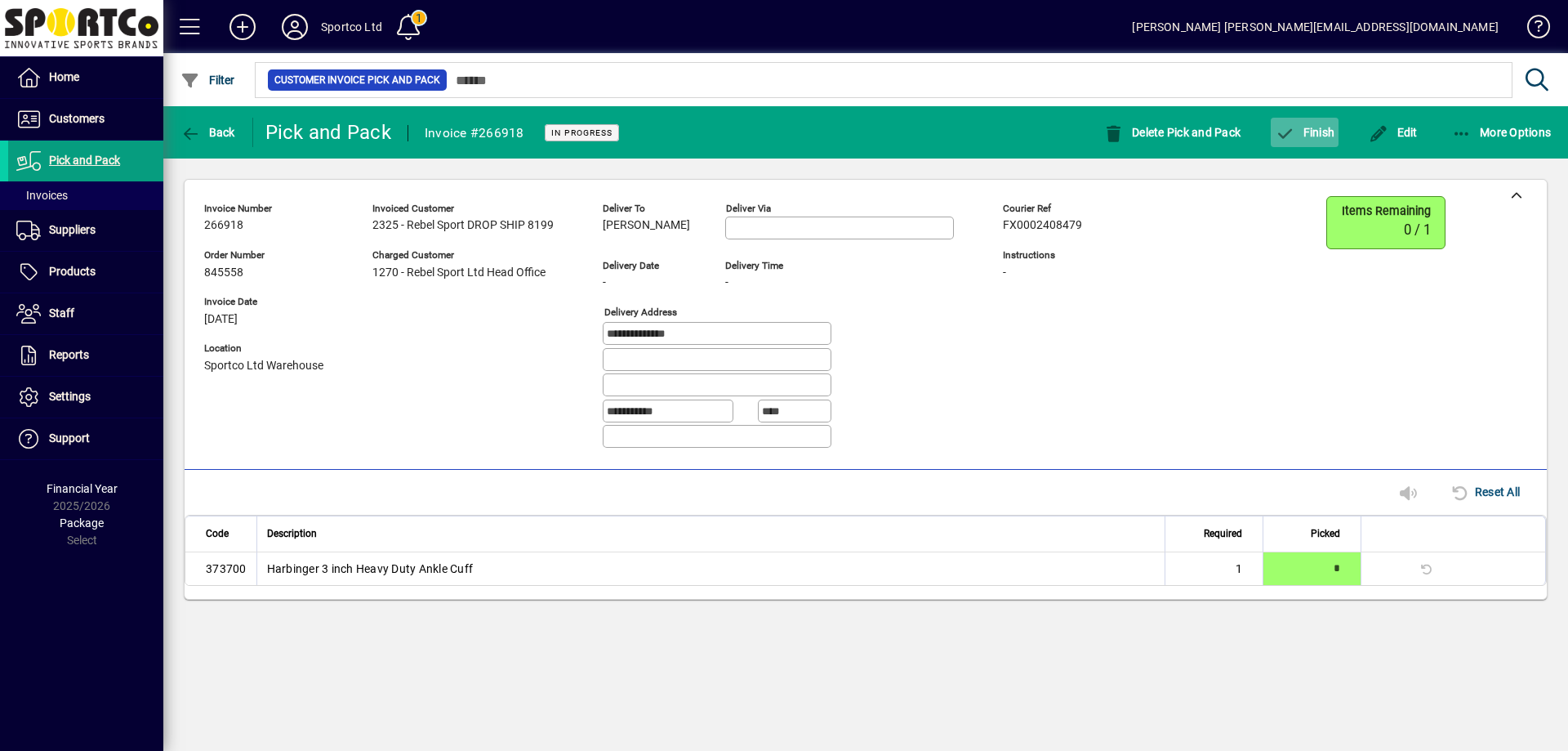
click at [1322, 127] on span "Finish" at bounding box center [1305, 132] width 60 height 13
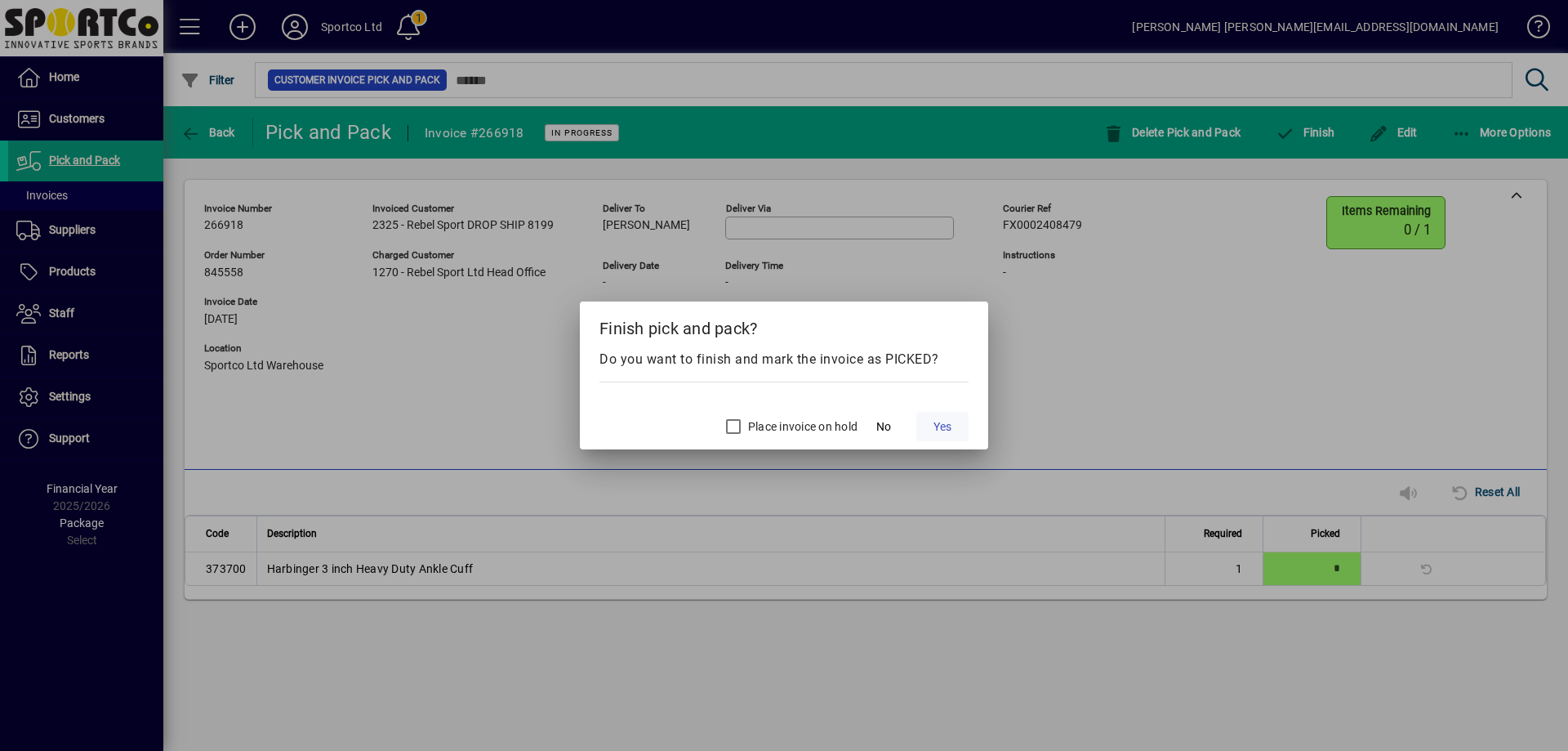
click at [945, 427] on span "Yes" at bounding box center [942, 427] width 18 height 17
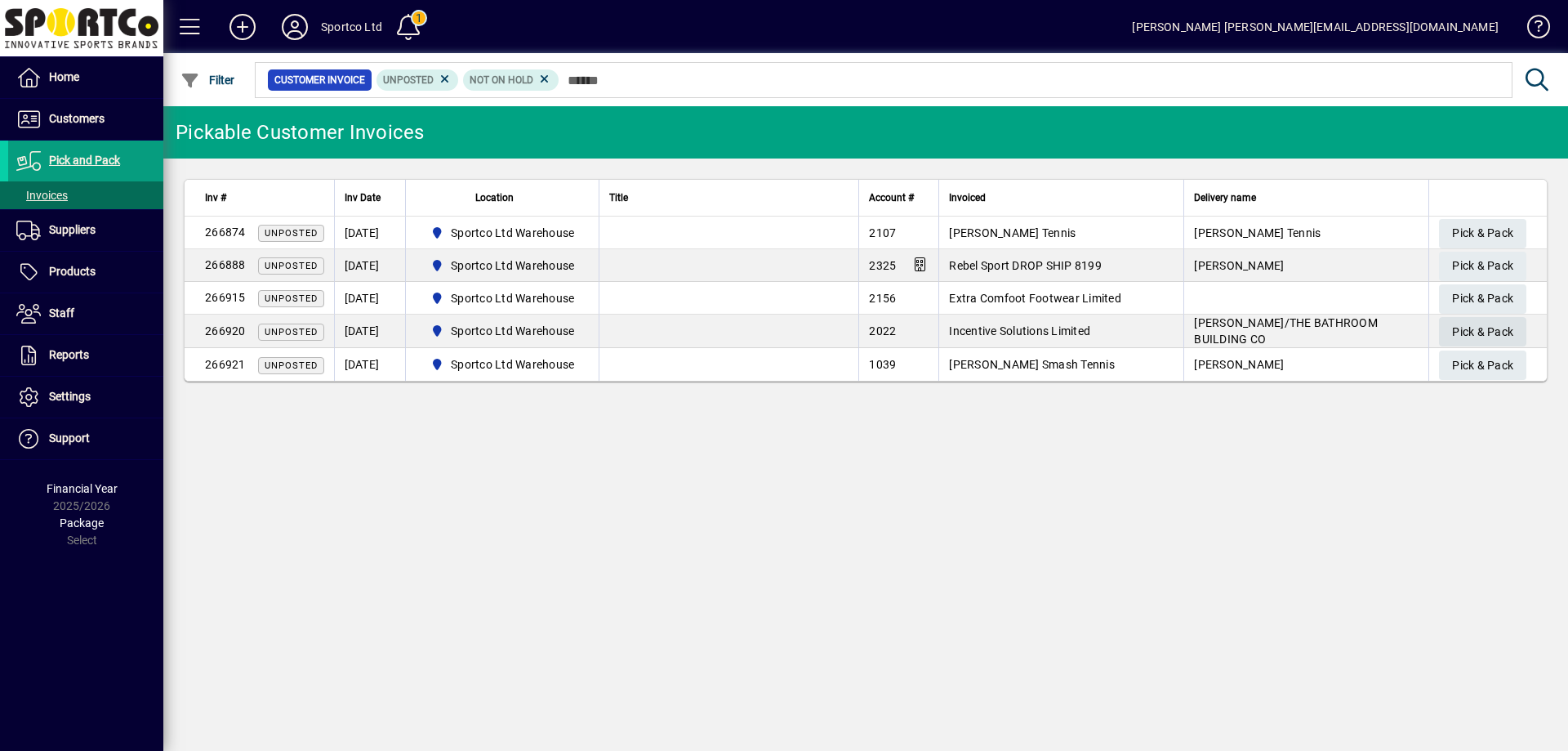
click at [1466, 328] on span "Pick & Pack" at bounding box center [1482, 331] width 61 height 27
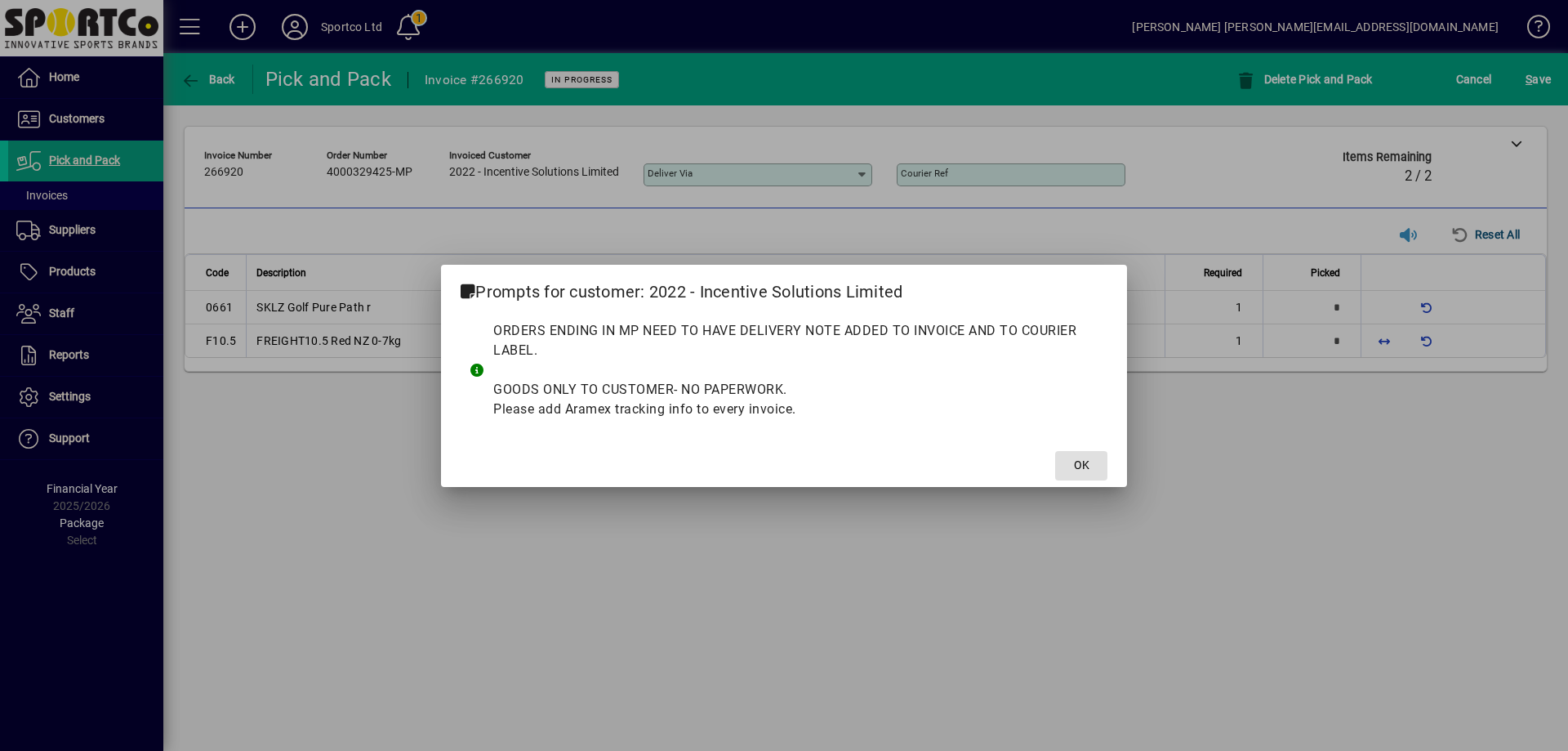
drag, startPoint x: 1082, startPoint y: 461, endPoint x: 1114, endPoint y: 456, distance: 32.4
click at [1095, 460] on button "OK" at bounding box center [1081, 466] width 52 height 30
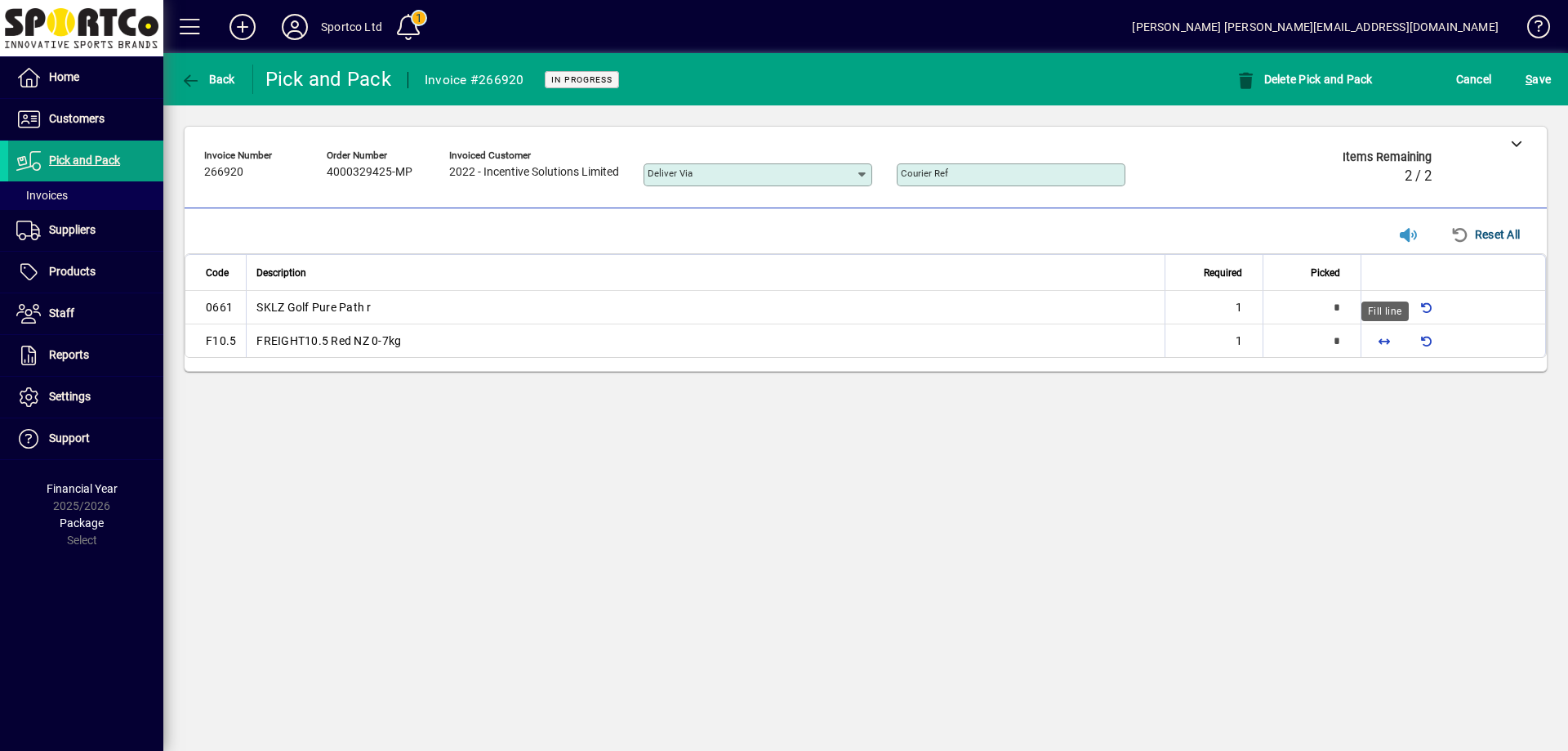
click at [1389, 341] on span "button" at bounding box center [1384, 341] width 39 height 39
type input "*"
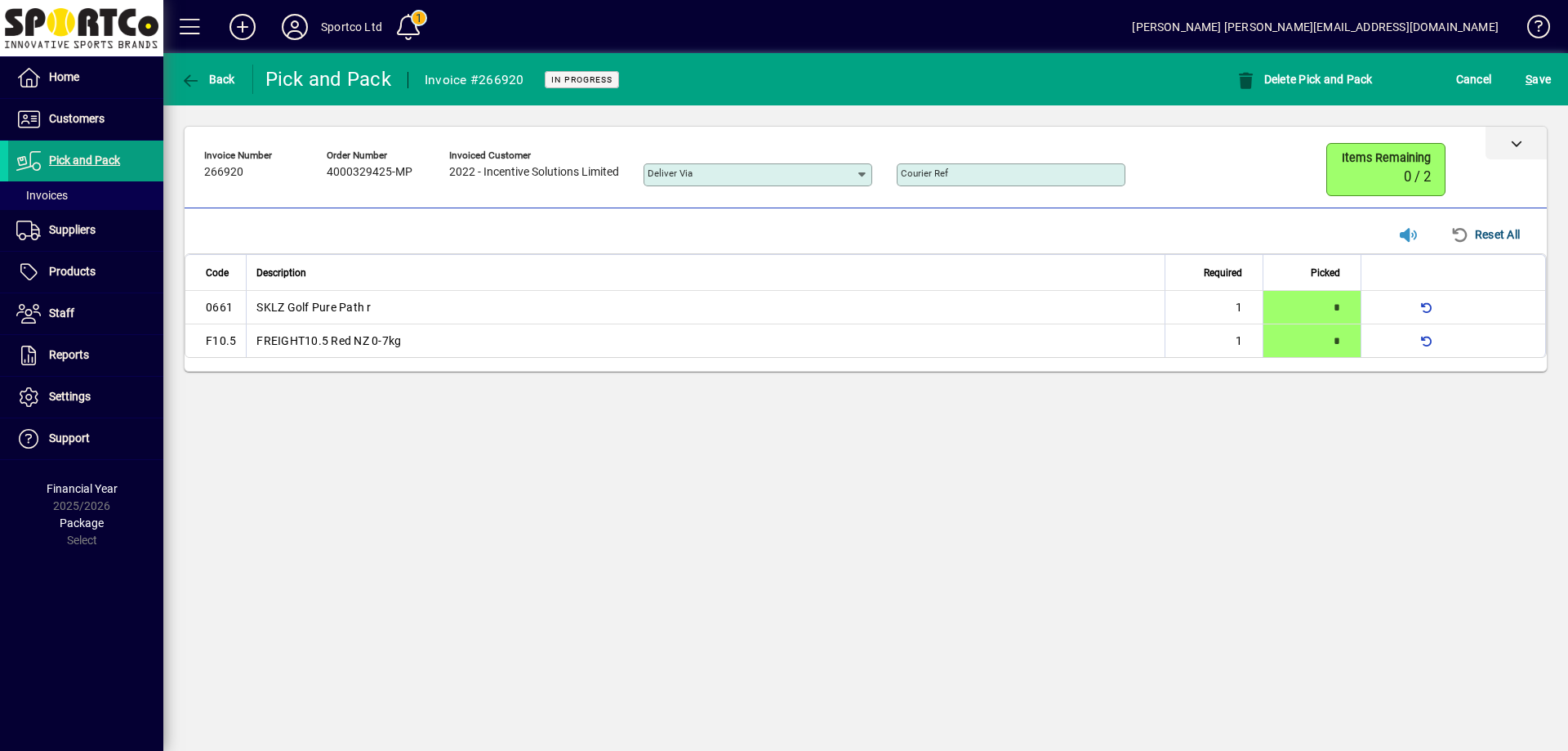
click at [1517, 135] on div at bounding box center [1516, 142] width 61 height 33
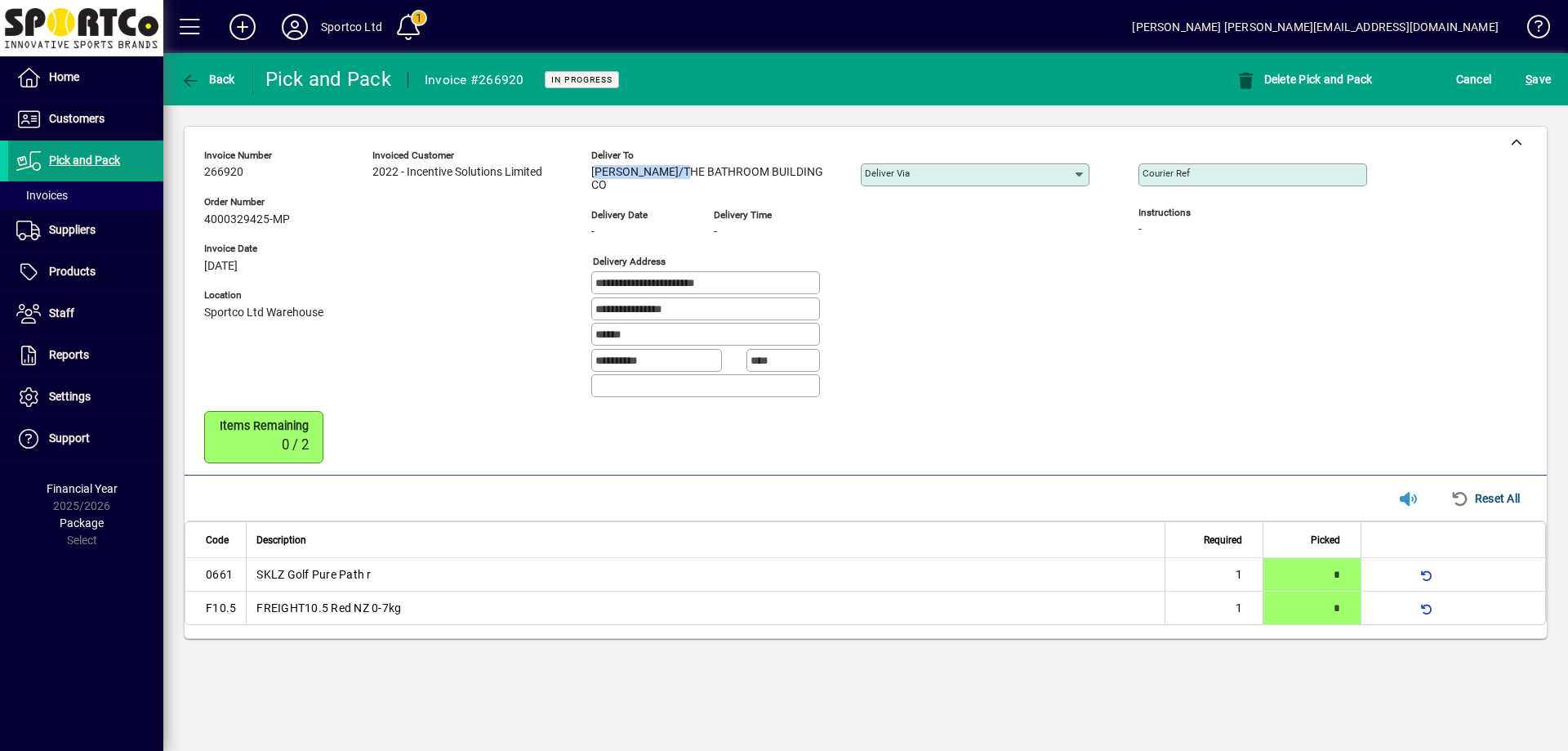
drag, startPoint x: 672, startPoint y: 172, endPoint x: 593, endPoint y: 192, distance: 81.5
click at [593, 192] on div "Deliver to Gavin Baartman/THE BATHROOM BUILDING CO Deliver via" at bounding box center [853, 173] width 523 height 60
copy span "Gavin Baartman"
drag, startPoint x: 751, startPoint y: 278, endPoint x: 589, endPoint y: 278, distance: 162.0
click at [588, 278] on div "**********" at bounding box center [798, 277] width 1188 height 268
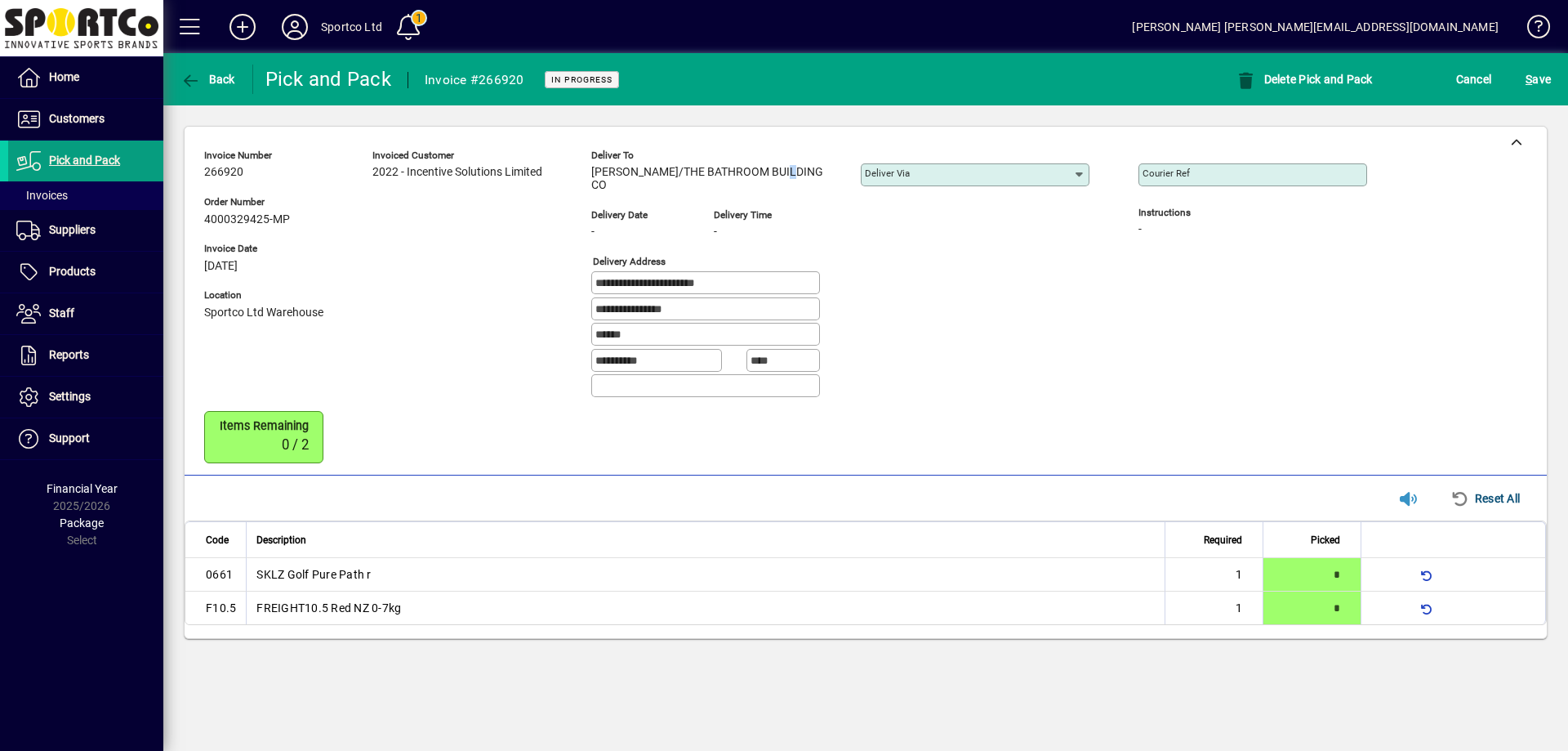
click at [779, 197] on div "Deliver to Gavin Baartman/THE BATHROOM BUILDING CO Deliver via" at bounding box center [853, 173] width 523 height 60
copy span "/THE BATHROOM BUILDING CO"
drag, startPoint x: 841, startPoint y: 171, endPoint x: 674, endPoint y: 181, distance: 167.3
click at [674, 181] on div "Deliver to Gavin Baartman/THE BATHROOM BUILDING CO Deliver via" at bounding box center [853, 173] width 523 height 60
drag, startPoint x: 691, startPoint y: 310, endPoint x: 570, endPoint y: 305, distance: 121.1
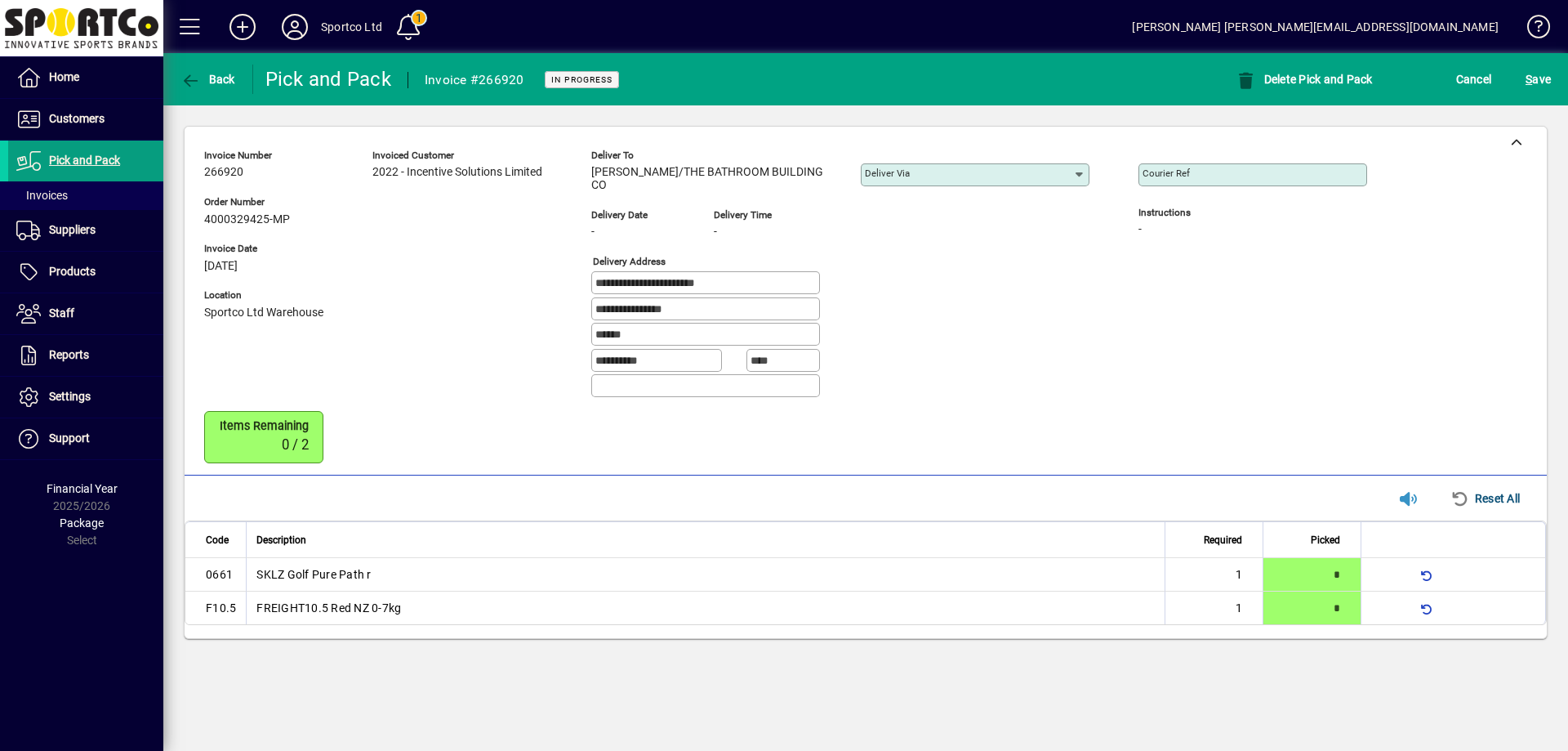
click at [570, 305] on div "**********" at bounding box center [798, 277] width 1188 height 268
click at [1173, 178] on mat-label "Courier Ref" at bounding box center [1165, 173] width 47 height 11
click at [1173, 178] on input "Courier Ref" at bounding box center [1254, 175] width 224 height 13
click at [1177, 176] on input "Courier Ref" at bounding box center [1254, 175] width 224 height 13
paste input "**********"
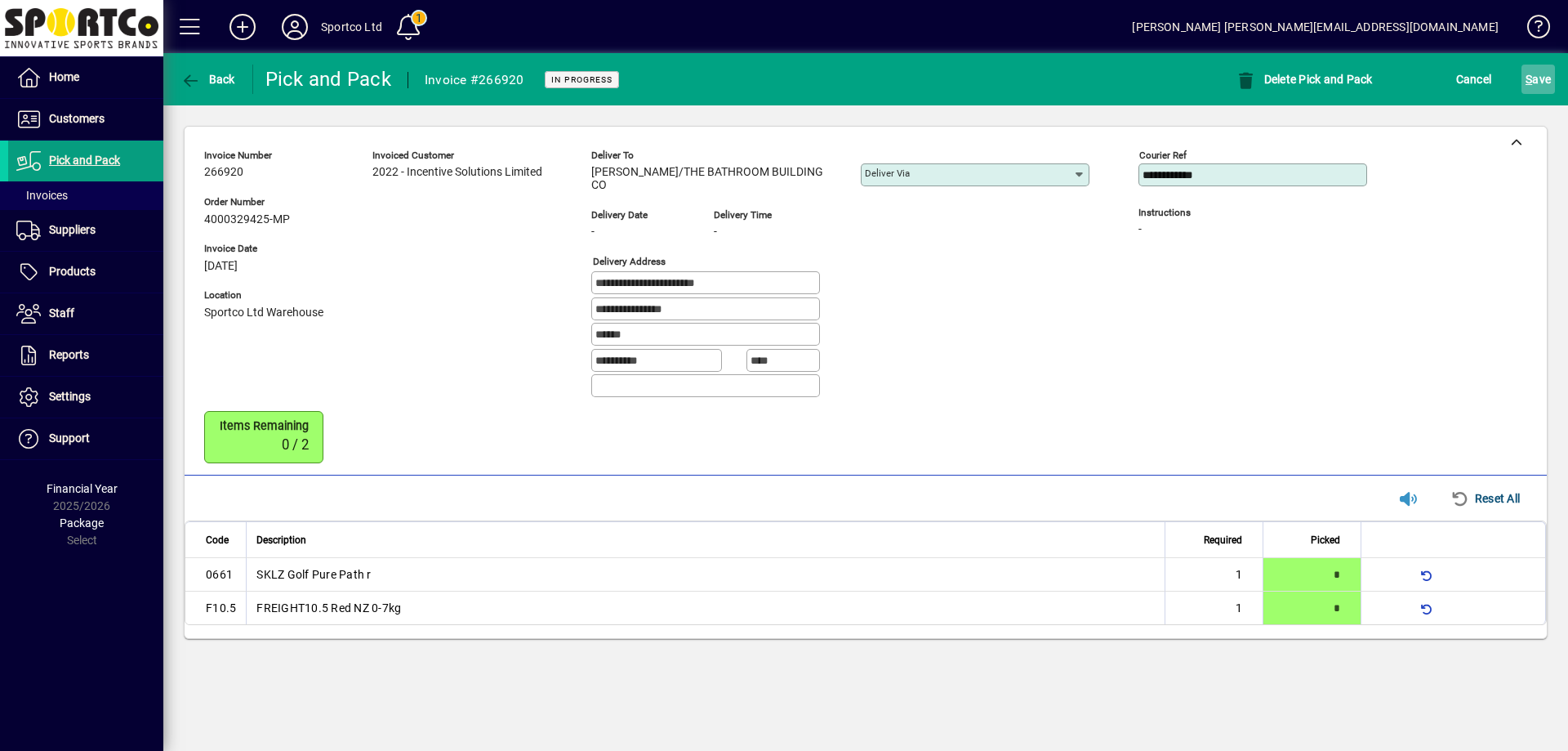
type input "**********"
click at [1545, 77] on span "S ave" at bounding box center [1537, 79] width 25 height 26
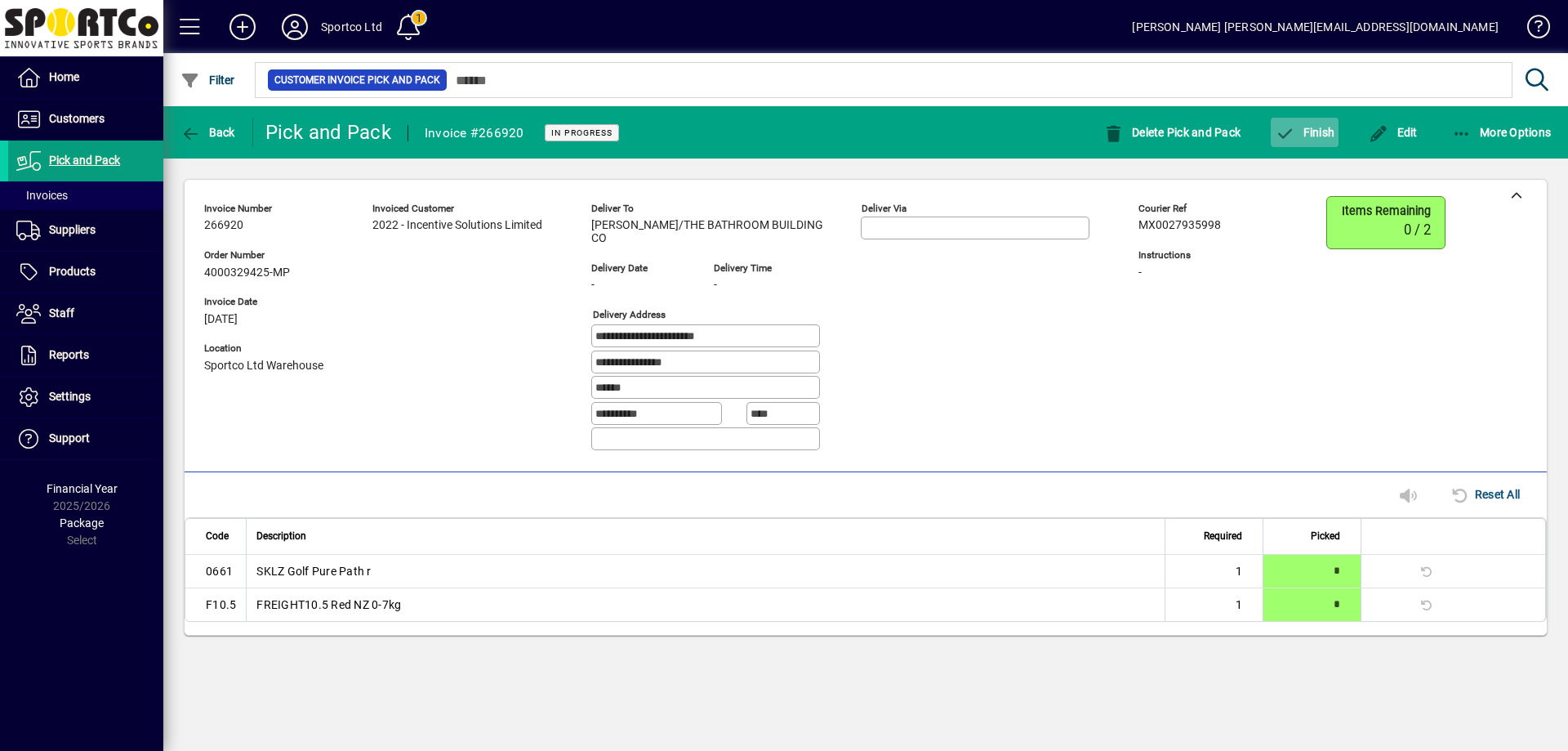
click at [1319, 127] on span "Finish" at bounding box center [1305, 132] width 60 height 13
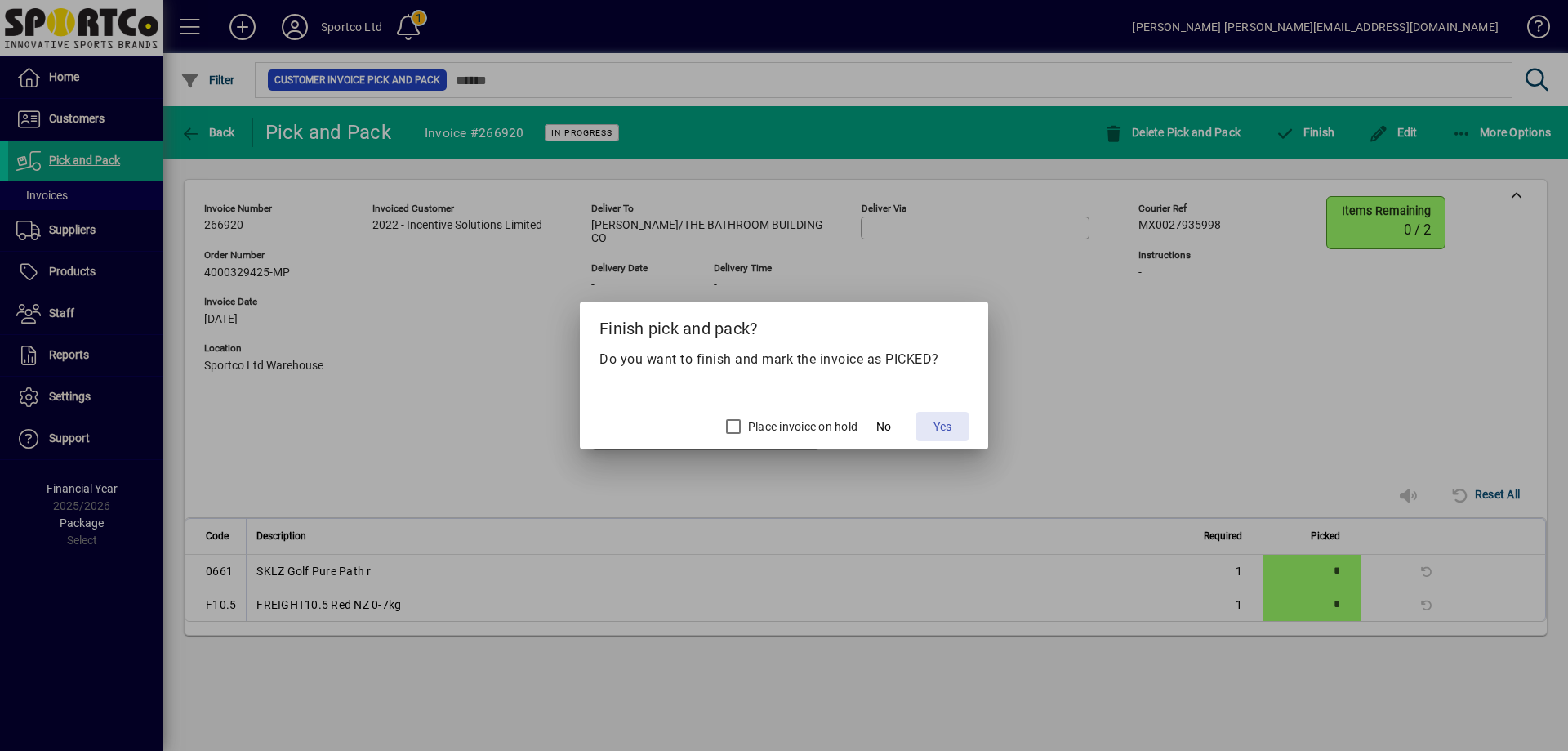
click at [942, 422] on span "Yes" at bounding box center [942, 427] width 18 height 17
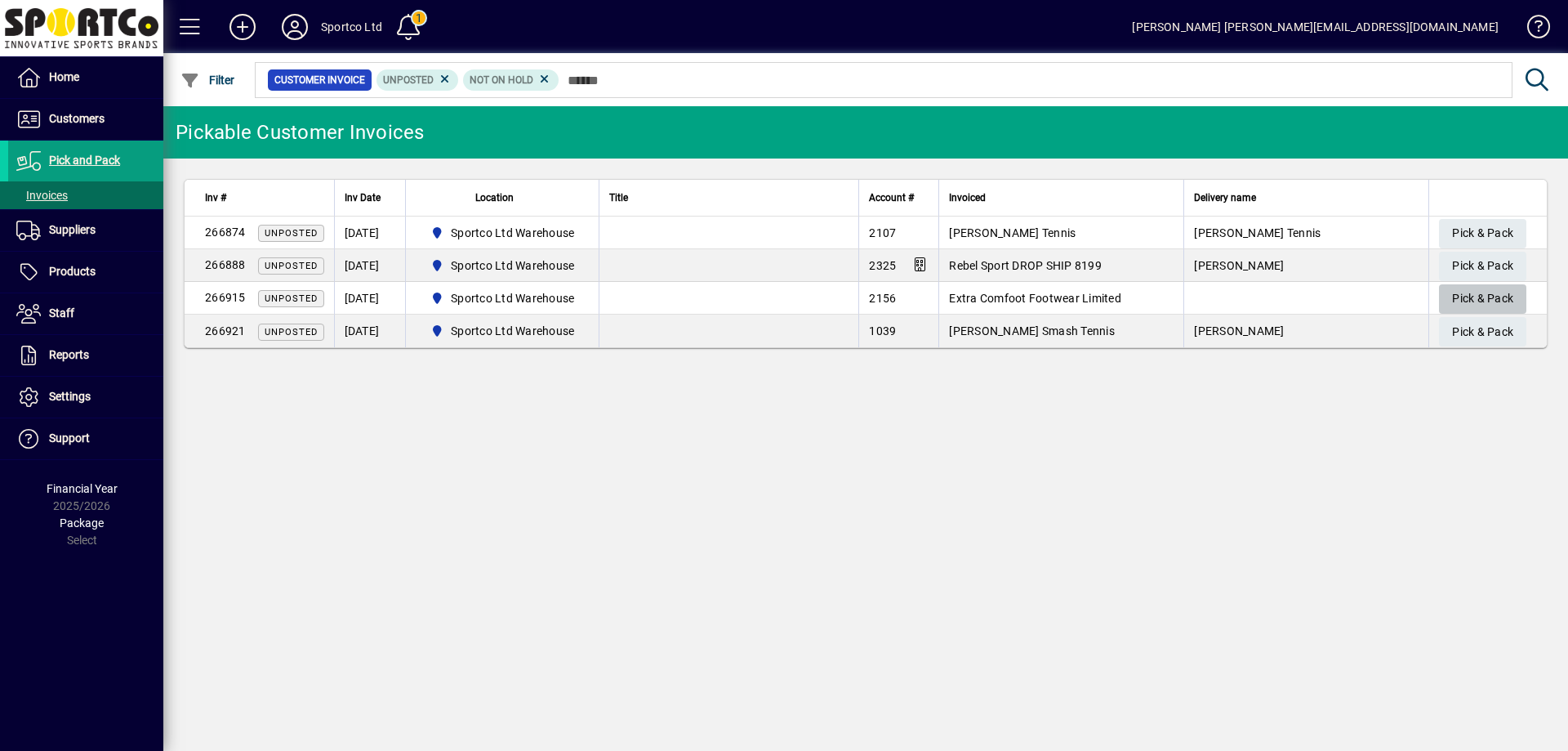
click at [1499, 296] on span "Pick & Pack" at bounding box center [1482, 298] width 61 height 27
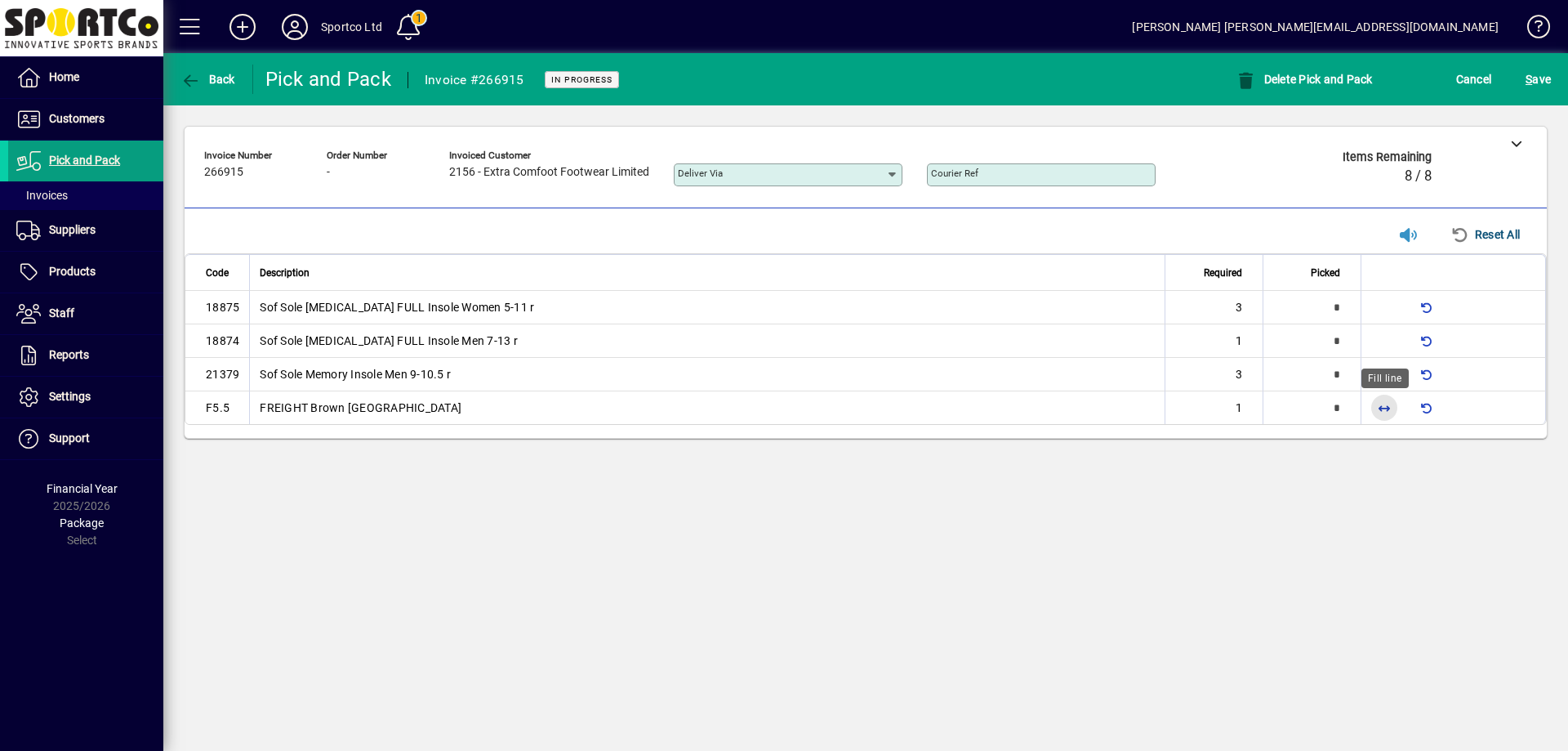
click at [1382, 403] on span "button" at bounding box center [1384, 408] width 39 height 39
type input "*"
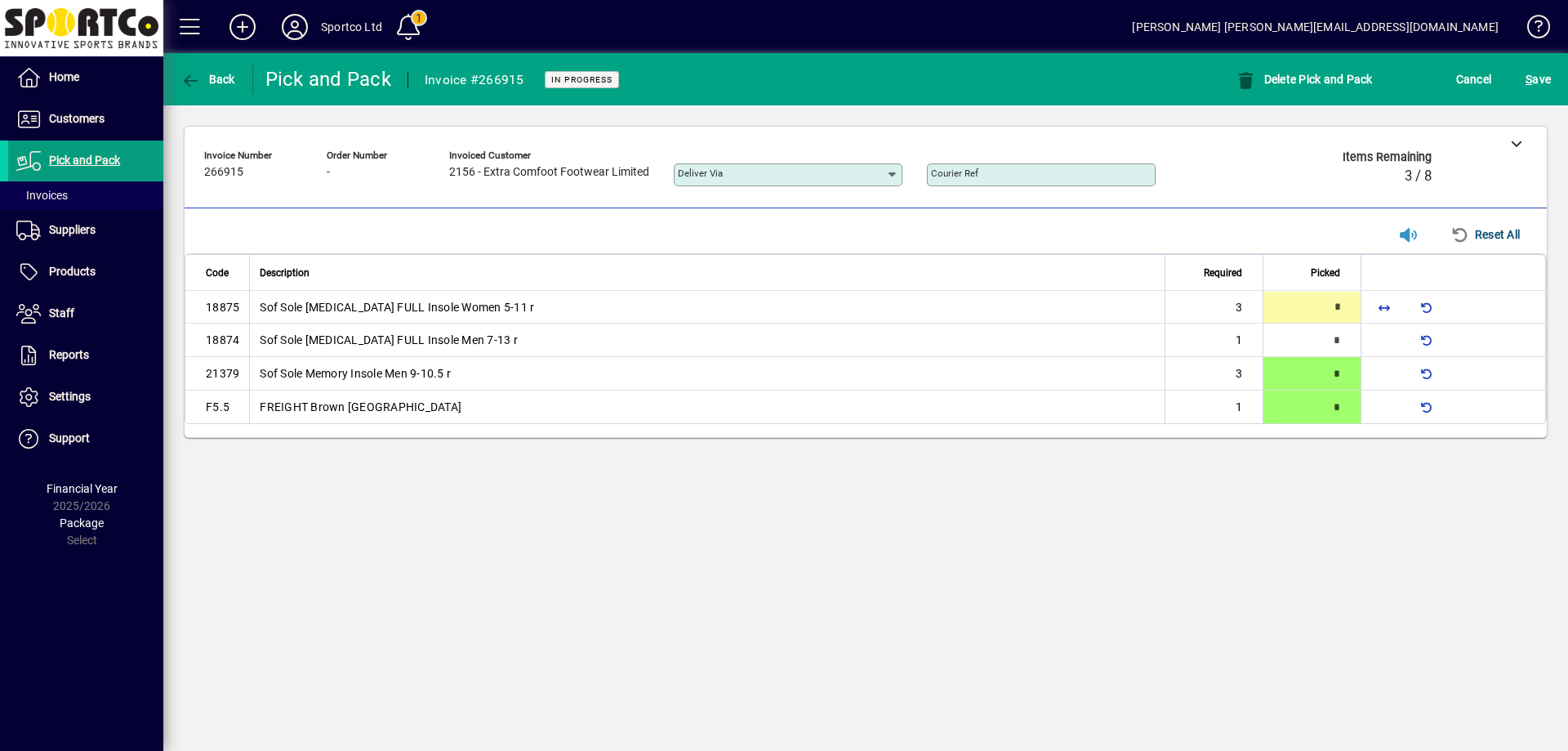
type input "*"
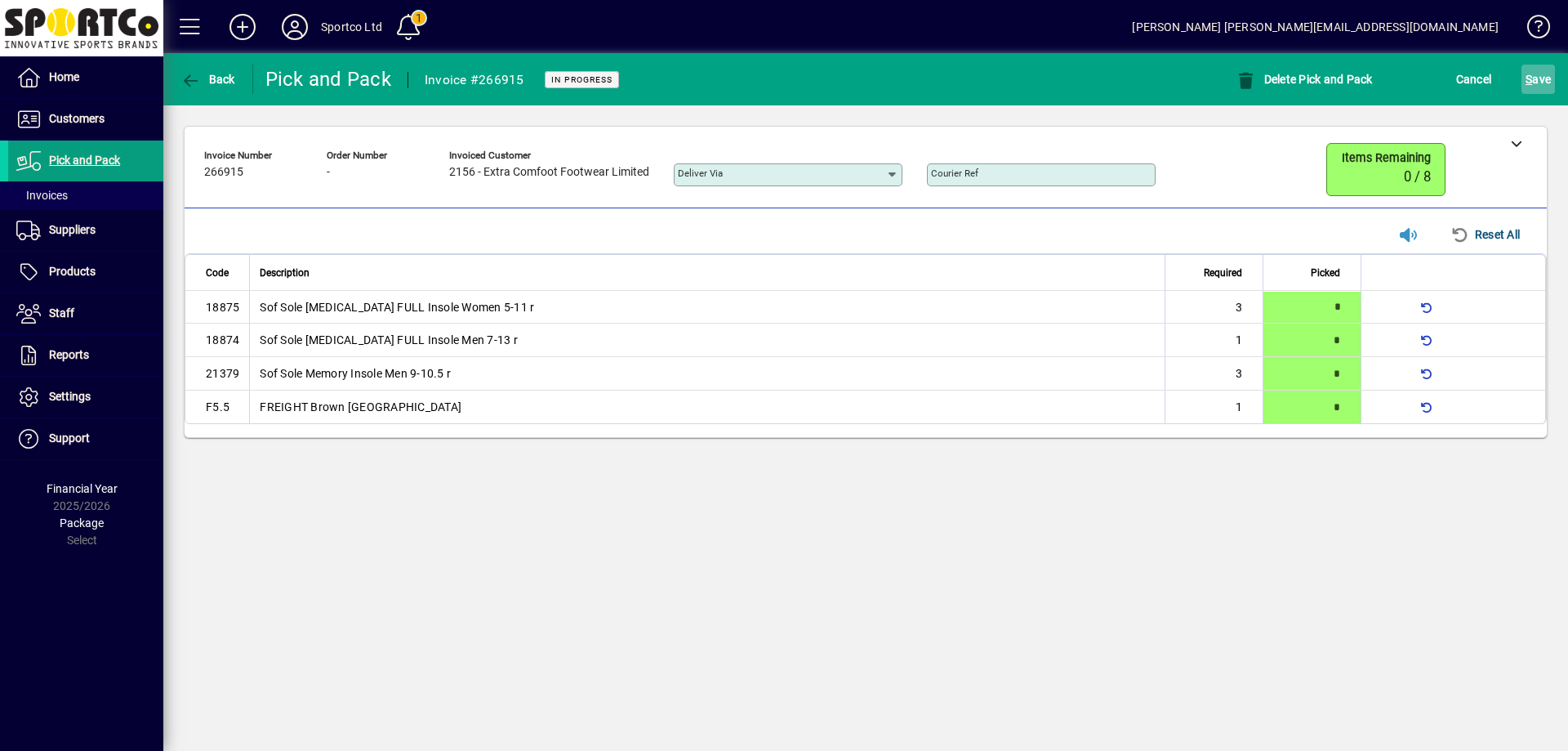
click at [1523, 83] on span "submit" at bounding box center [1538, 79] width 33 height 39
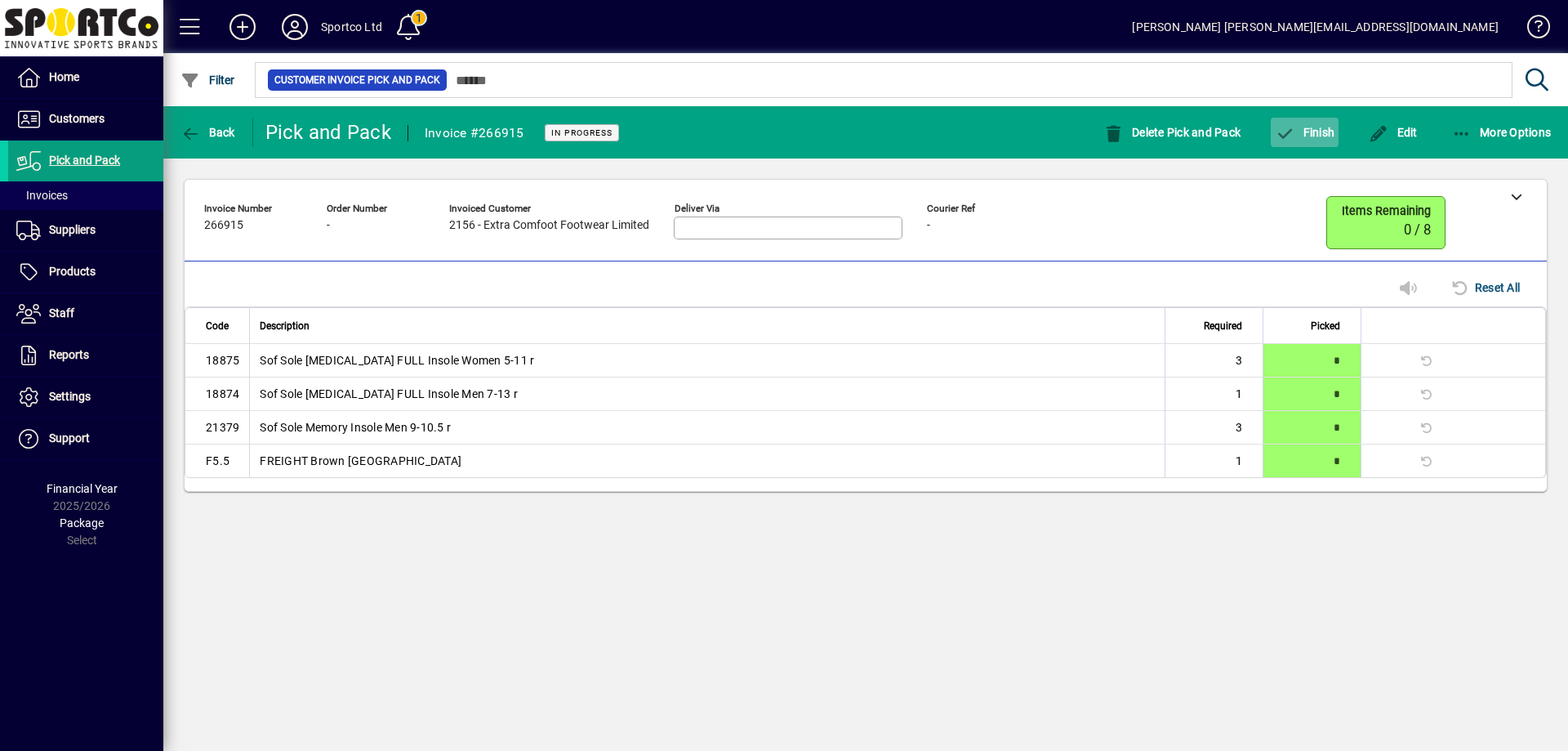
click at [1321, 124] on span "button" at bounding box center [1304, 132] width 68 height 39
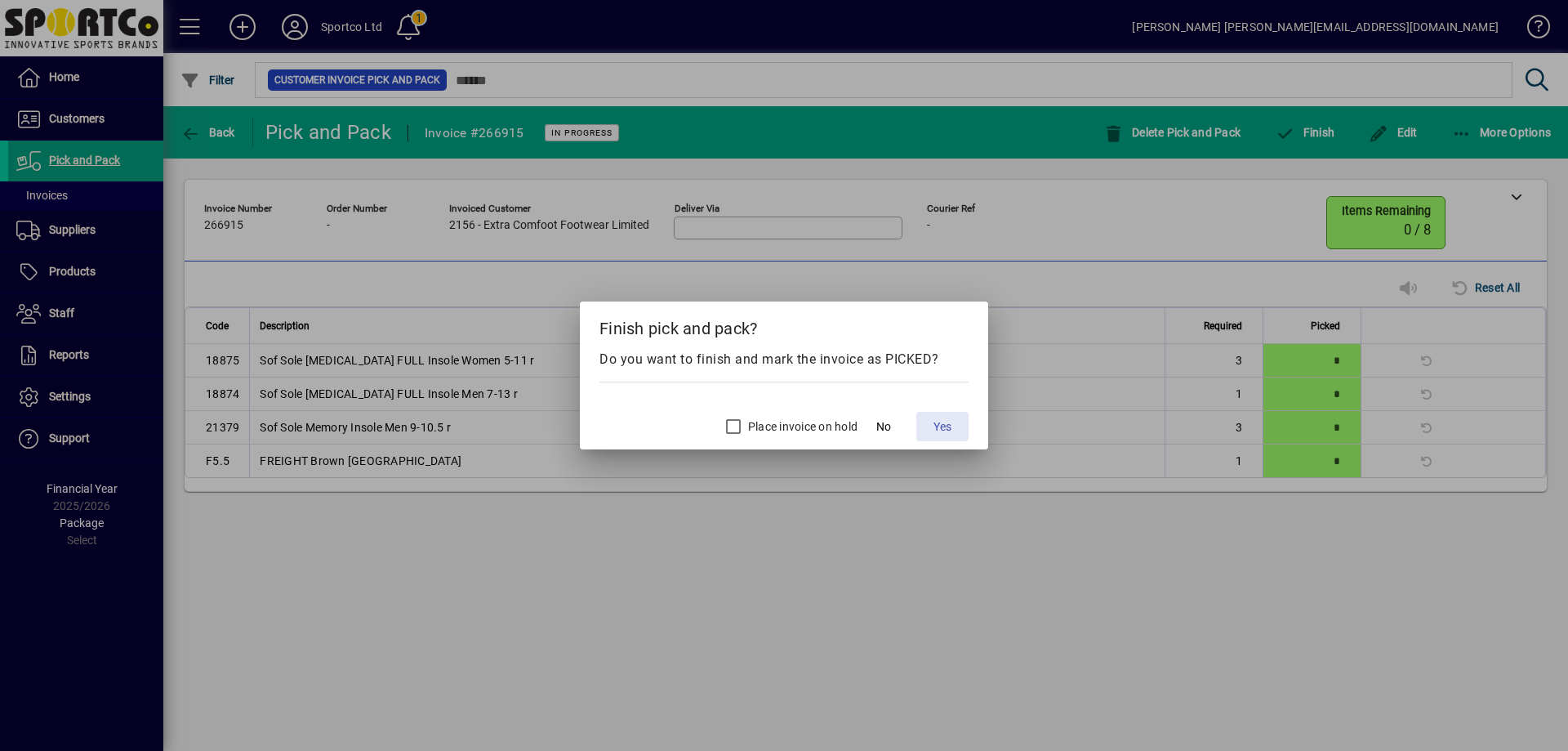
drag, startPoint x: 938, startPoint y: 424, endPoint x: 958, endPoint y: 437, distance: 23.9
click at [939, 424] on span "Yes" at bounding box center [942, 427] width 18 height 17
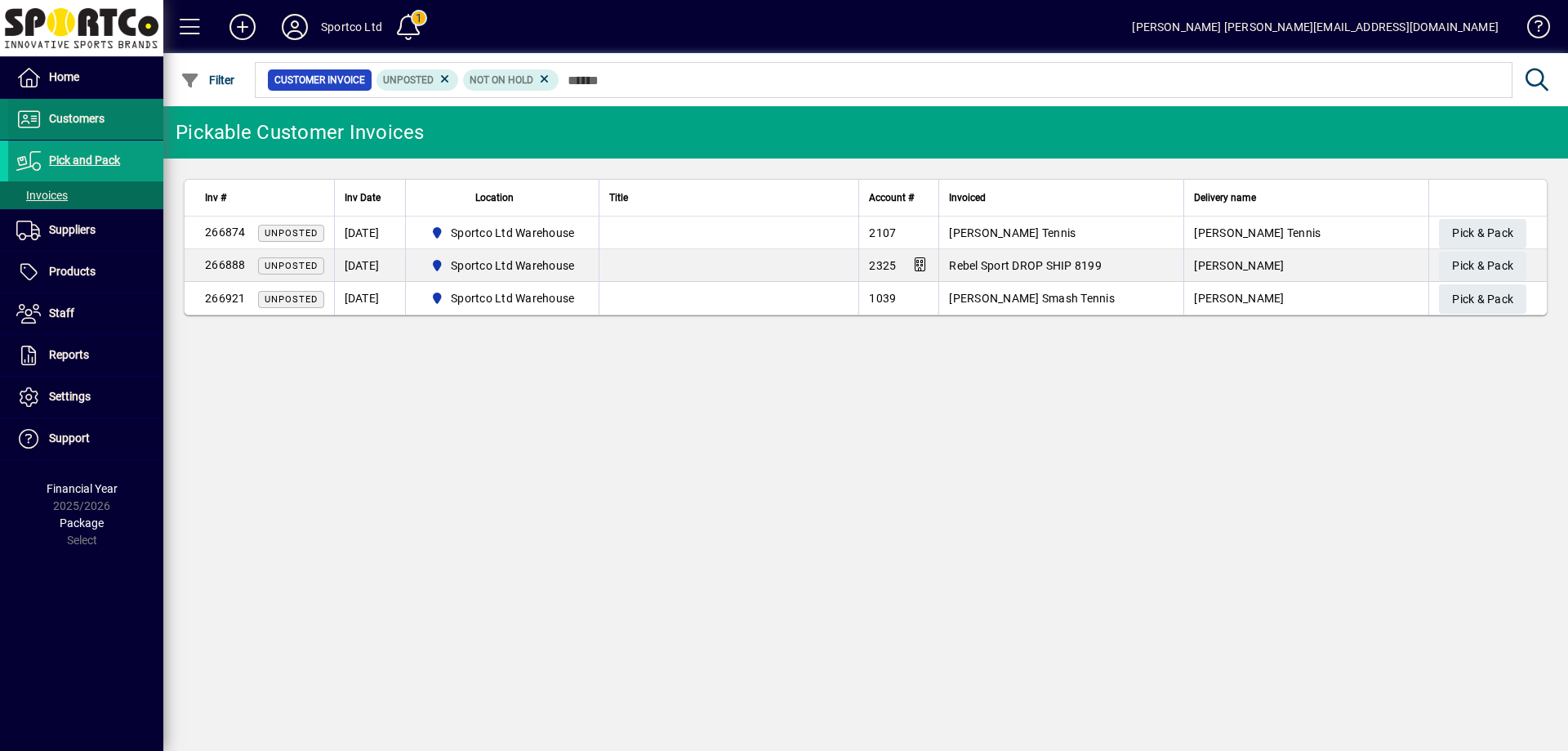
click at [79, 101] on span at bounding box center [86, 119] width 155 height 39
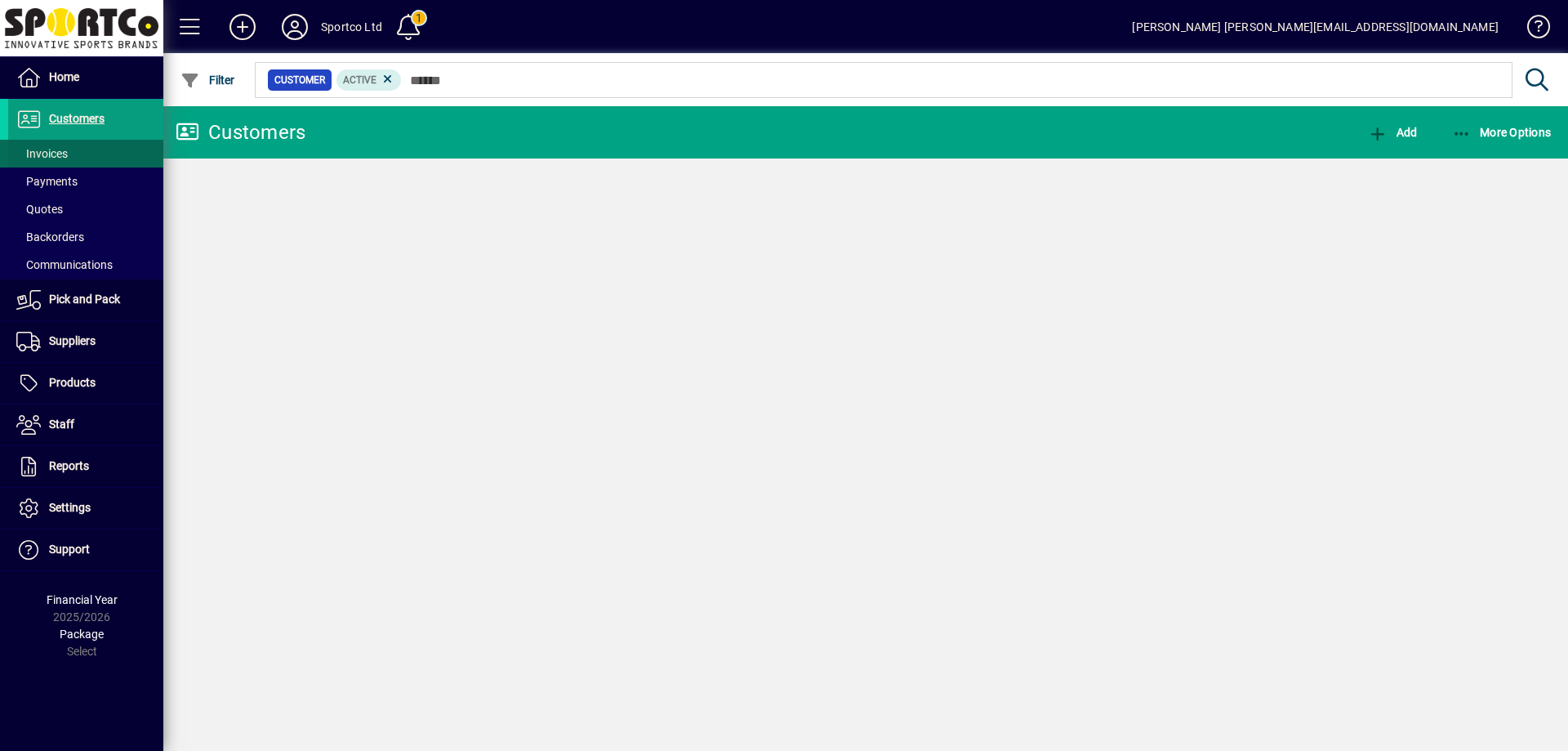
click at [50, 159] on span "Invoices" at bounding box center [42, 154] width 51 height 13
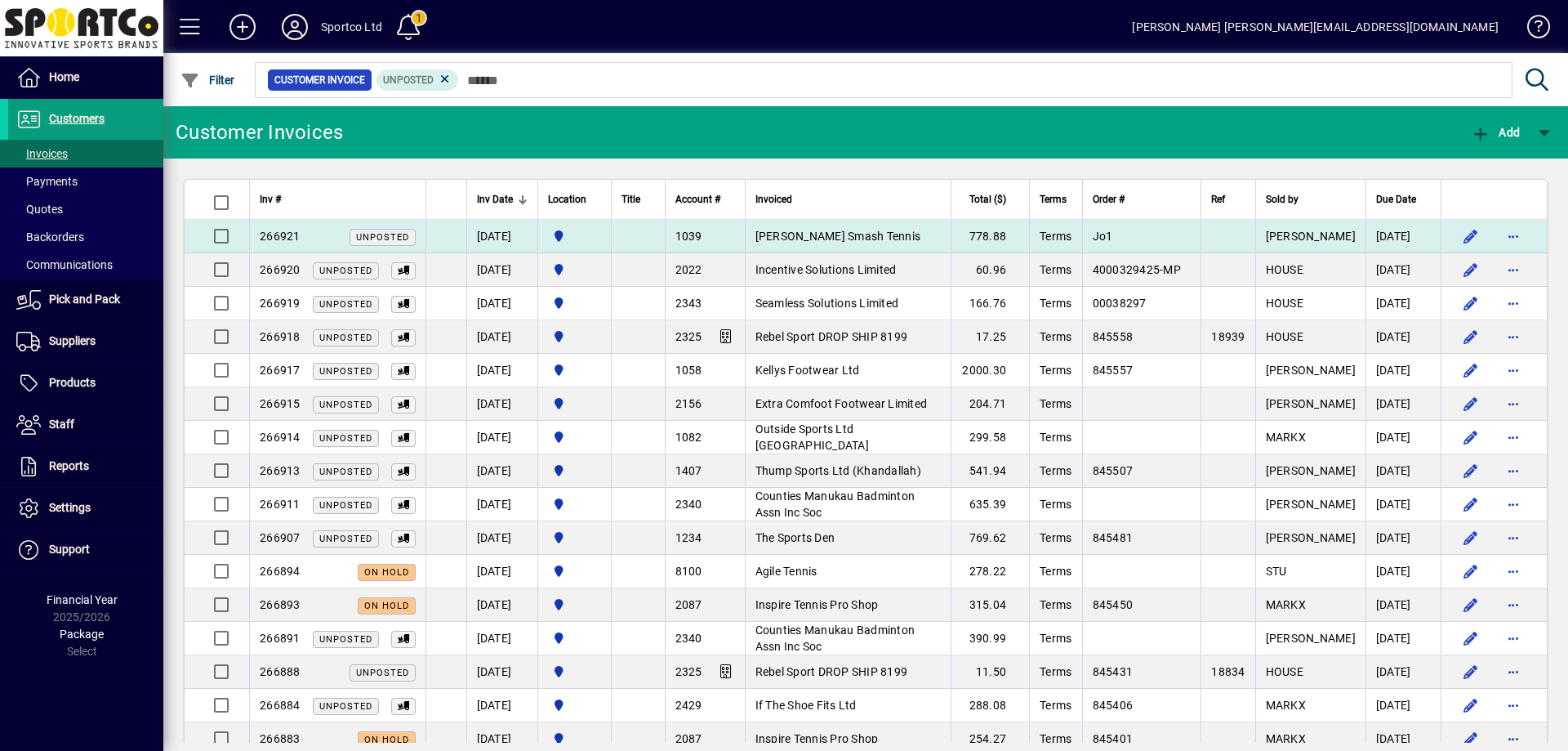
click at [855, 236] on span "[PERSON_NAME] Smash Tennis" at bounding box center [838, 236] width 166 height 13
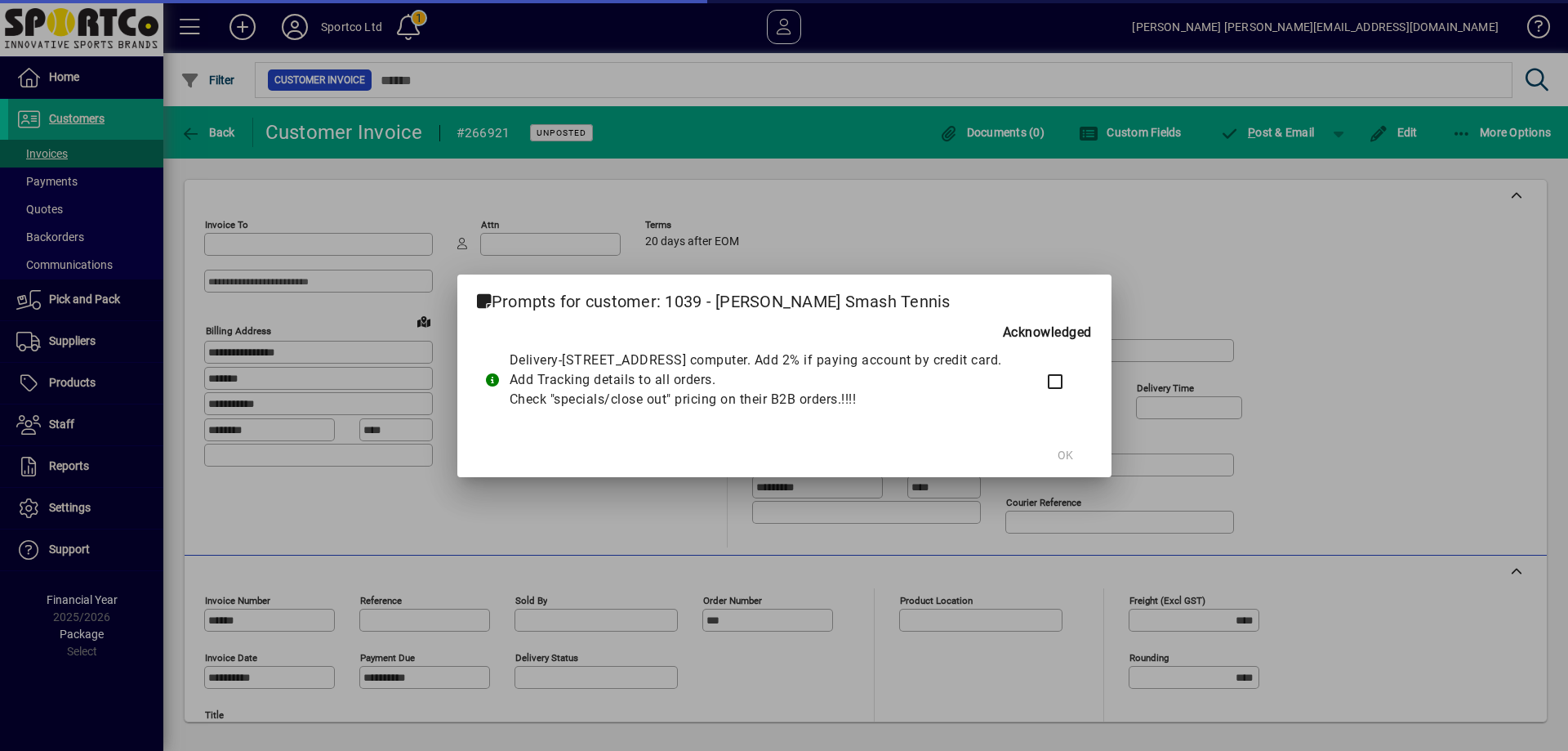
type input "**********"
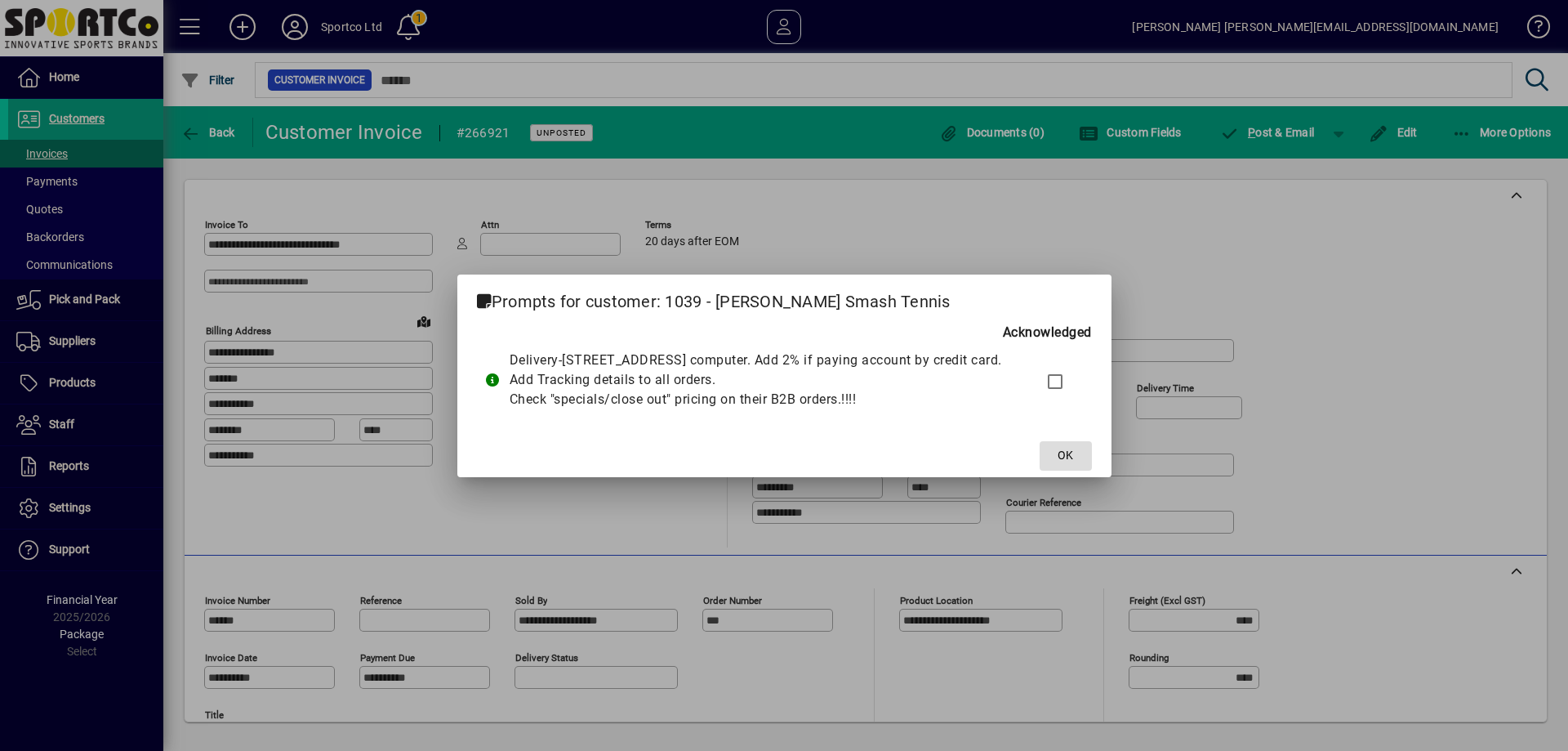
click at [1073, 464] on span "OK" at bounding box center [1065, 455] width 16 height 17
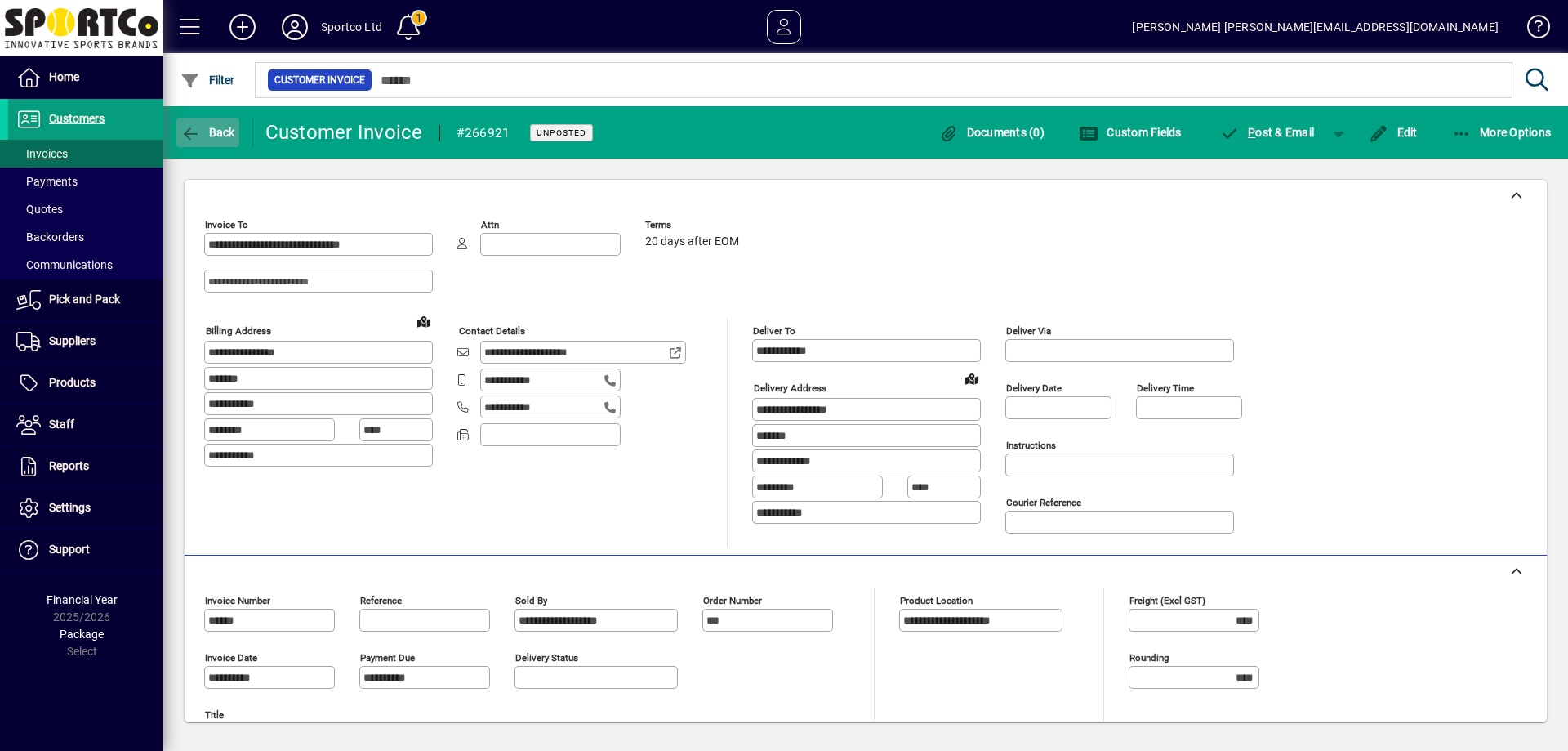
click at [198, 138] on icon "button" at bounding box center [191, 134] width 20 height 17
